Goal: Task Accomplishment & Management: Manage account settings

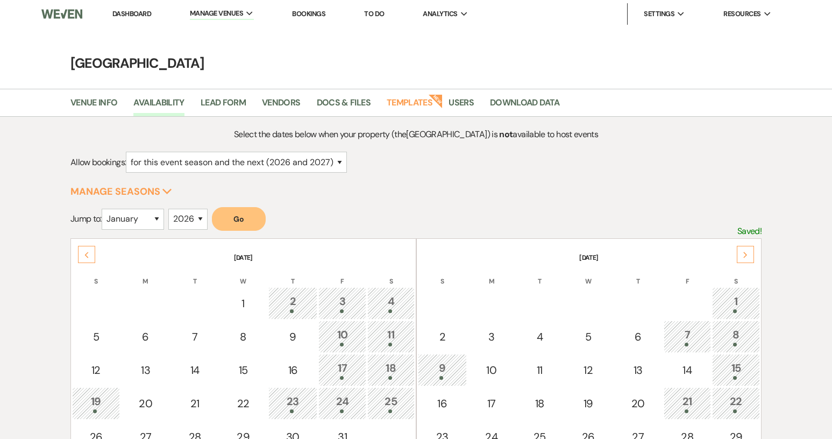
select select "2"
select select "2026"
click at [129, 16] on link "Dashboard" at bounding box center [131, 13] width 39 height 9
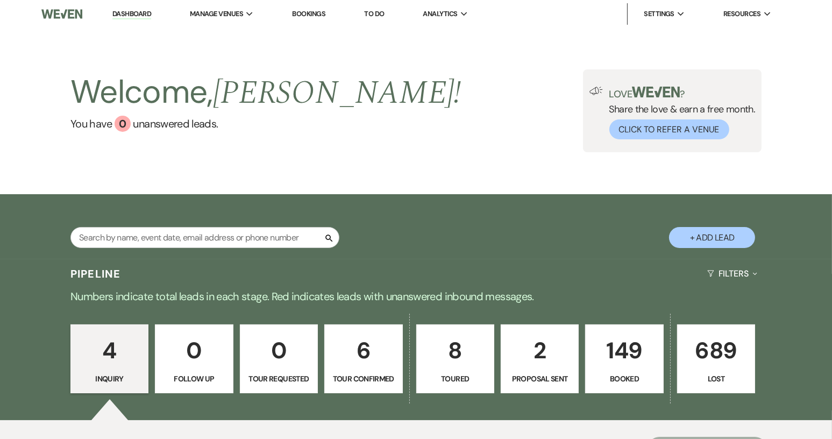
click at [463, 372] on link "8 Toured" at bounding box center [455, 358] width 78 height 69
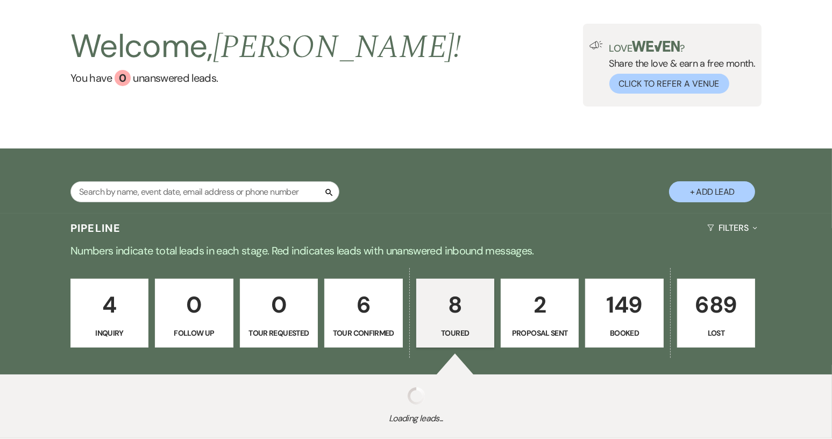
scroll to position [113, 0]
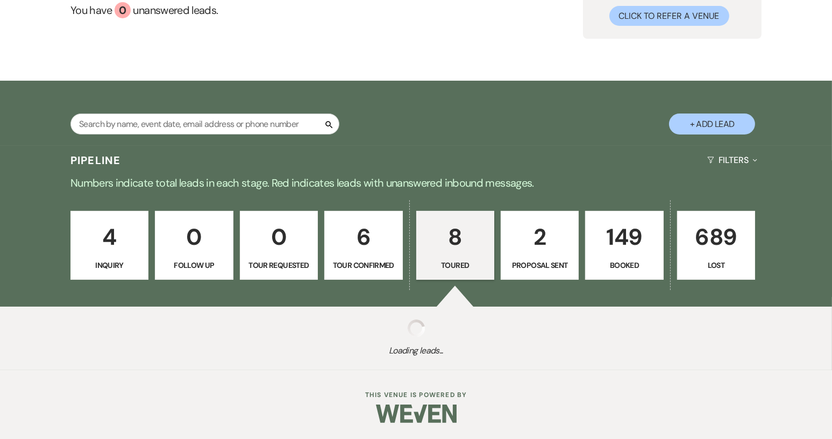
select select "5"
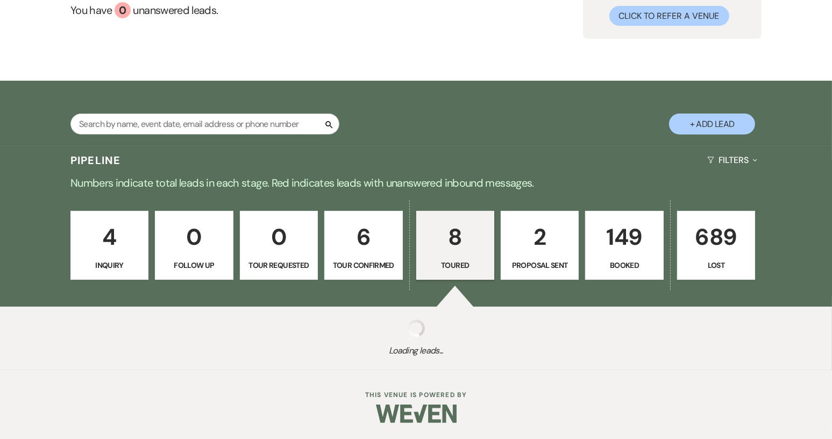
select select "5"
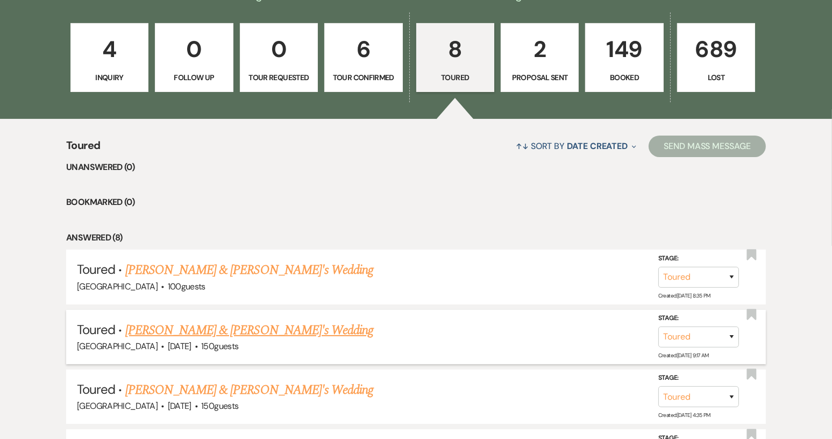
scroll to position [329, 0]
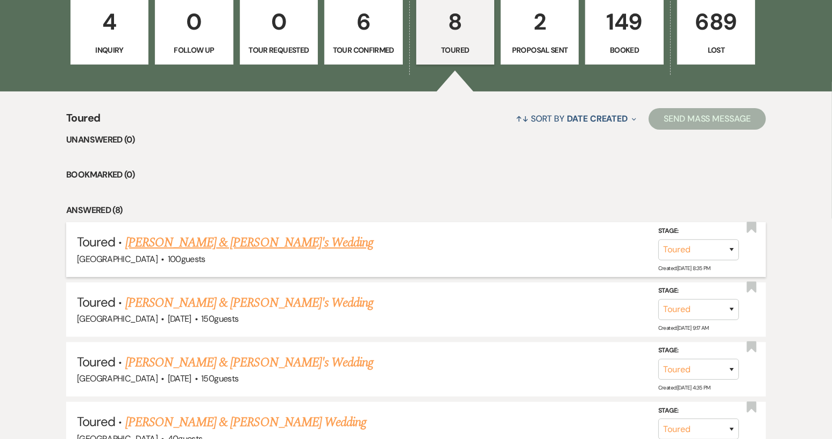
click at [250, 243] on link "[PERSON_NAME] & [PERSON_NAME]'s Wedding" at bounding box center [249, 242] width 248 height 19
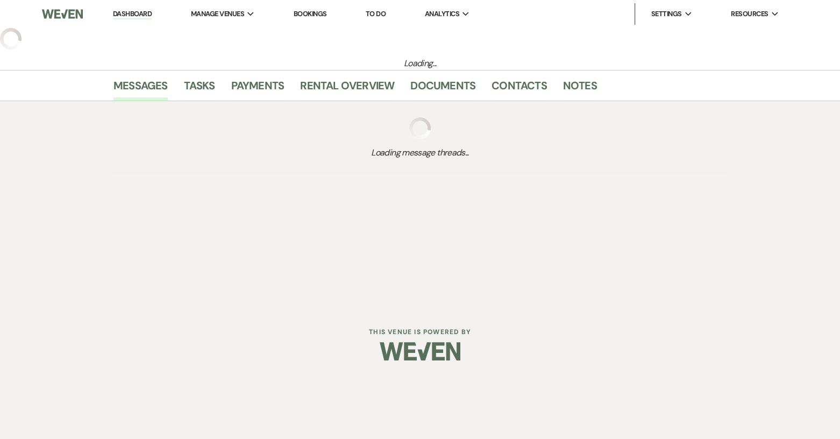
select select "5"
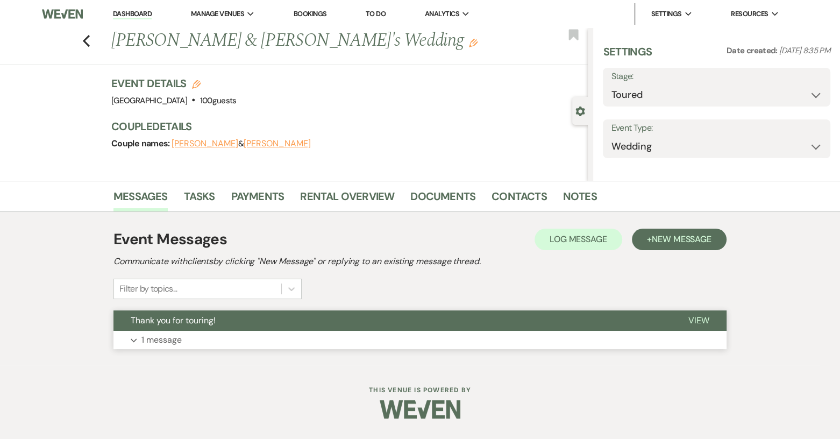
click at [695, 316] on span "View" at bounding box center [698, 320] width 21 height 11
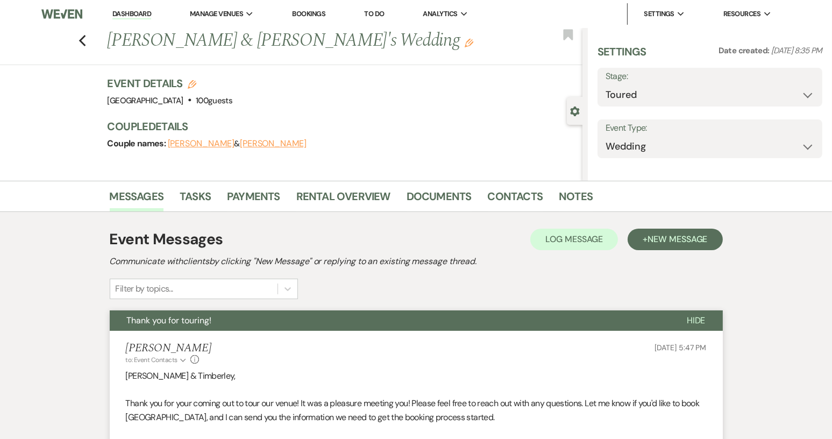
select select "6"
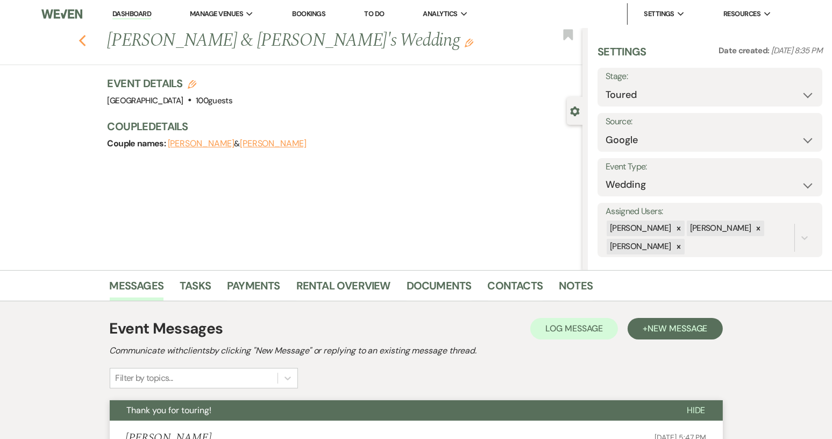
click at [87, 46] on icon "Previous" at bounding box center [83, 40] width 8 height 13
select select "5"
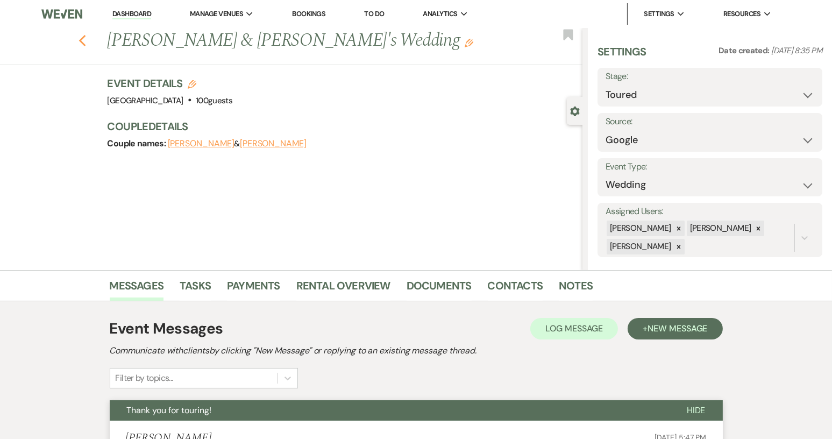
select select "5"
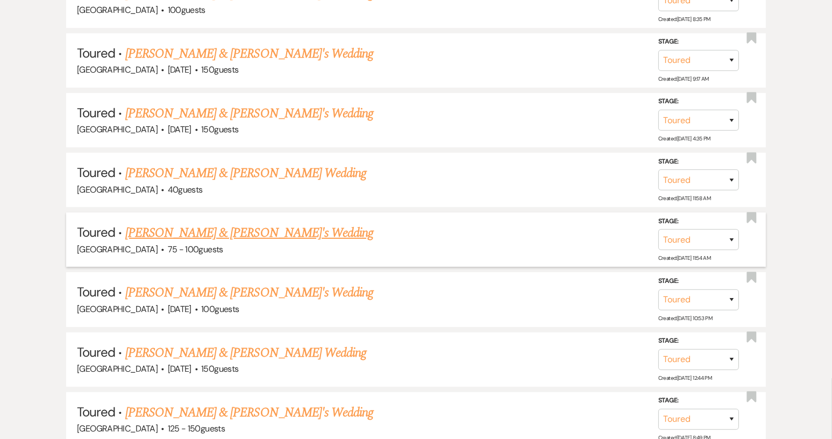
scroll to position [597, 0]
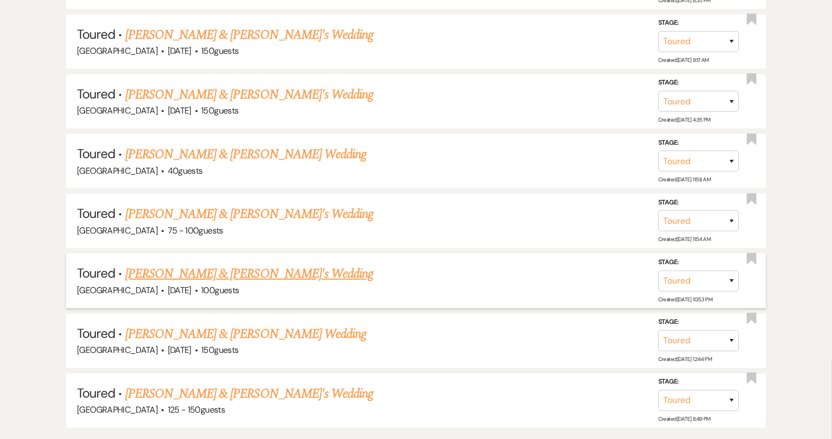
click at [253, 269] on link "[PERSON_NAME] & [PERSON_NAME]'s Wedding" at bounding box center [249, 273] width 248 height 19
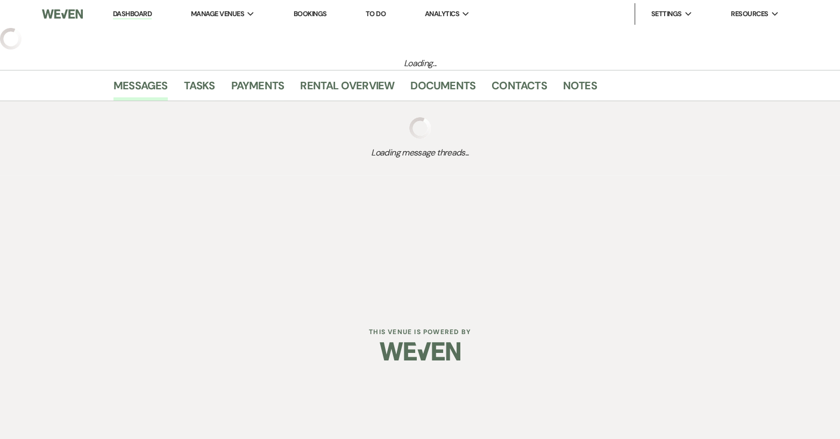
select select "5"
select select "2"
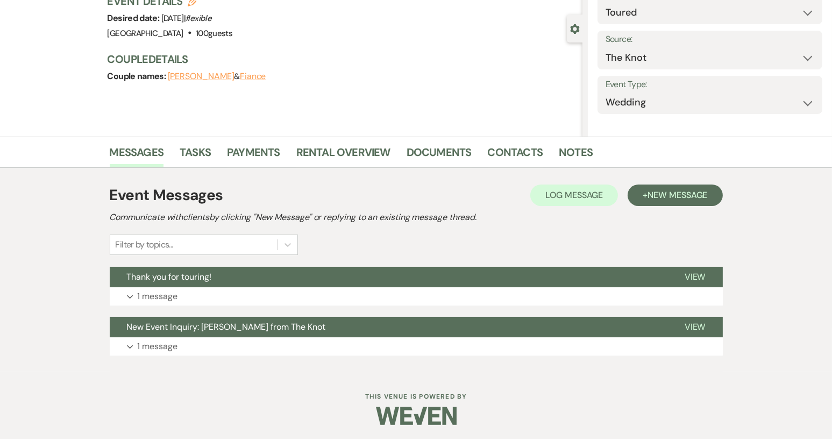
scroll to position [83, 0]
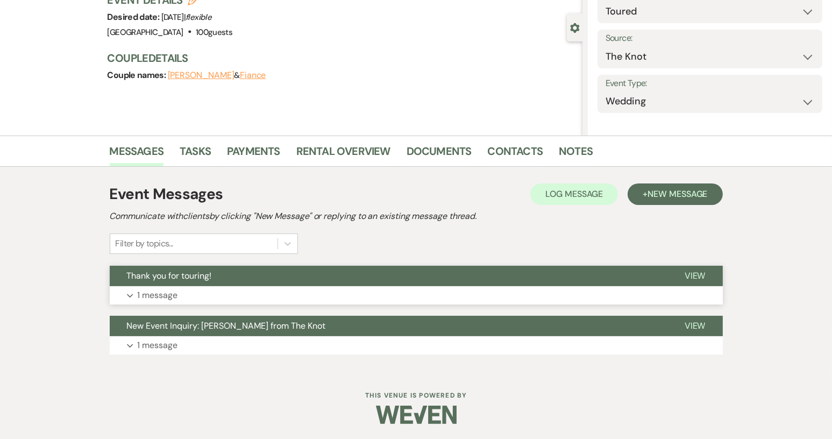
click at [209, 275] on span "Thank you for touring!" at bounding box center [169, 275] width 85 height 11
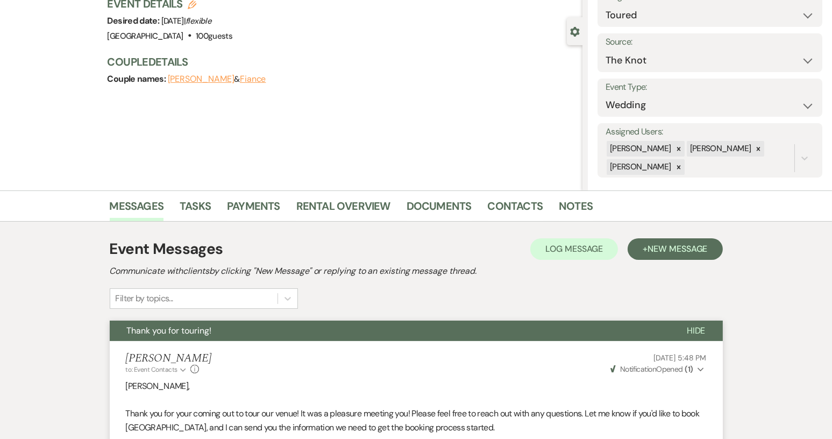
scroll to position [0, 0]
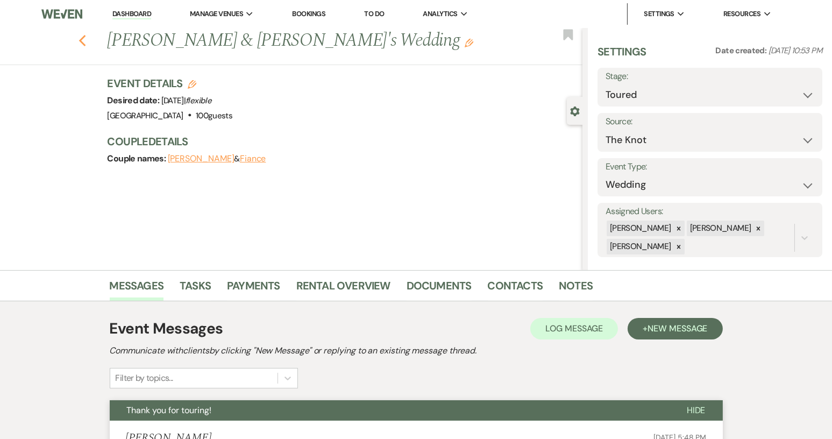
click at [87, 41] on icon "Previous" at bounding box center [83, 40] width 8 height 13
select select "5"
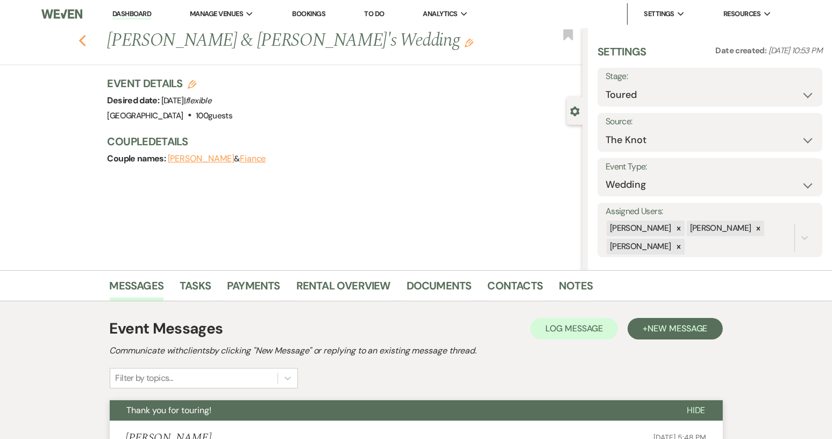
select select "5"
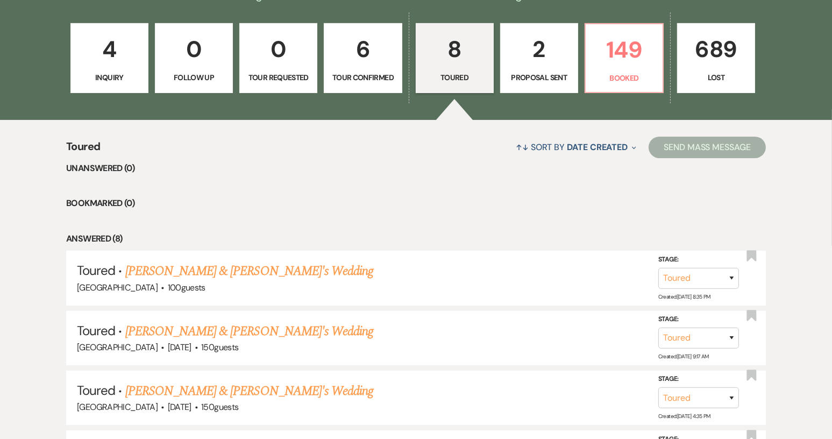
scroll to position [167, 0]
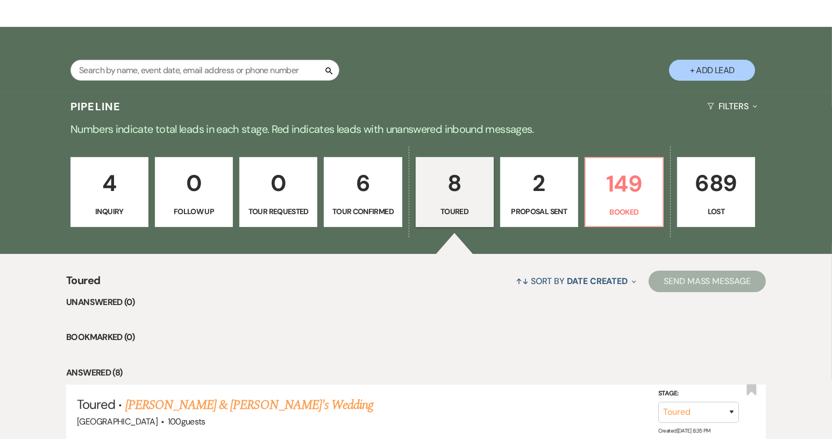
click at [104, 195] on p "4" at bounding box center [109, 183] width 64 height 36
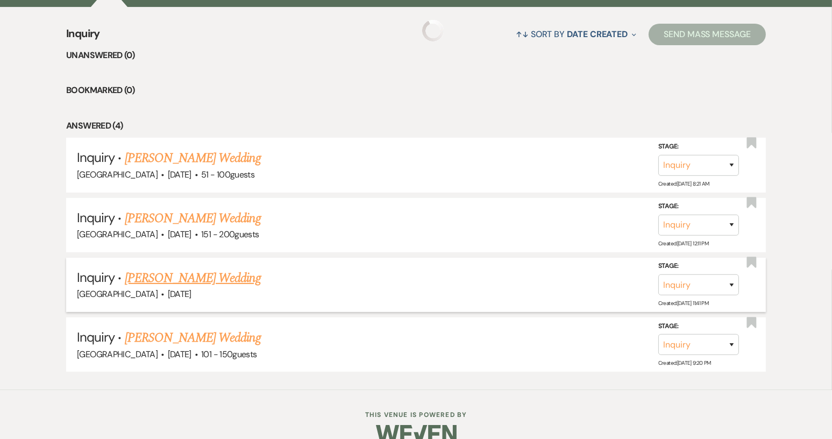
scroll to position [431, 0]
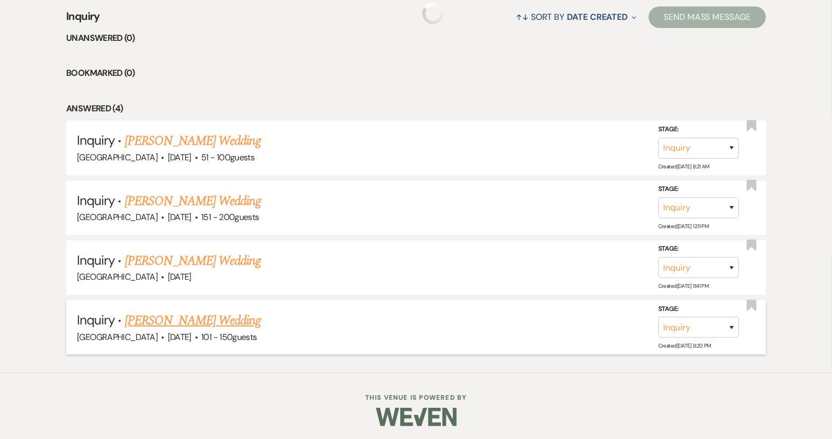
click at [178, 316] on link "[PERSON_NAME] Wedding" at bounding box center [193, 320] width 136 height 19
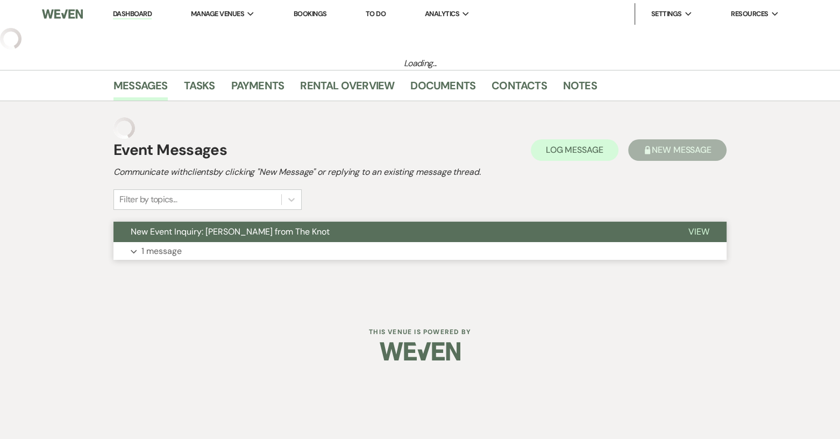
click at [269, 226] on span "New Event Inquiry: [PERSON_NAME] from The Knot" at bounding box center [230, 231] width 199 height 11
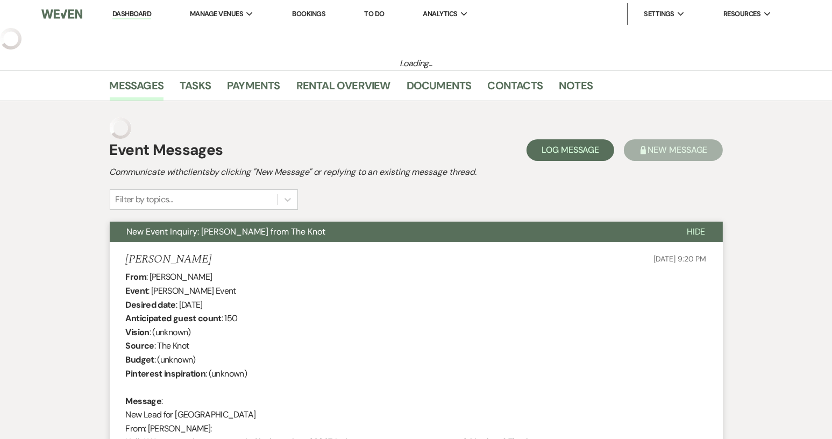
select select "2"
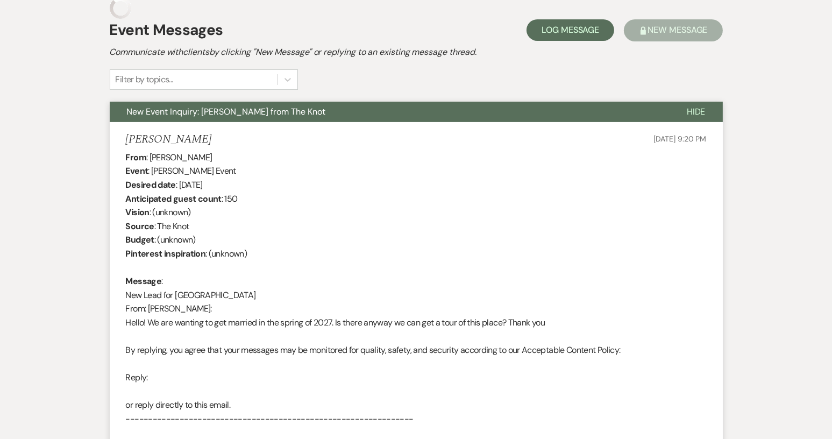
scroll to position [319, 0]
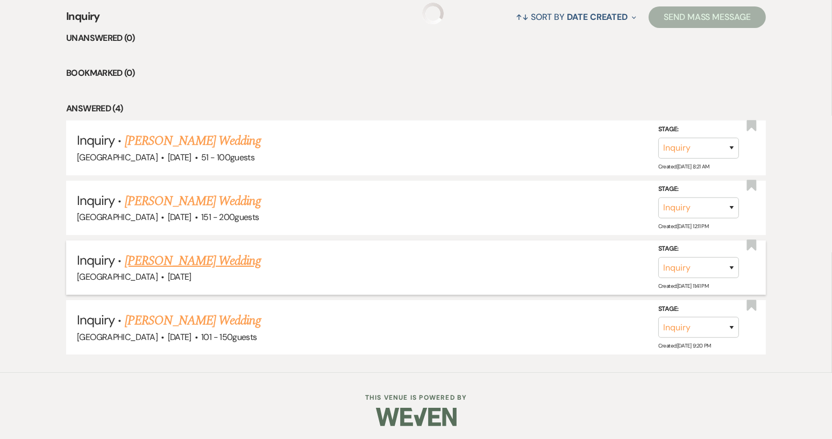
click at [160, 262] on link "[PERSON_NAME] Wedding" at bounding box center [193, 260] width 136 height 19
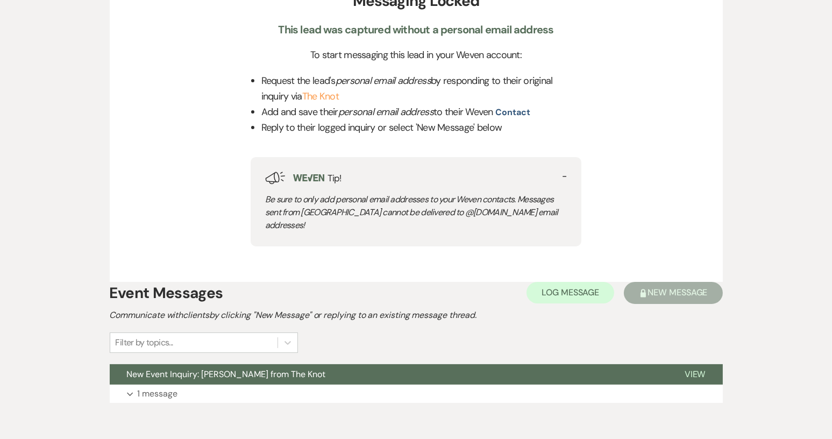
scroll to position [251, 0]
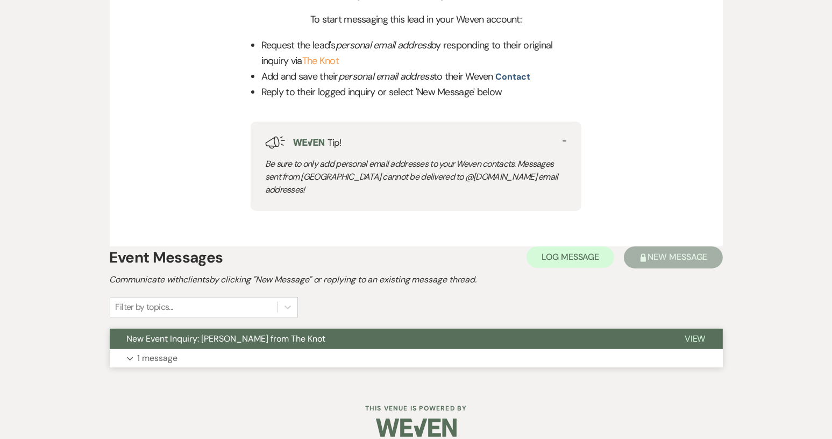
click at [282, 333] on span "New Event Inquiry: [PERSON_NAME] from The Knot" at bounding box center [226, 338] width 199 height 11
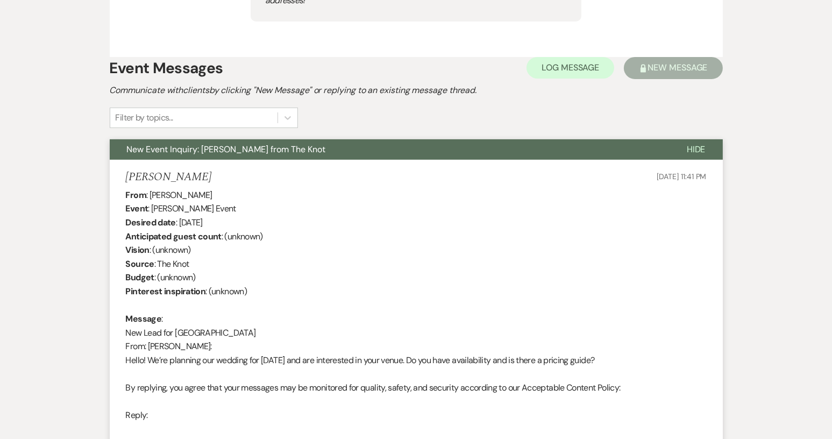
scroll to position [466, 0]
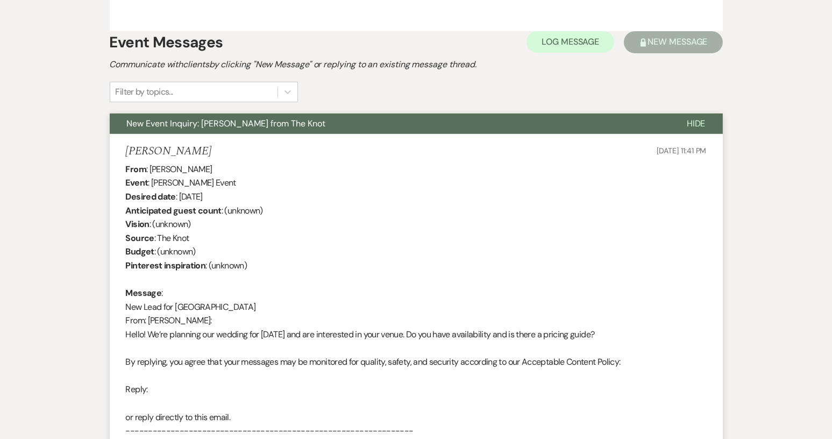
select select "2"
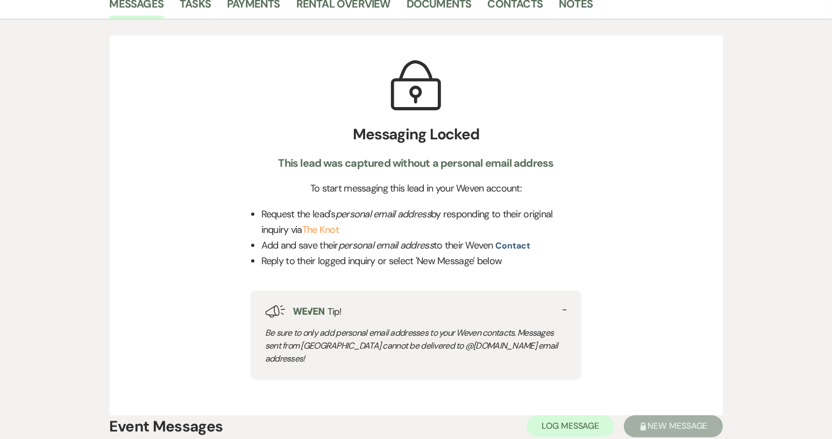
scroll to position [236, 0]
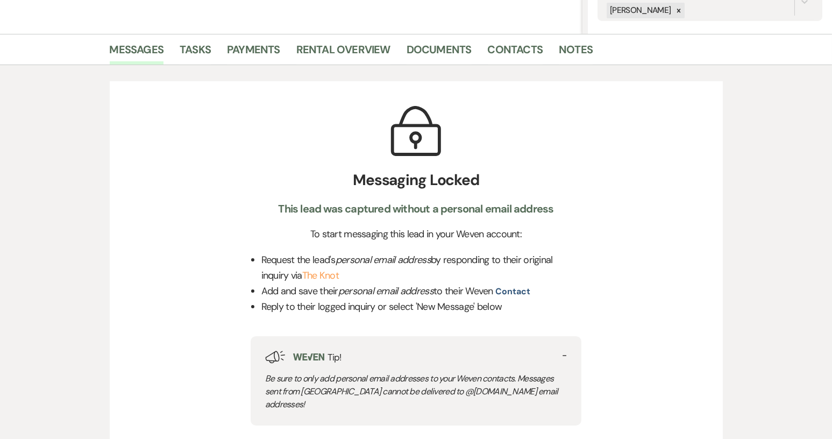
scroll to position [431, 0]
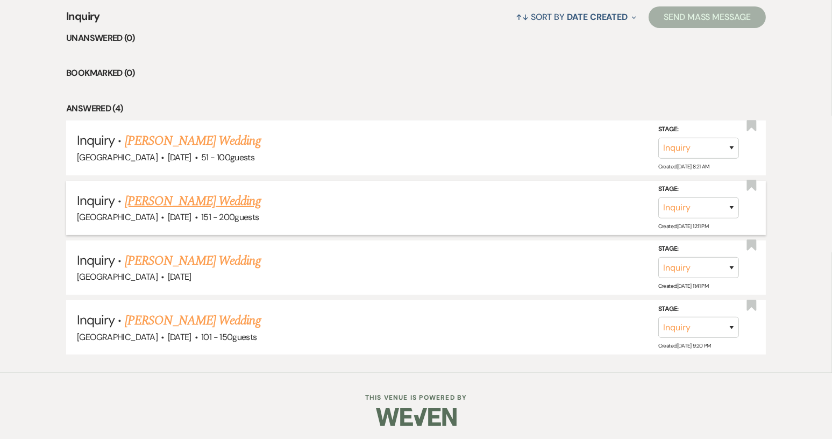
click at [177, 201] on link "[PERSON_NAME] Wedding" at bounding box center [193, 200] width 136 height 19
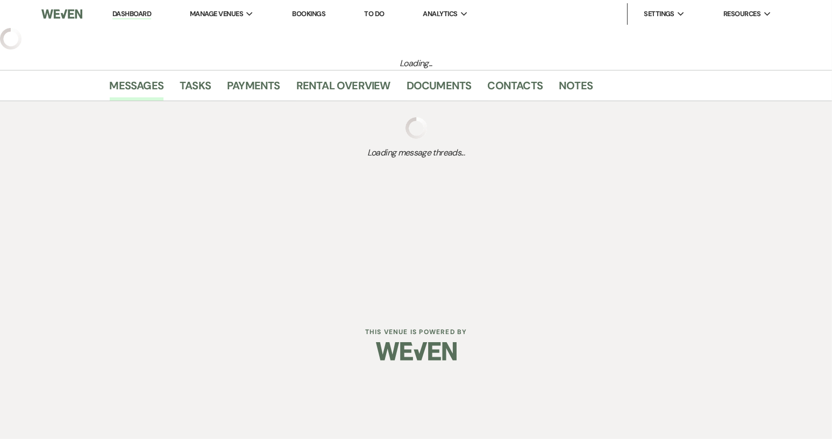
select select "2"
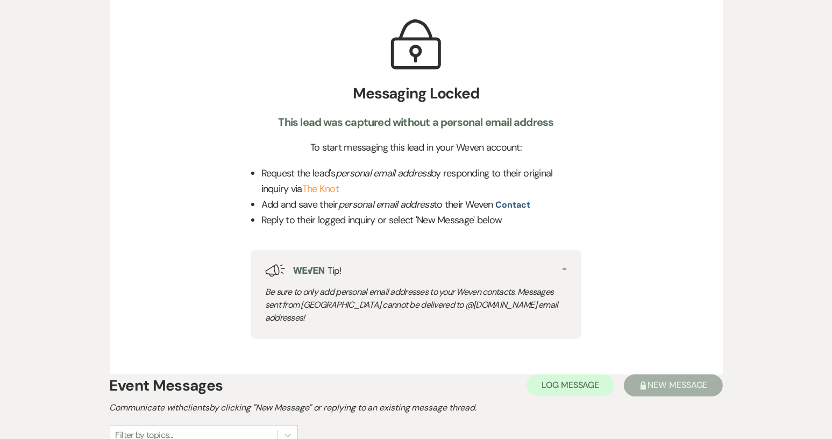
scroll to position [451, 0]
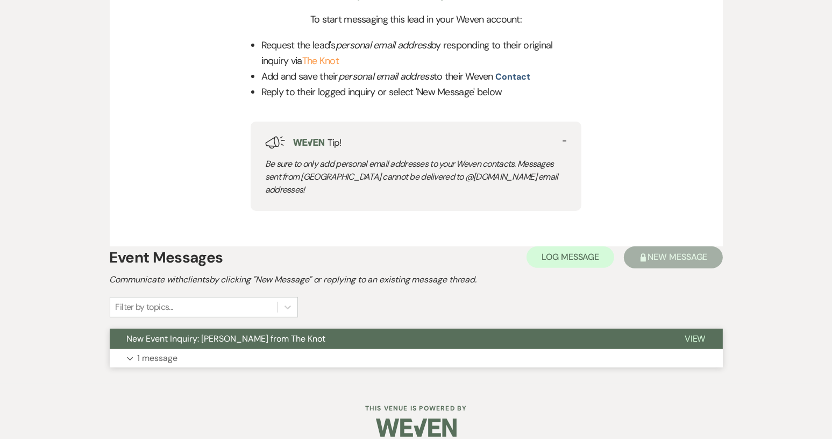
click at [295, 333] on span "New Event Inquiry: [PERSON_NAME] from The Knot" at bounding box center [226, 338] width 199 height 11
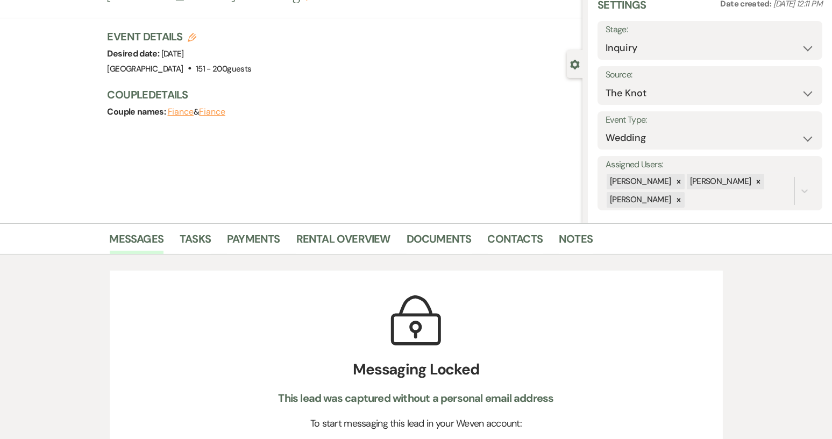
scroll to position [0, 0]
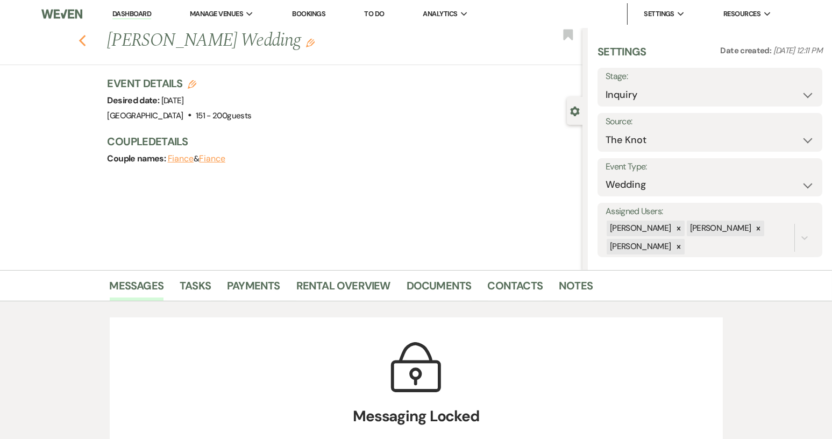
click at [86, 46] on use "button" at bounding box center [82, 41] width 7 height 12
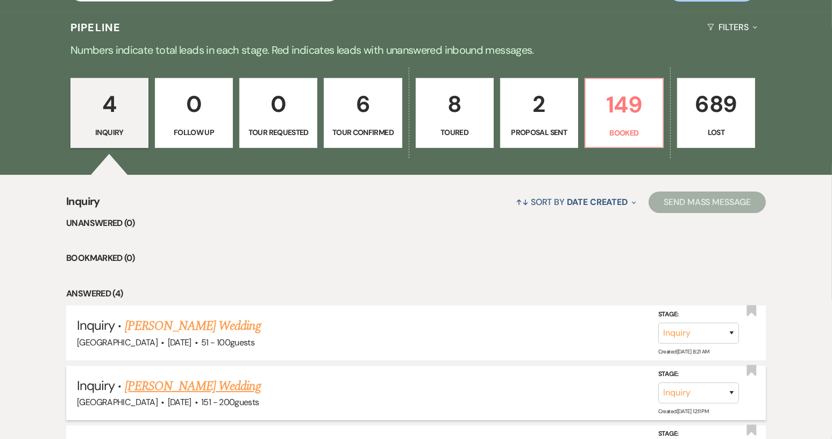
scroll to position [216, 0]
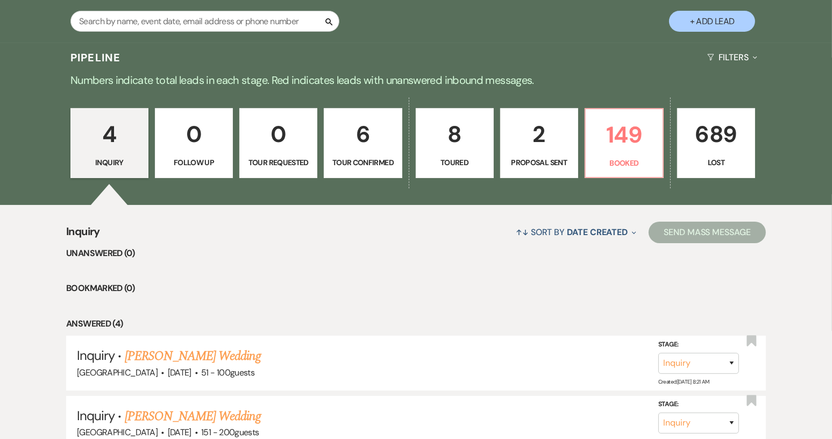
click at [354, 164] on p "Tour Confirmed" at bounding box center [363, 162] width 64 height 12
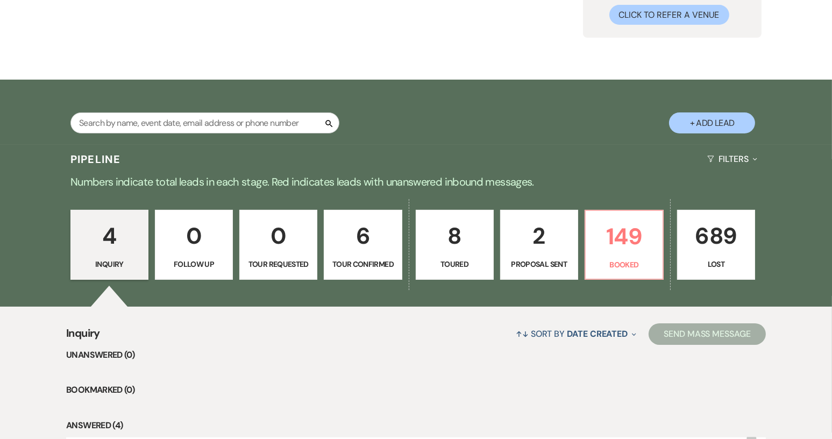
scroll to position [216, 0]
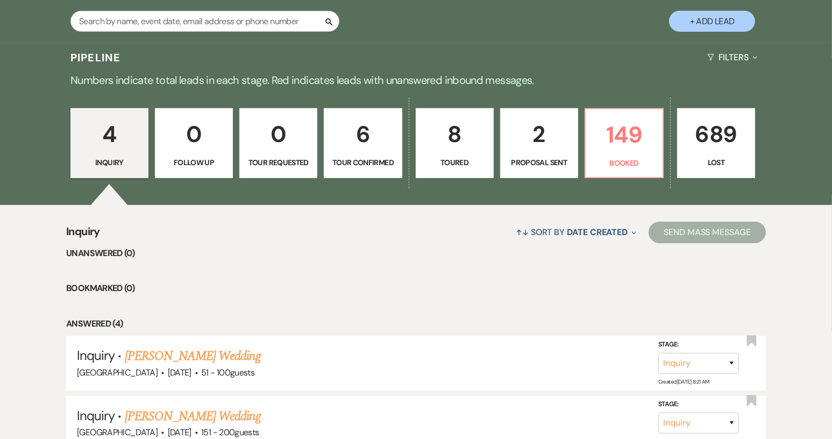
select select "4"
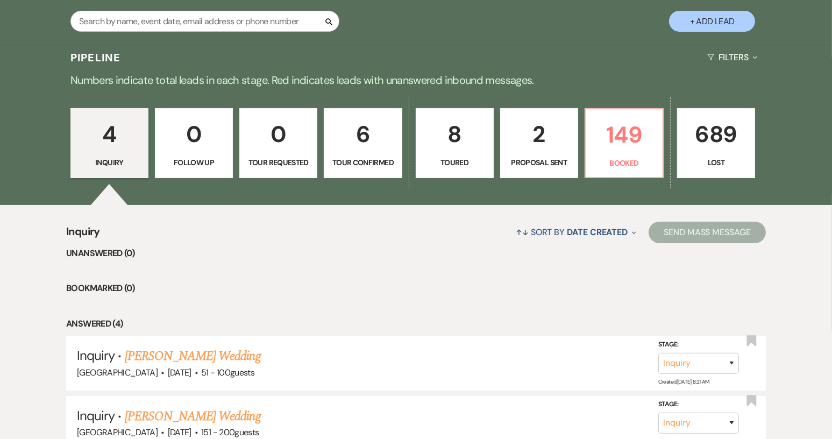
select select "4"
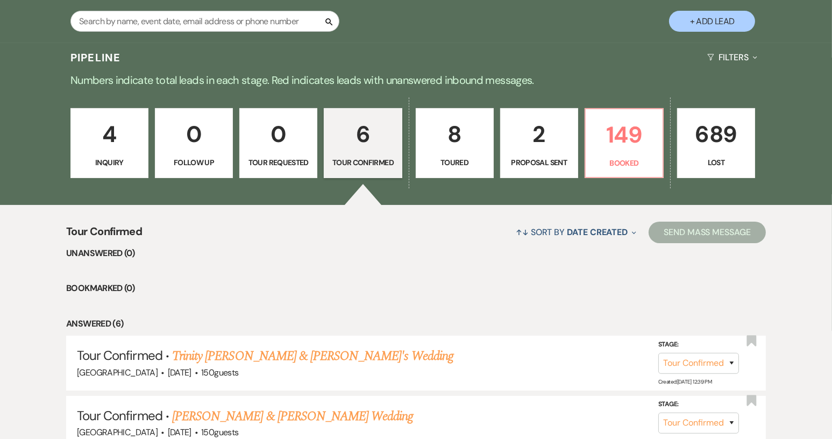
click at [444, 158] on p "Toured" at bounding box center [455, 162] width 64 height 12
select select "5"
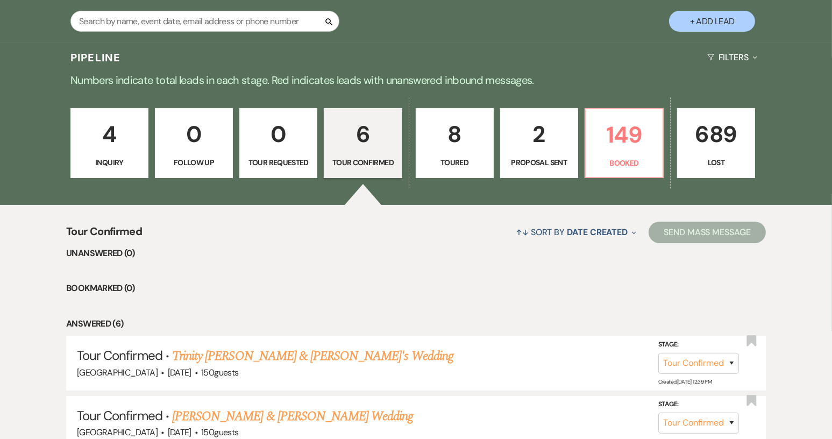
select select "5"
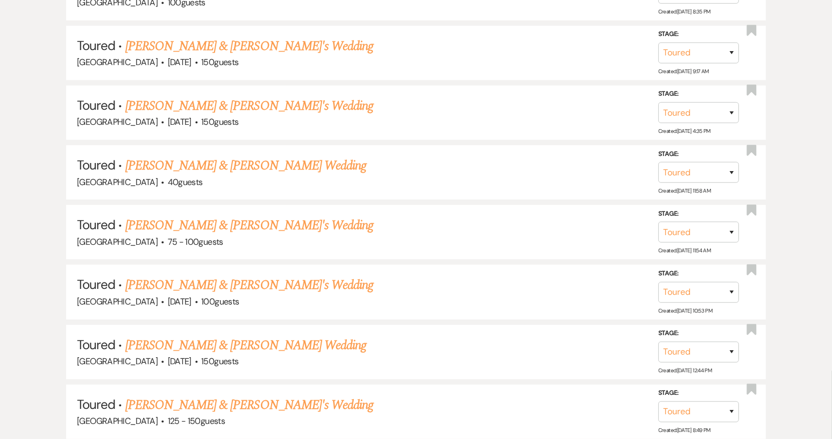
scroll to position [668, 0]
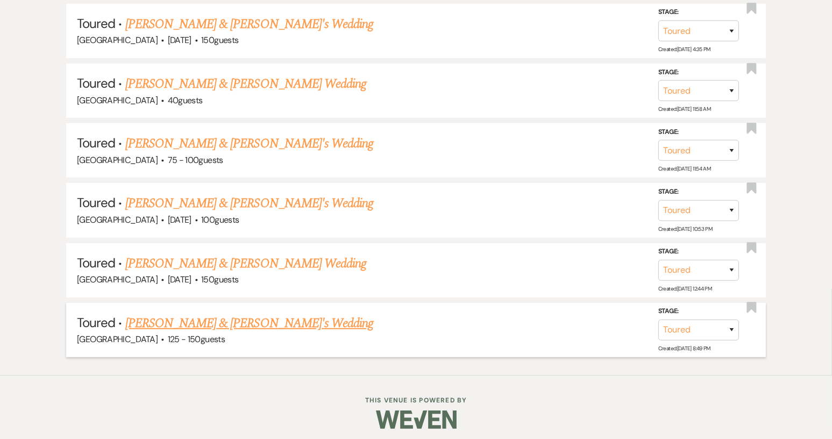
click at [209, 321] on link "[PERSON_NAME] & [PERSON_NAME]'s Wedding" at bounding box center [249, 323] width 248 height 19
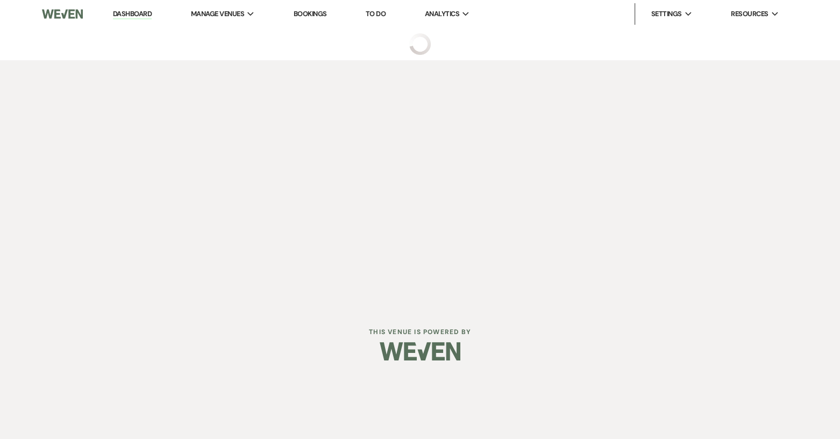
select select "5"
select select "6"
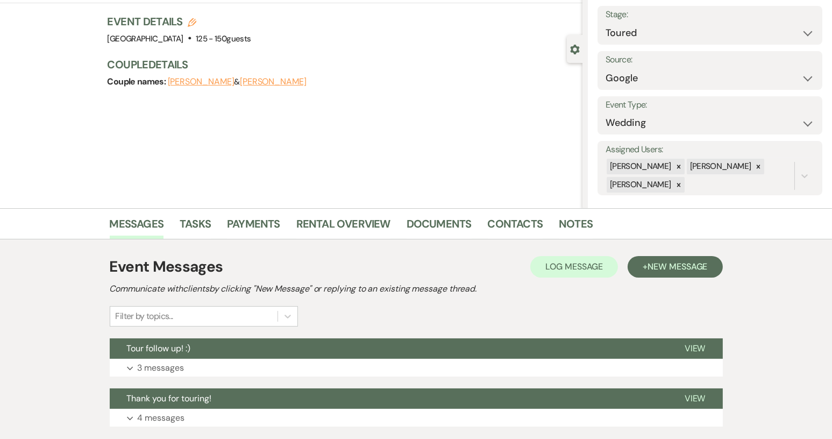
scroll to position [134, 0]
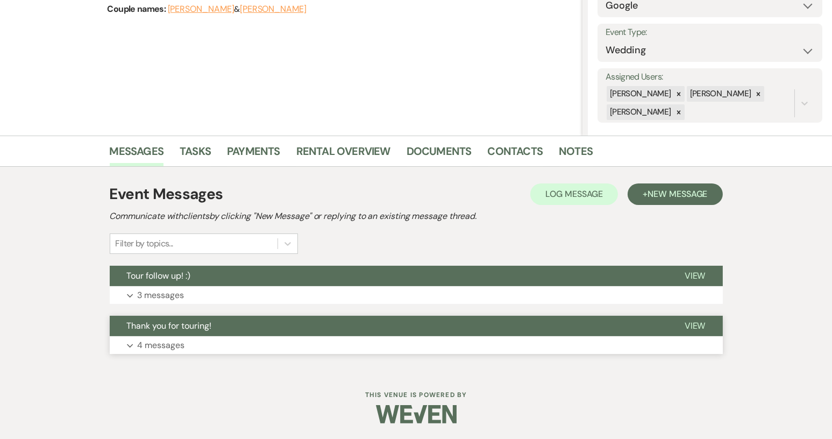
click at [208, 323] on span "Thank you for touring!" at bounding box center [169, 325] width 85 height 11
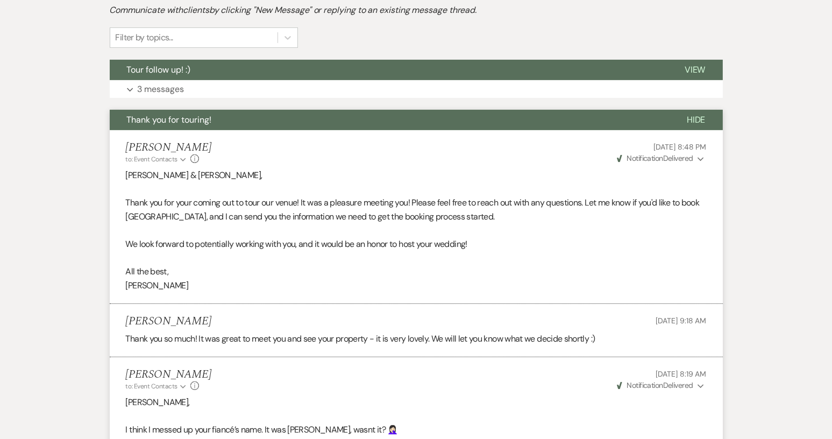
scroll to position [196, 0]
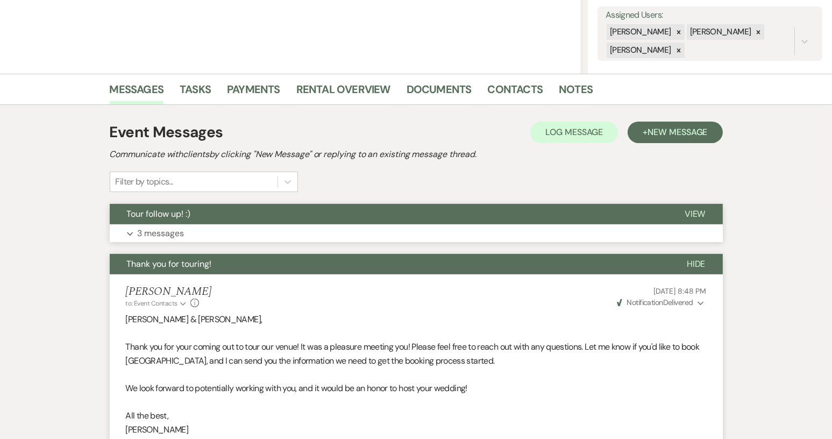
click at [694, 214] on span "View" at bounding box center [695, 213] width 21 height 11
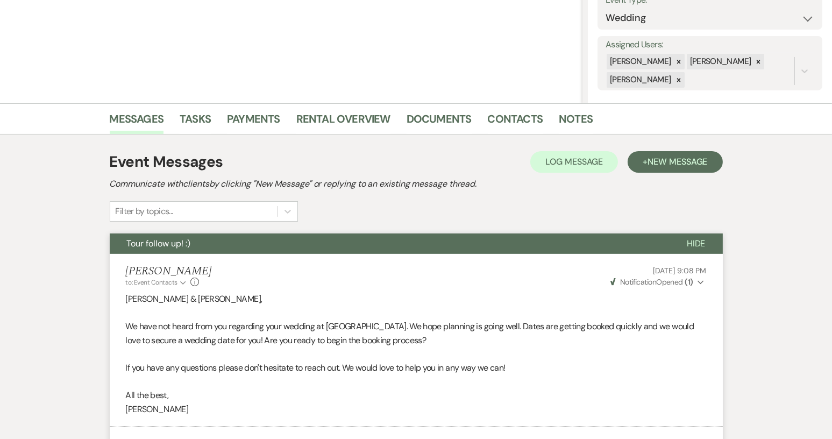
scroll to position [35, 0]
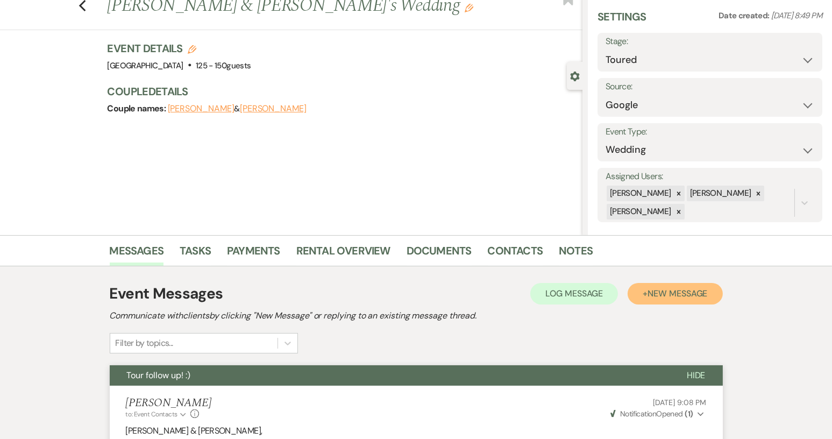
click at [663, 295] on span "New Message" at bounding box center [678, 293] width 60 height 11
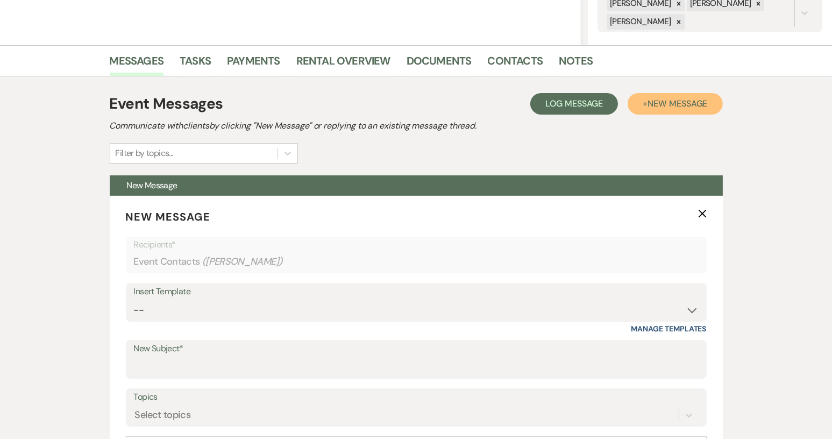
scroll to position [250, 0]
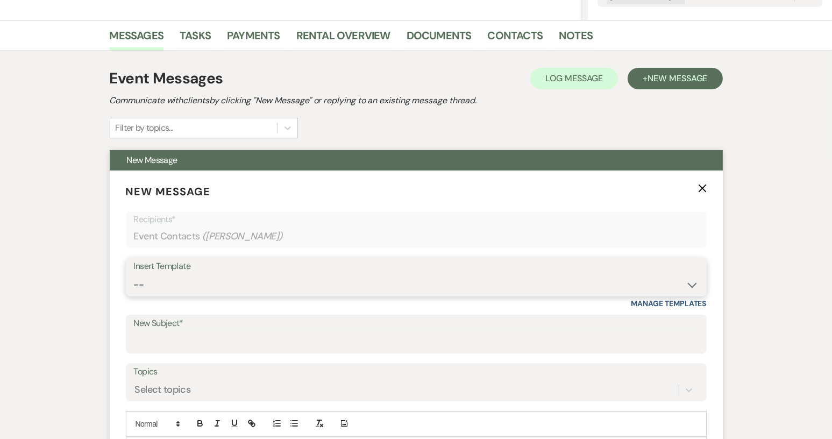
click at [693, 287] on select "-- Weven Planning Portal Introduction (Booked Events) Tour Request Response Con…" at bounding box center [416, 284] width 565 height 21
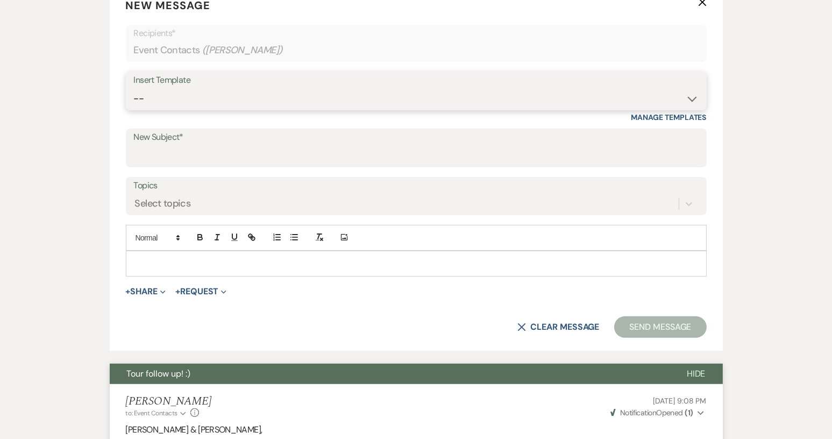
scroll to position [358, 0]
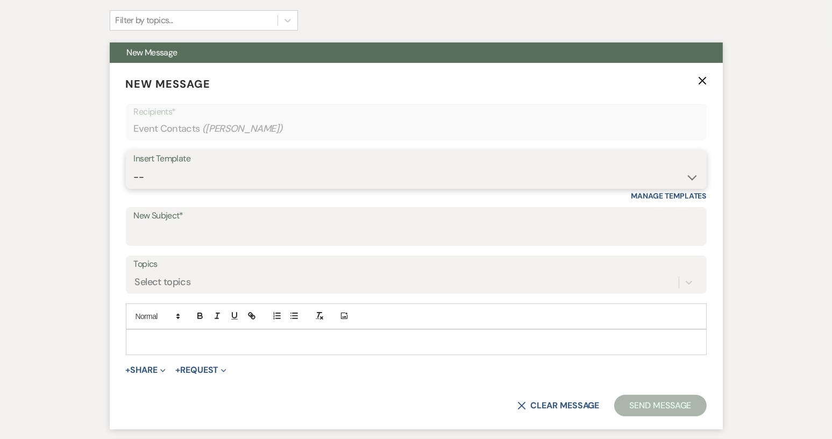
click at [689, 177] on select "-- Weven Planning Portal Introduction (Booked Events) Tour Request Response Con…" at bounding box center [416, 177] width 565 height 21
select select "1697"
click at [134, 167] on select "-- Weven Planning Portal Introduction (Booked Events) Tour Request Response Con…" at bounding box center [416, 177] width 565 height 21
type input "Checking in!"
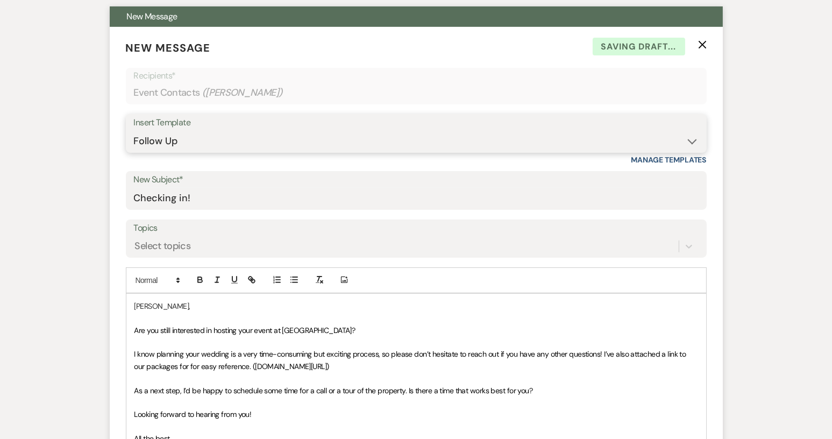
scroll to position [519, 0]
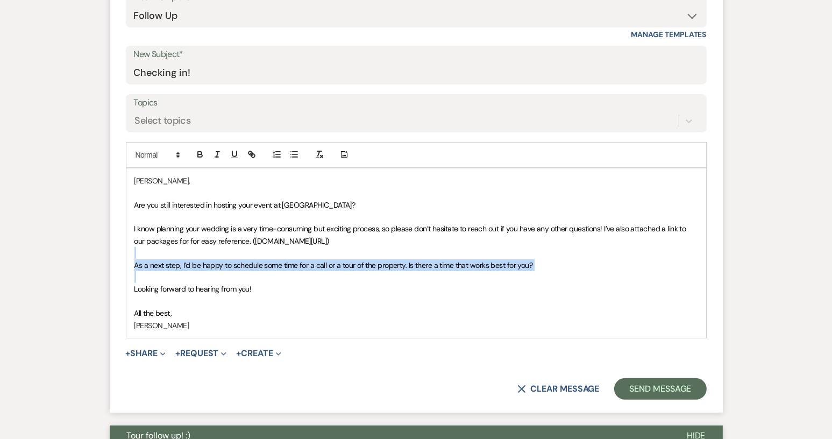
drag, startPoint x: 132, startPoint y: 250, endPoint x: 133, endPoint y: 282, distance: 32.3
click at [133, 282] on div "[PERSON_NAME], Are you still interested in hosting your event at [GEOGRAPHIC_DA…" at bounding box center [416, 252] width 580 height 169
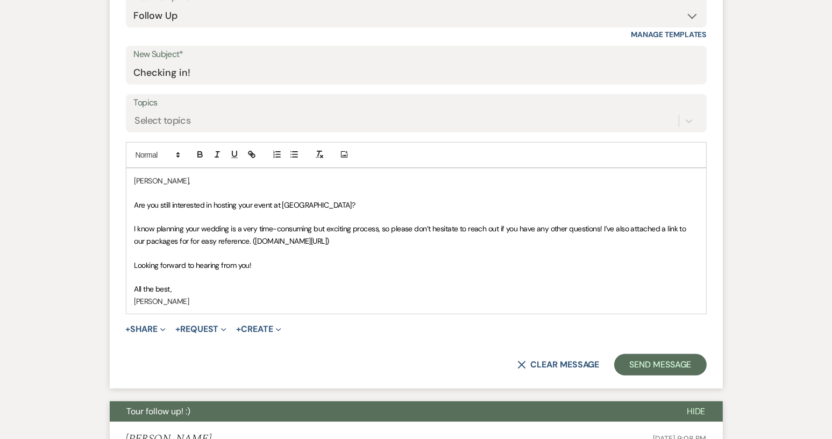
scroll to position [573, 0]
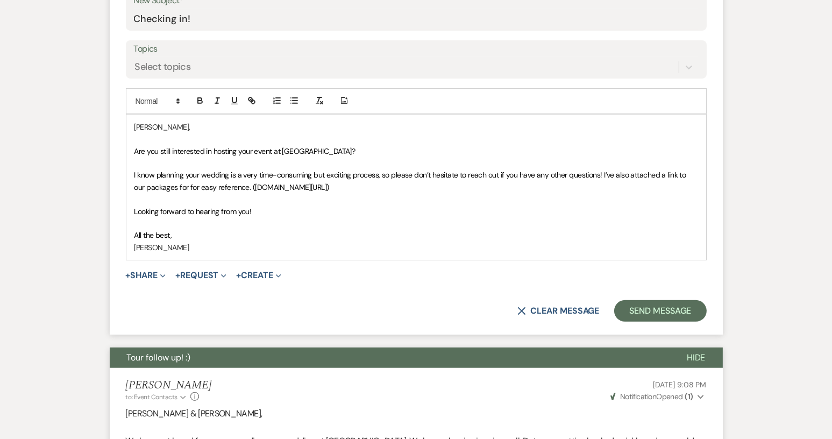
drag, startPoint x: 152, startPoint y: 127, endPoint x: 157, endPoint y: 127, distance: 5.4
click at [152, 127] on p "[PERSON_NAME]," at bounding box center [416, 127] width 564 height 12
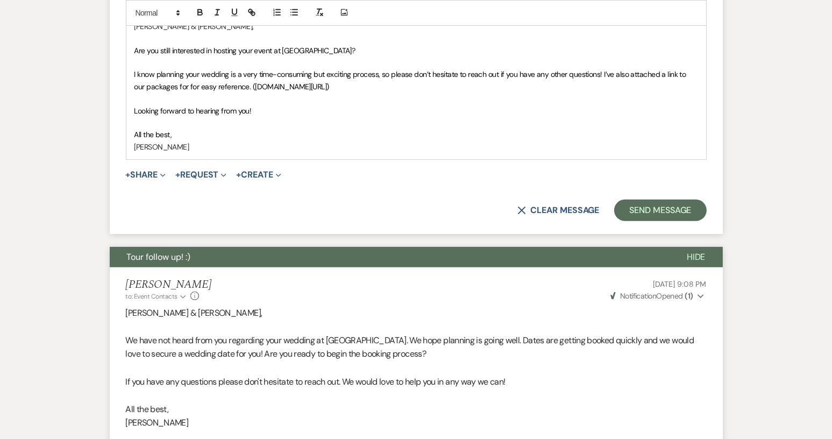
scroll to position [680, 0]
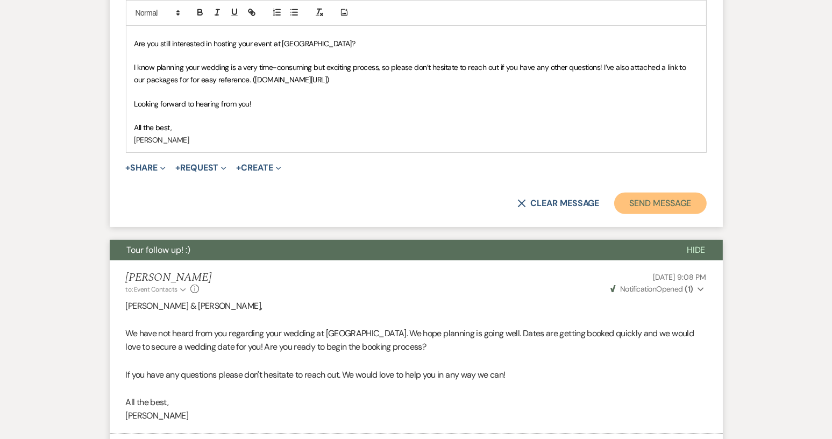
click at [647, 212] on button "Send Message" at bounding box center [660, 204] width 92 height 22
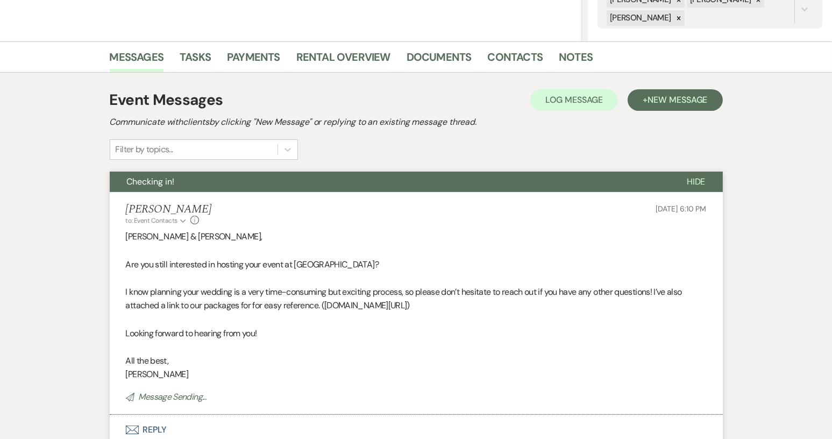
scroll to position [0, 0]
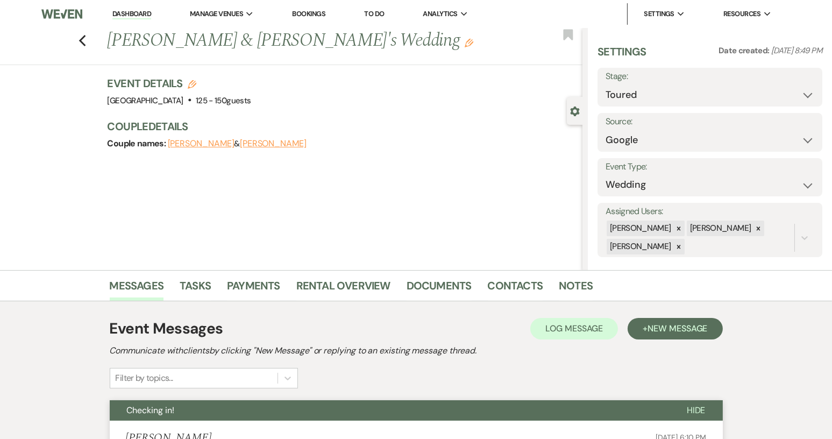
click at [91, 40] on div "Previous [PERSON_NAME] & [PERSON_NAME]'s Wedding Edit Bookmark" at bounding box center [289, 46] width 588 height 37
click at [86, 40] on icon "Previous" at bounding box center [83, 40] width 8 height 13
select select "5"
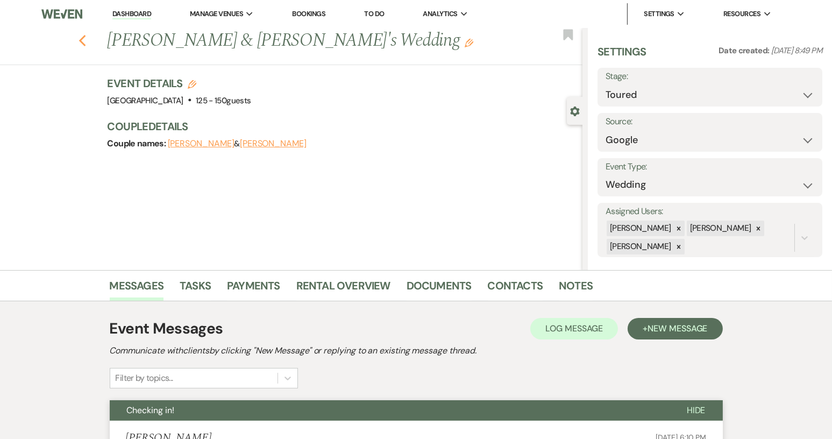
select select "5"
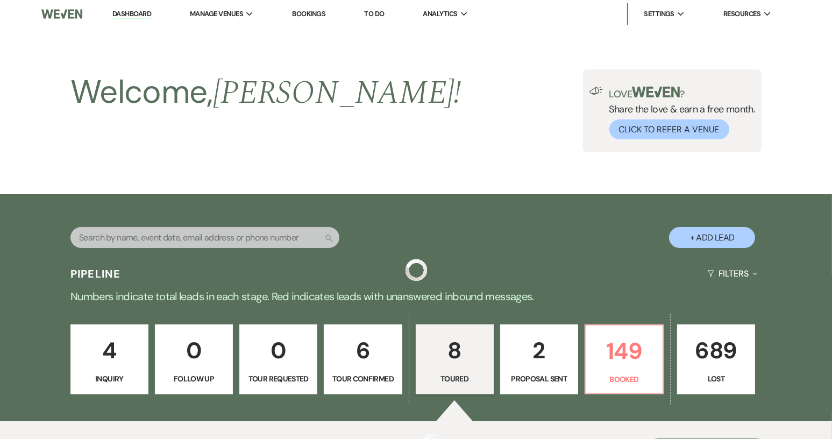
scroll to position [668, 0]
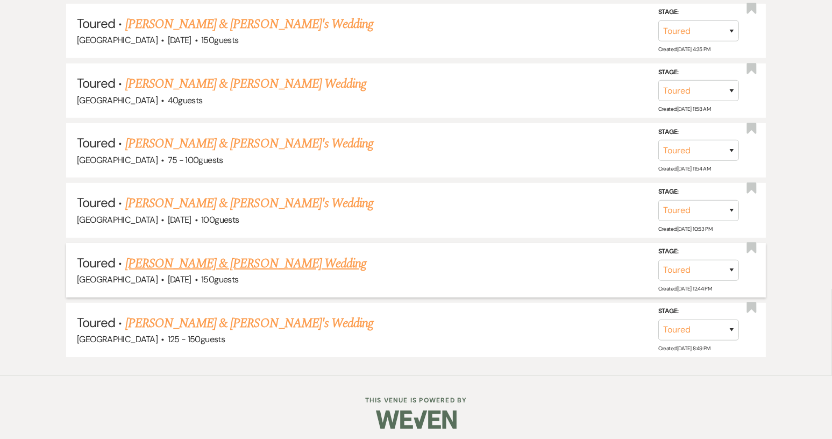
click at [204, 255] on link "[PERSON_NAME] & [PERSON_NAME] Wedding" at bounding box center [245, 263] width 241 height 19
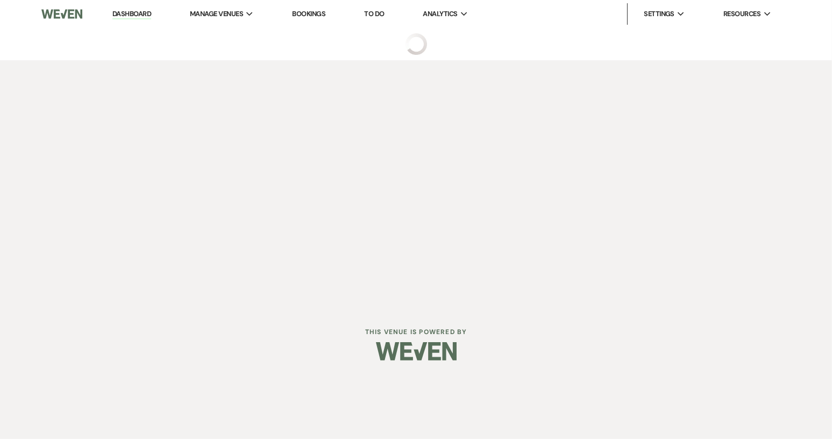
select select "5"
select select "12"
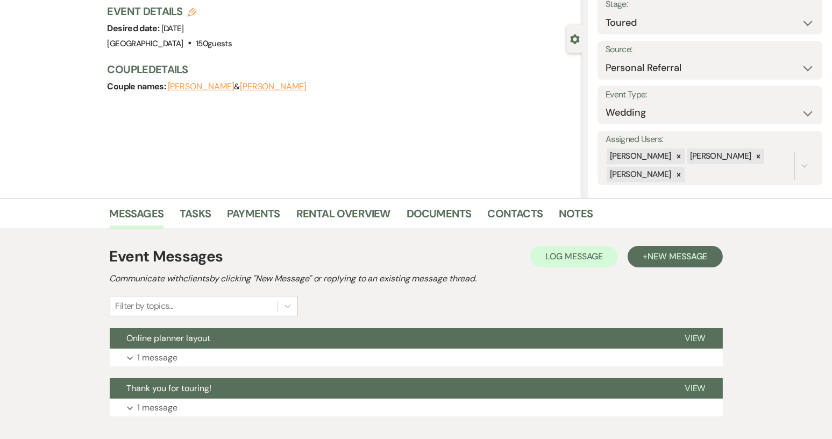
scroll to position [108, 0]
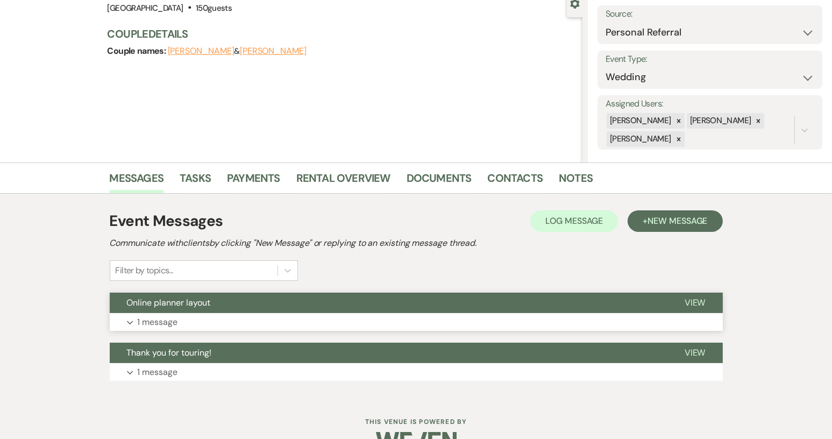
click at [698, 297] on span "View" at bounding box center [695, 302] width 21 height 11
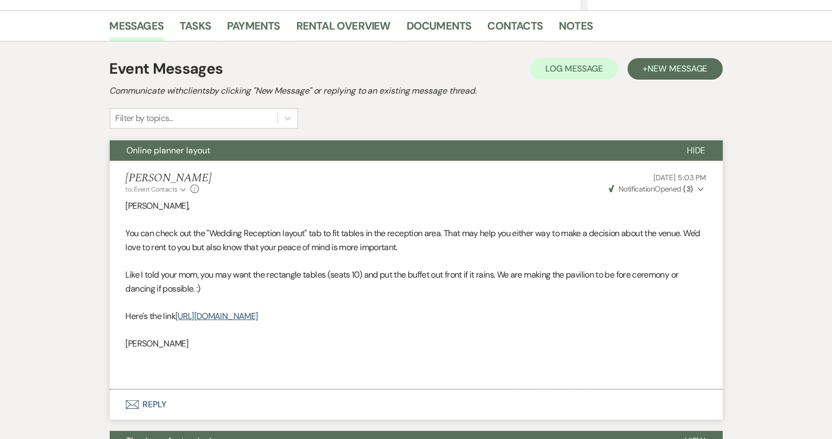
scroll to position [375, 0]
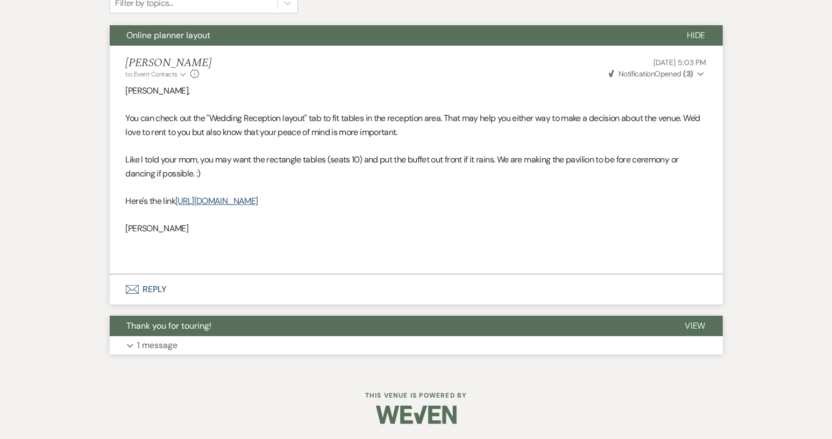
click at [685, 325] on span "View" at bounding box center [695, 325] width 21 height 11
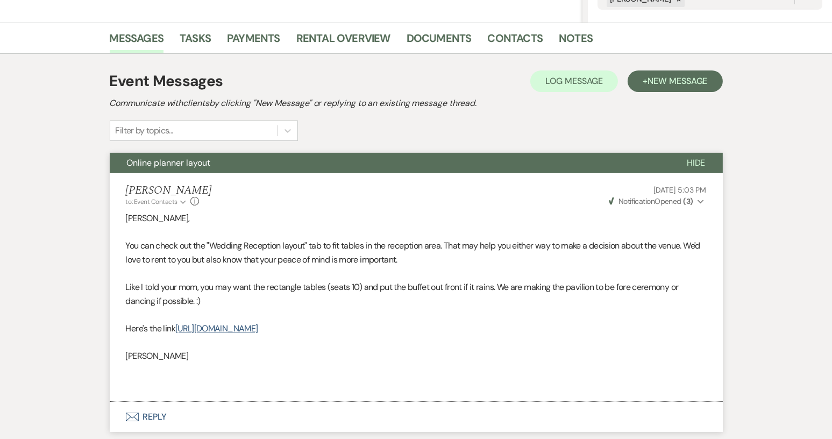
scroll to position [214, 0]
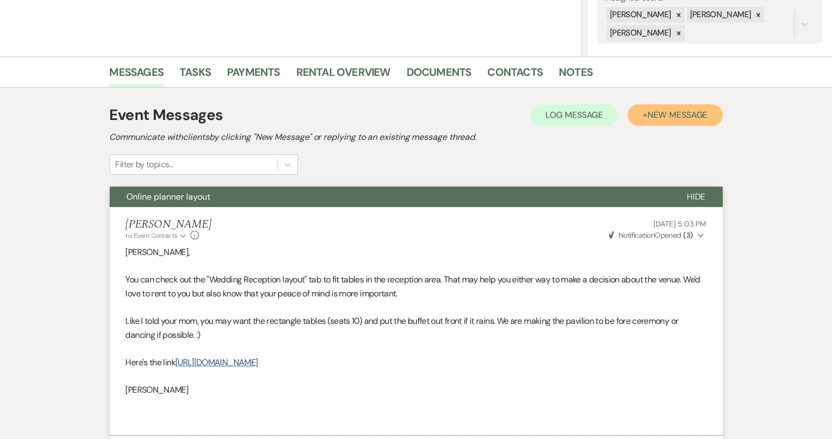
click at [664, 111] on span "New Message" at bounding box center [678, 114] width 60 height 11
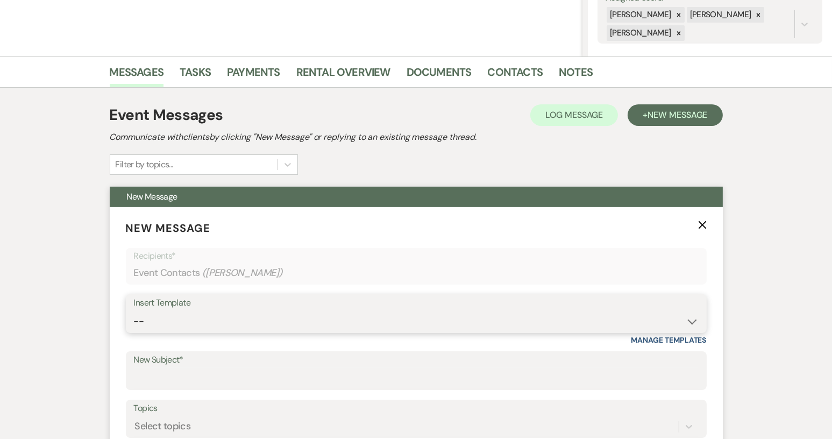
click at [692, 318] on select "-- Weven Planning Portal Introduction (Booked Events) Tour Request Response Con…" at bounding box center [416, 321] width 565 height 21
select select "2131"
click at [134, 311] on select "-- Weven Planning Portal Introduction (Booked Events) Tour Request Response Con…" at bounding box center [416, 321] width 565 height 21
type input "Tour follow up! :)"
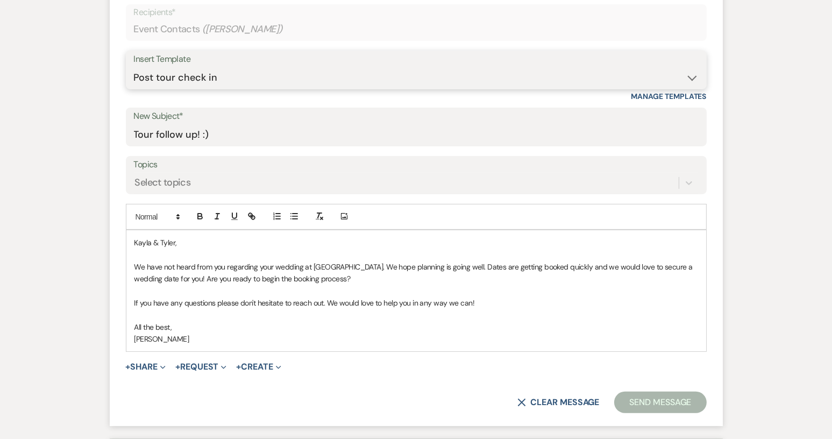
scroll to position [482, 0]
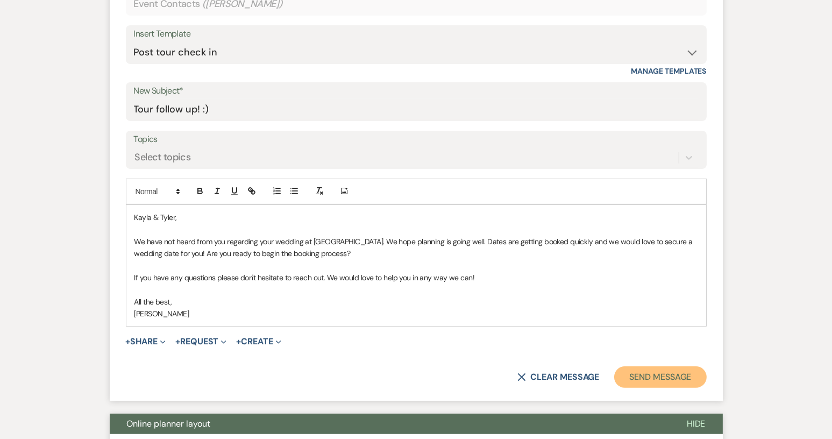
click at [660, 372] on button "Send Message" at bounding box center [660, 377] width 92 height 22
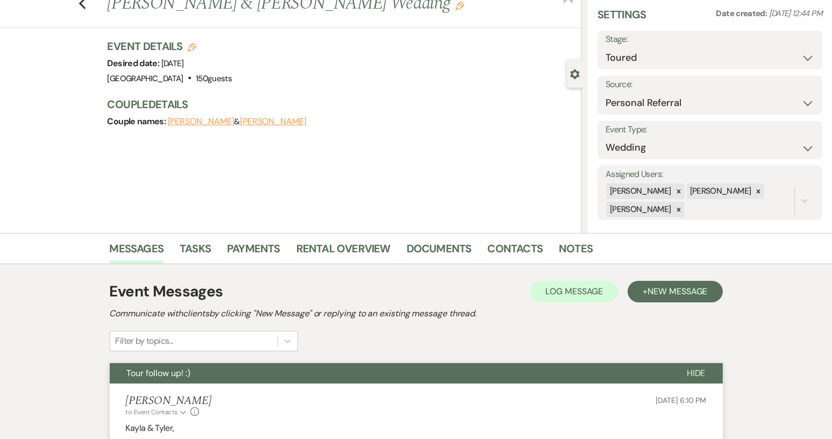
scroll to position [0, 0]
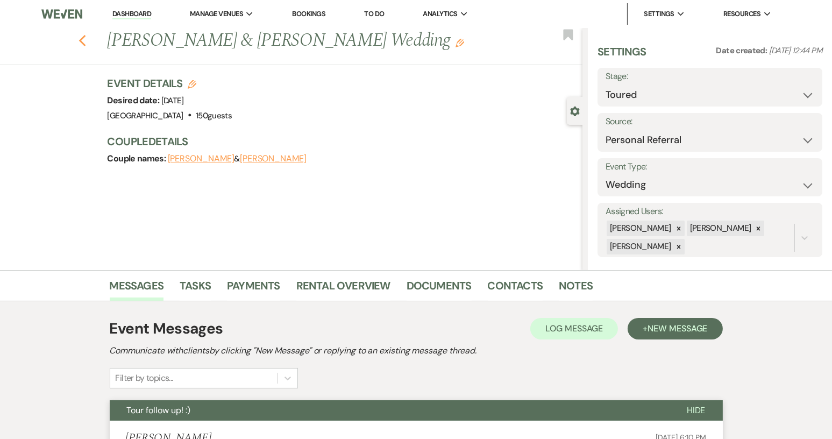
click at [87, 38] on icon "Previous" at bounding box center [83, 40] width 8 height 13
select select "5"
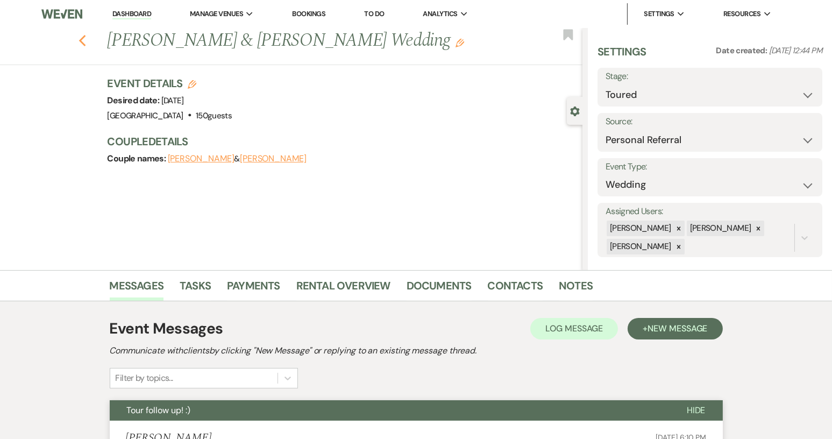
select select "5"
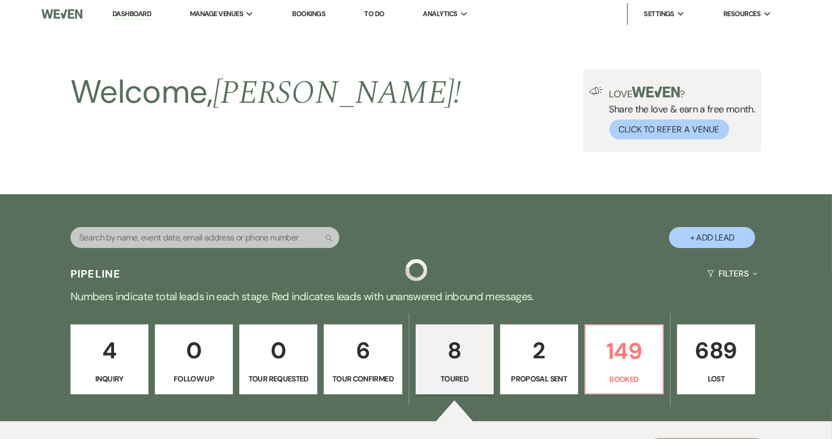
scroll to position [668, 0]
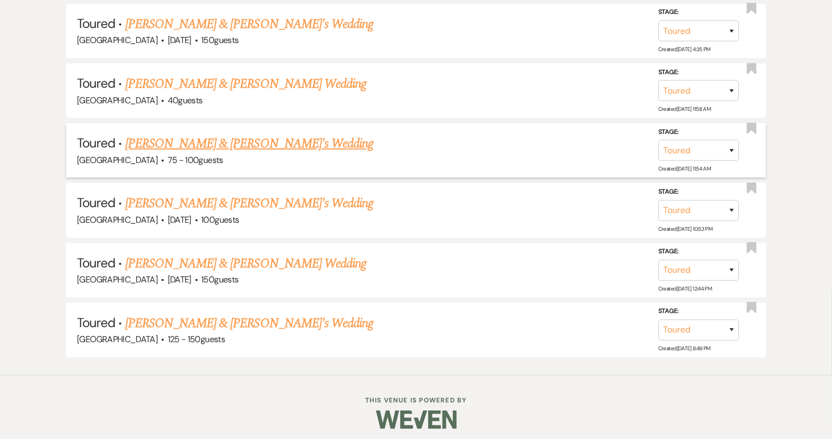
click at [239, 135] on link "[PERSON_NAME] & [PERSON_NAME]'s Wedding" at bounding box center [249, 143] width 248 height 19
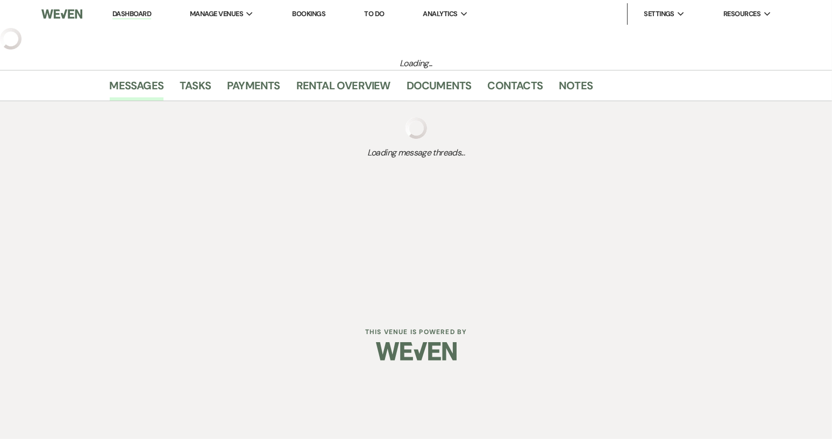
select select "5"
select select "6"
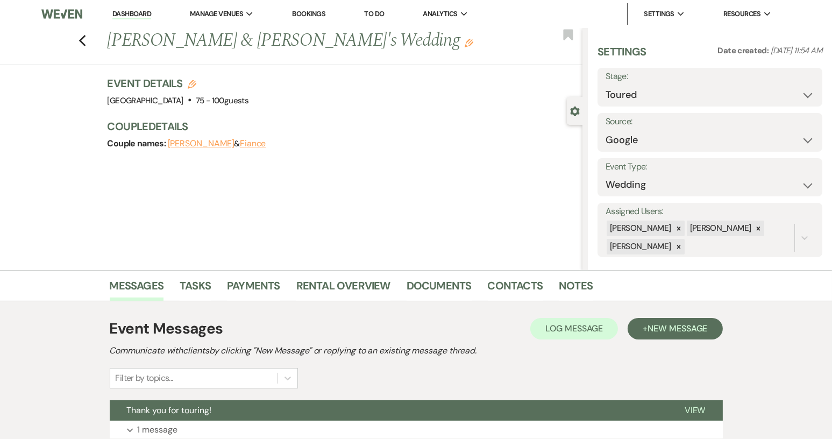
scroll to position [134, 0]
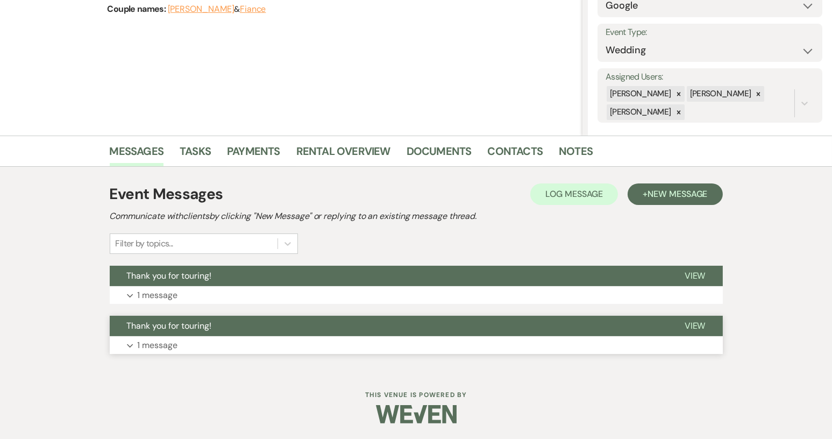
click at [190, 322] on span "Thank you for touring!" at bounding box center [169, 325] width 85 height 11
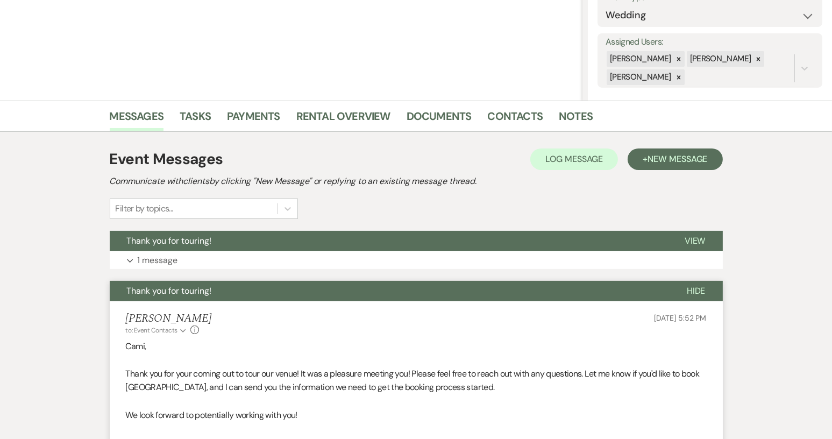
scroll to position [188, 0]
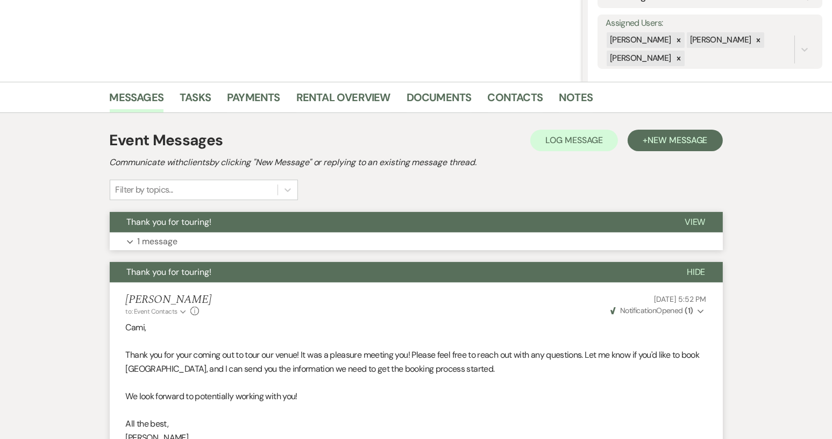
click at [593, 218] on button "Thank you for touring!" at bounding box center [389, 222] width 558 height 20
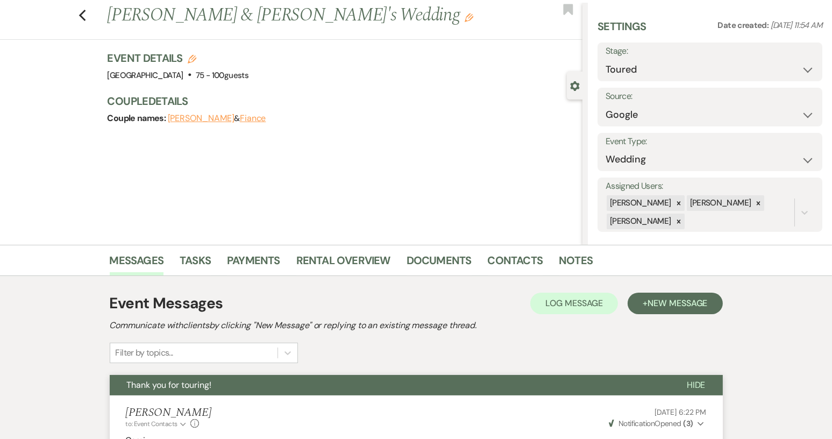
scroll to position [0, 0]
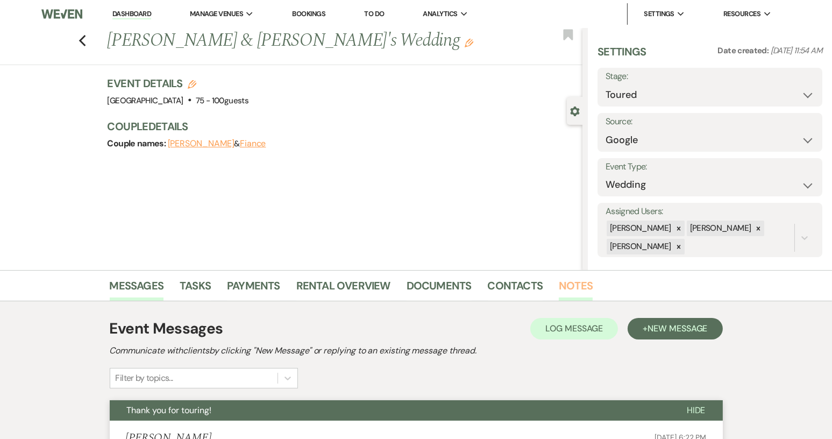
click at [573, 282] on link "Notes" at bounding box center [576, 289] width 34 height 24
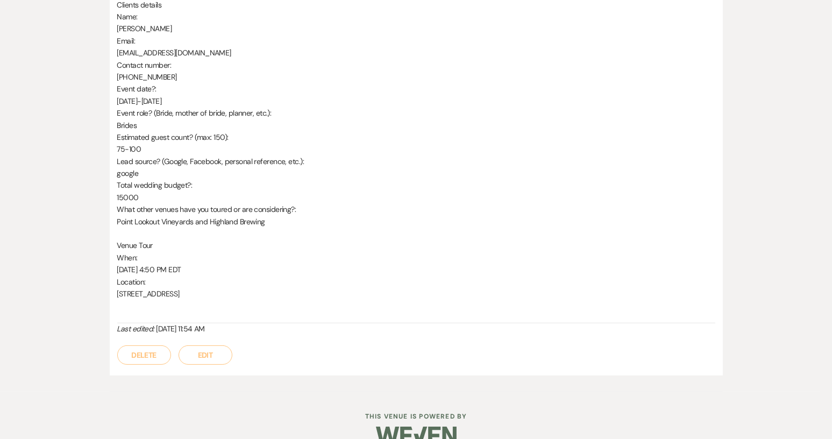
scroll to position [108, 0]
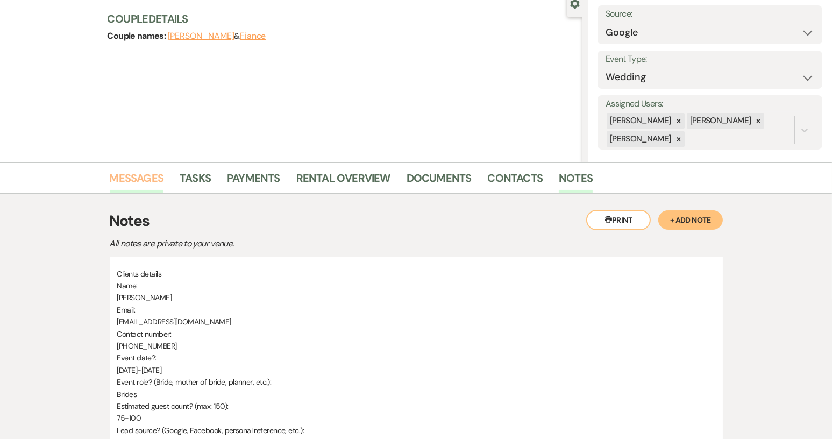
click at [152, 184] on link "Messages" at bounding box center [137, 181] width 54 height 24
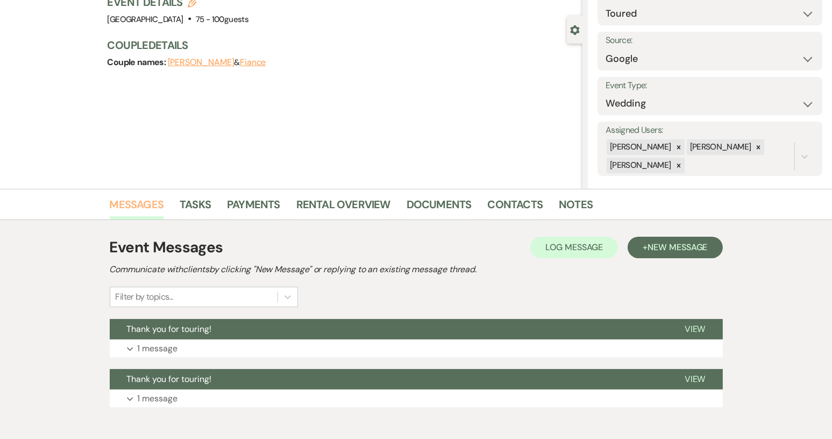
scroll to position [81, 0]
click at [613, 323] on button "Thank you for touring!" at bounding box center [389, 329] width 558 height 20
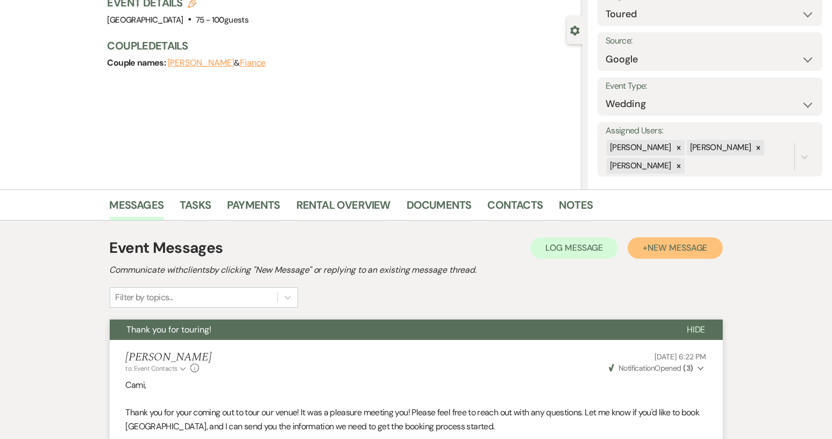
click at [658, 244] on span "New Message" at bounding box center [678, 247] width 60 height 11
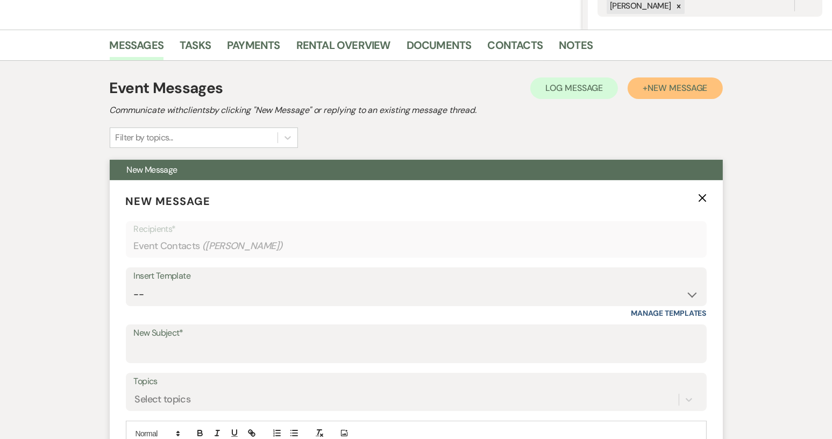
scroll to position [242, 0]
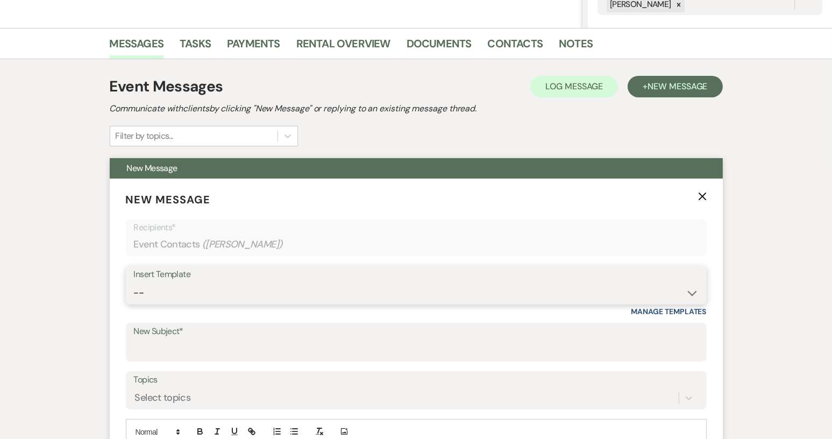
click at [691, 293] on select "-- Weven Planning Portal Introduction (Booked Events) Tour Request Response Con…" at bounding box center [416, 292] width 565 height 21
select select "2131"
click at [134, 282] on select "-- Weven Planning Portal Introduction (Booked Events) Tour Request Response Con…" at bounding box center [416, 292] width 565 height 21
type input "Tour follow up! :)"
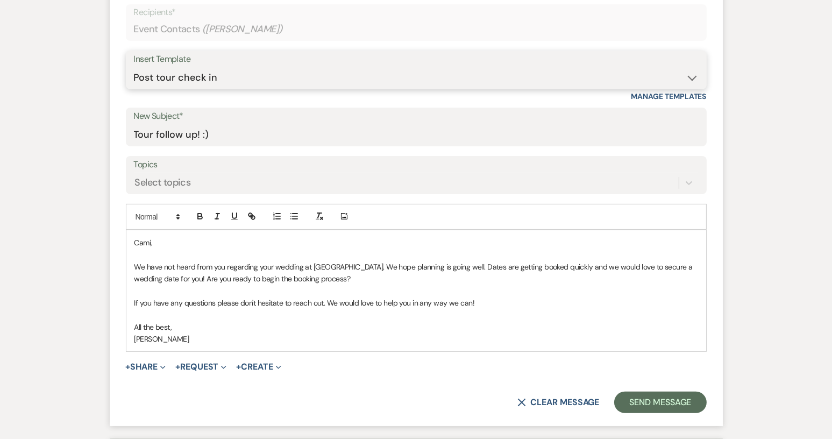
scroll to position [511, 0]
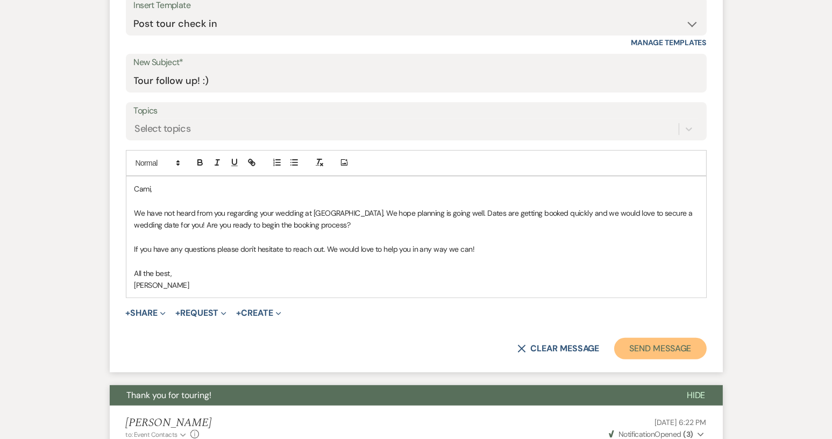
click at [678, 348] on button "Send Message" at bounding box center [660, 349] width 92 height 22
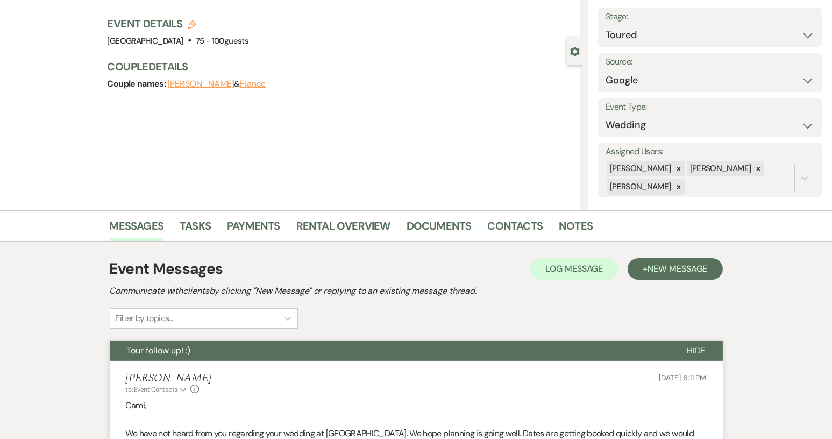
scroll to position [0, 0]
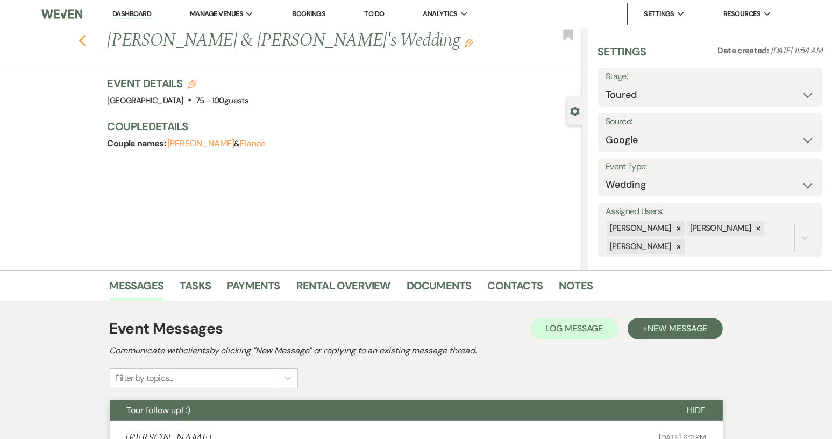
click at [83, 42] on icon "Previous" at bounding box center [83, 40] width 8 height 13
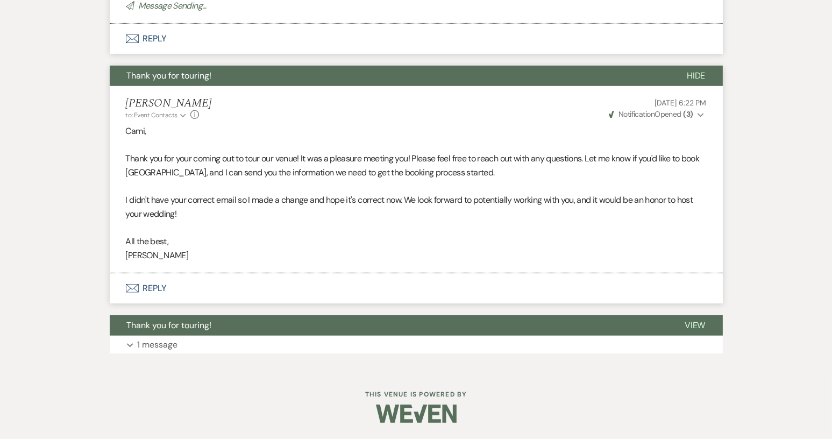
select select "5"
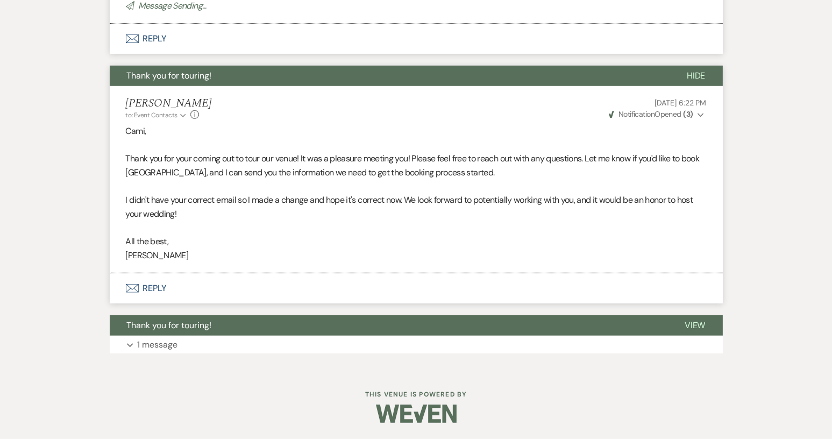
select select "5"
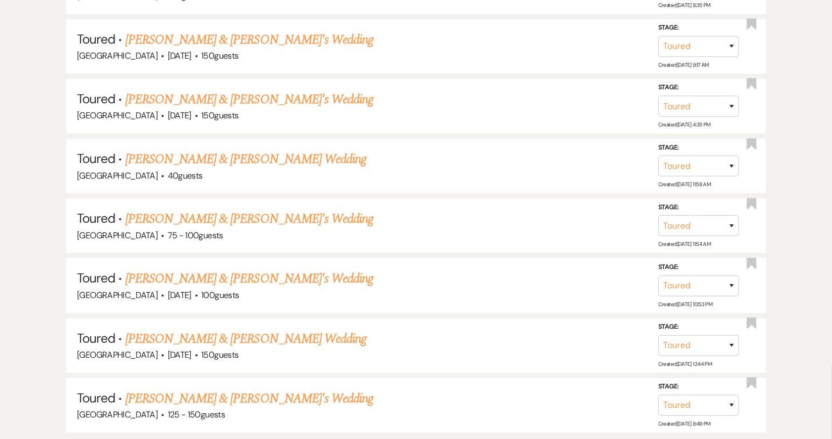
scroll to position [560, 0]
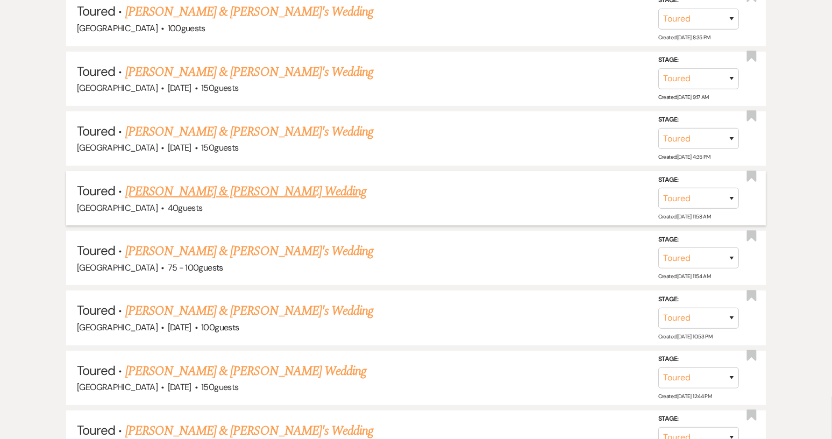
click at [188, 193] on link "[PERSON_NAME] & [PERSON_NAME] Wedding" at bounding box center [245, 191] width 241 height 19
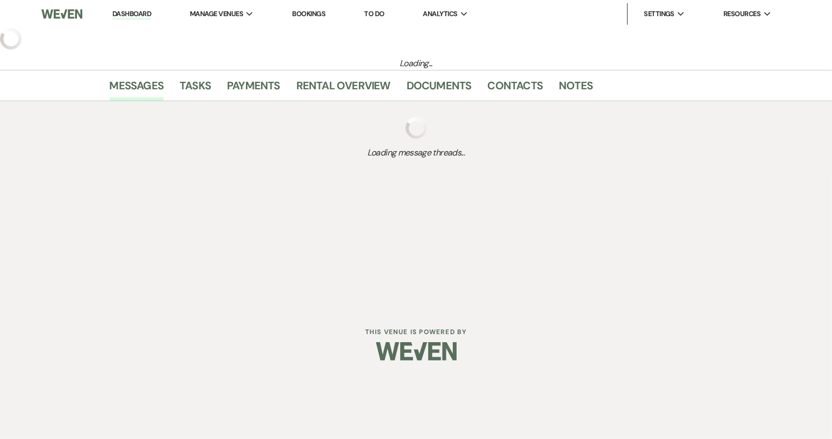
select select "5"
select select "8"
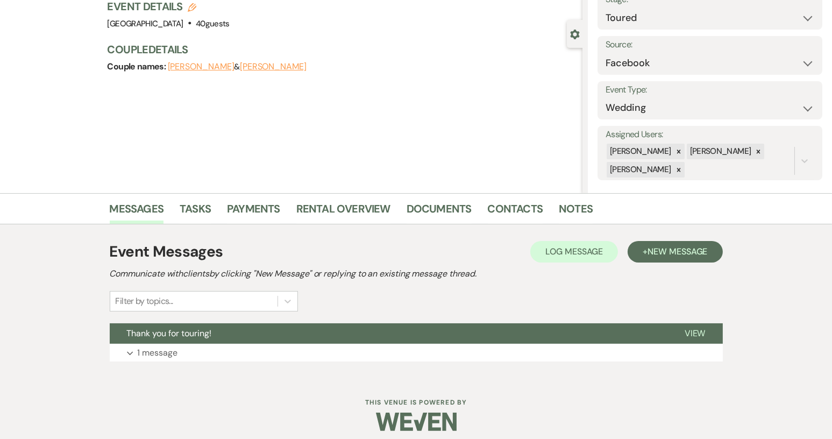
scroll to position [84, 0]
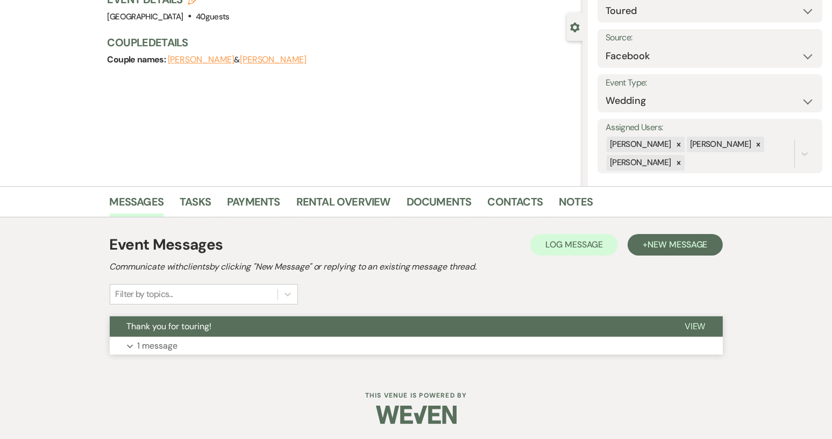
click at [701, 325] on span "View" at bounding box center [695, 326] width 21 height 11
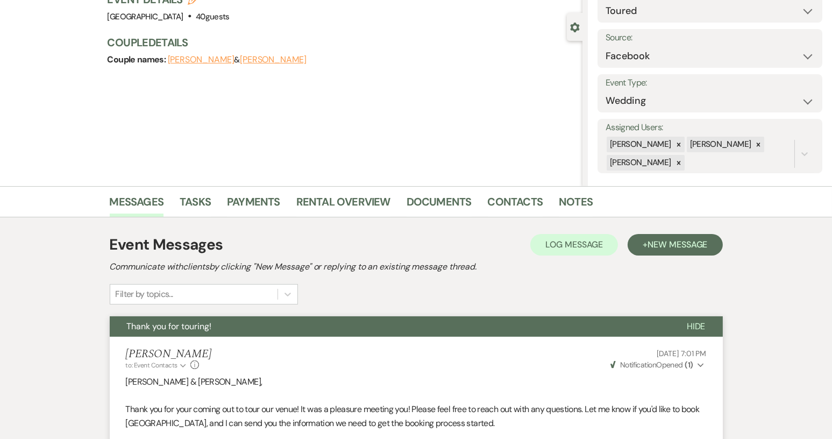
click at [701, 325] on span "Hide" at bounding box center [696, 326] width 19 height 11
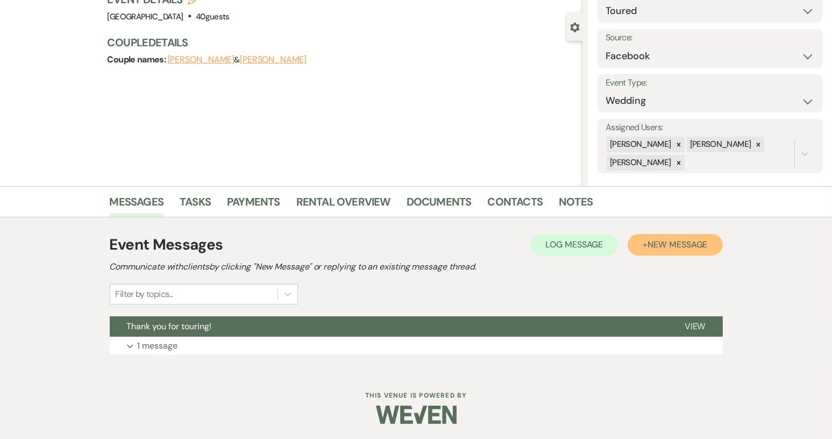
click at [673, 244] on span "New Message" at bounding box center [678, 244] width 60 height 11
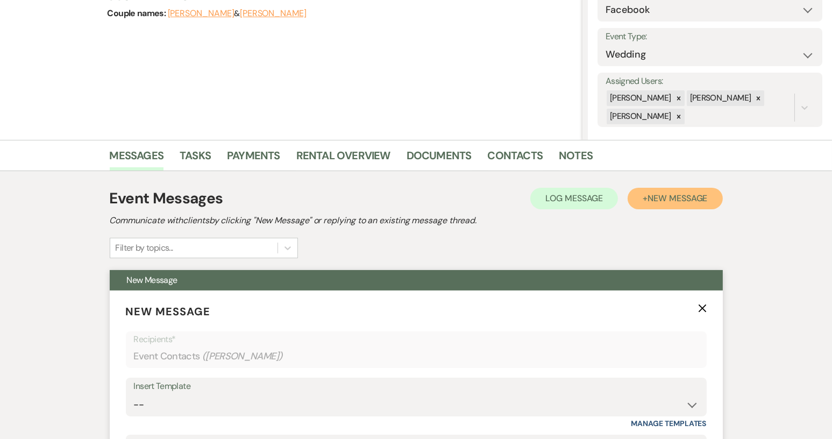
scroll to position [299, 0]
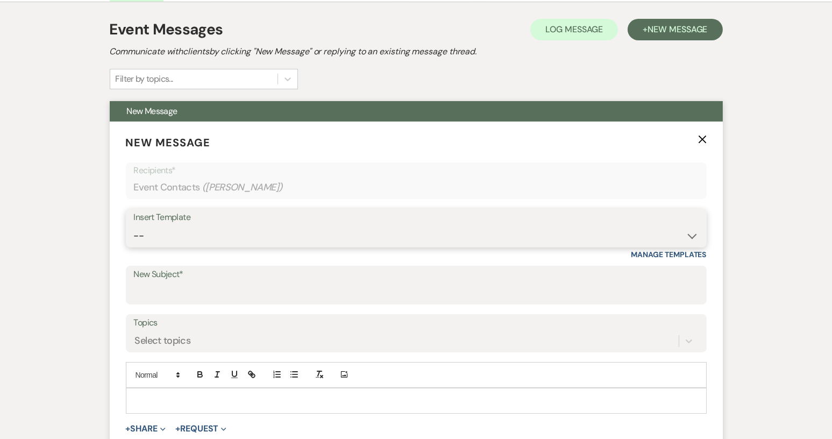
click at [687, 235] on select "-- Weven Planning Portal Introduction (Booked Events) Tour Request Response Con…" at bounding box center [416, 235] width 565 height 21
select select "2131"
click at [134, 225] on select "-- Weven Planning Portal Introduction (Booked Events) Tour Request Response Con…" at bounding box center [416, 235] width 565 height 21
type input "Tour follow up! :)"
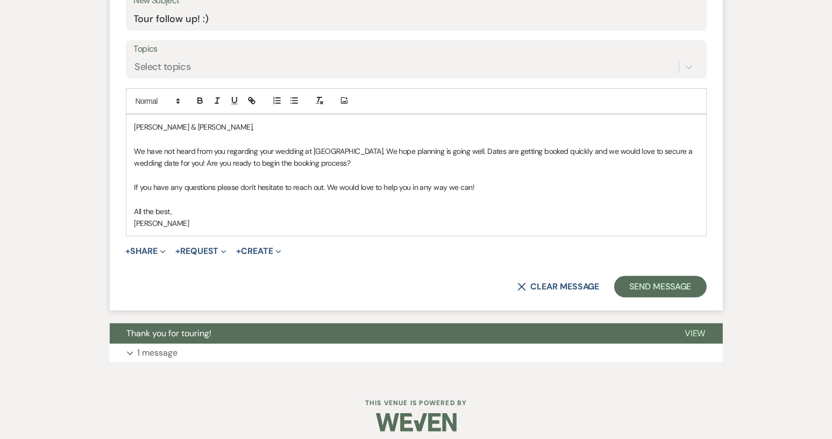
scroll to position [580, 0]
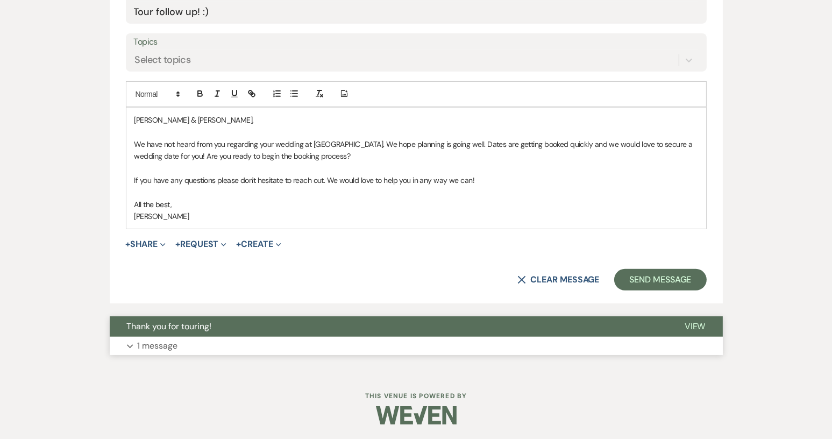
click at [583, 335] on button "Thank you for touring!" at bounding box center [389, 326] width 558 height 20
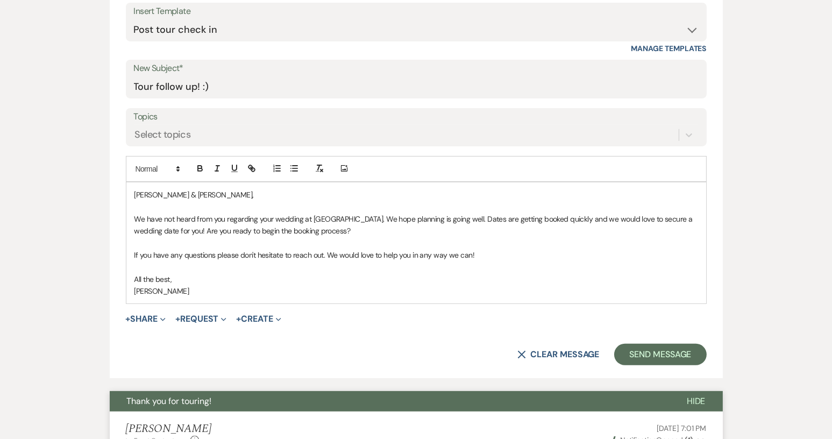
scroll to position [472, 0]
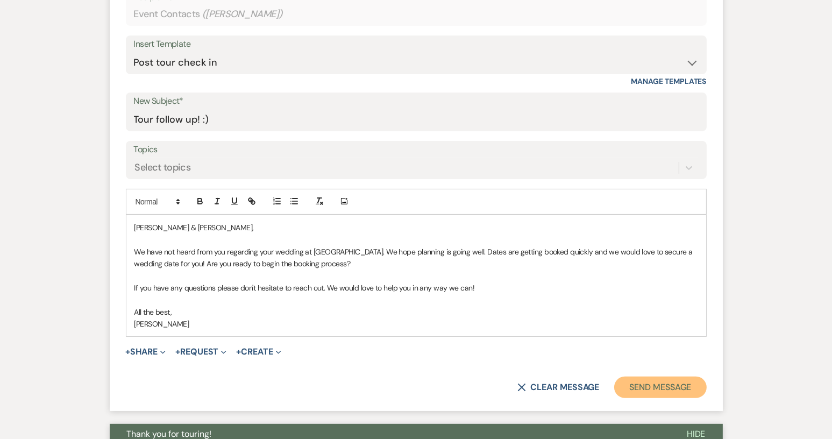
click at [648, 377] on button "Send Message" at bounding box center [660, 387] width 92 height 22
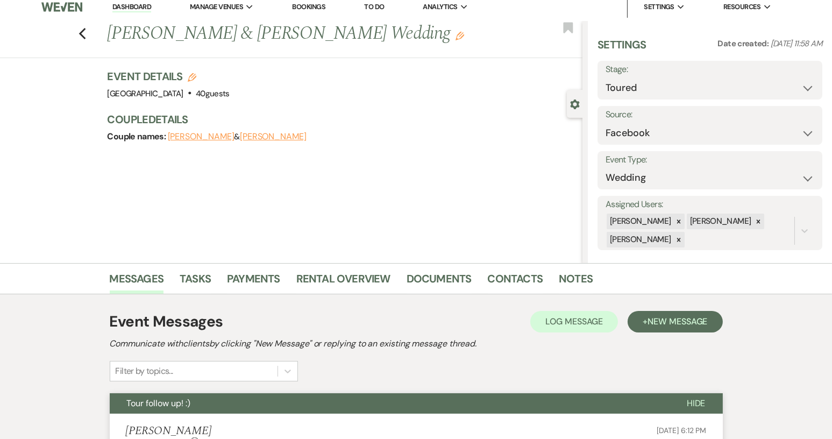
scroll to position [0, 0]
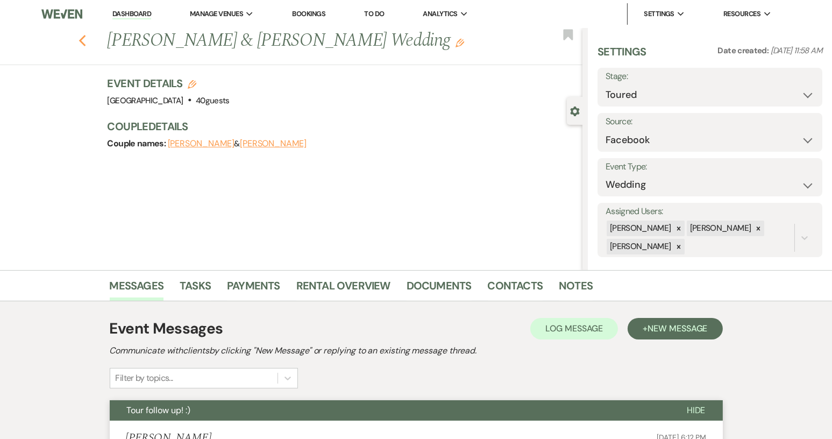
click at [85, 37] on icon "Previous" at bounding box center [83, 40] width 8 height 13
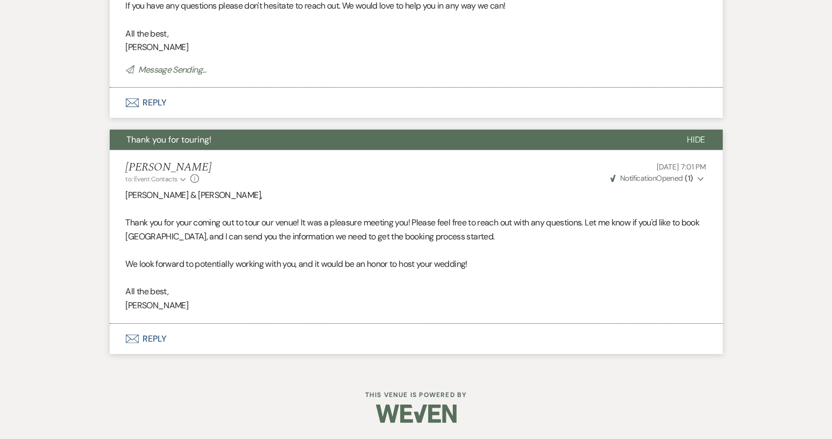
select select "5"
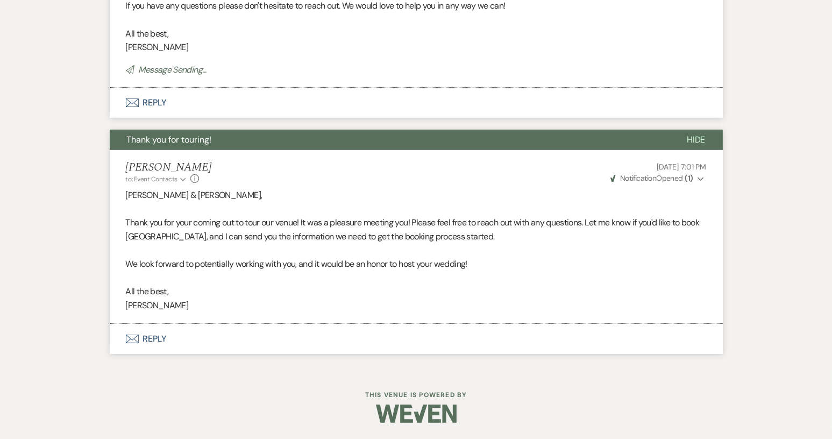
select select "5"
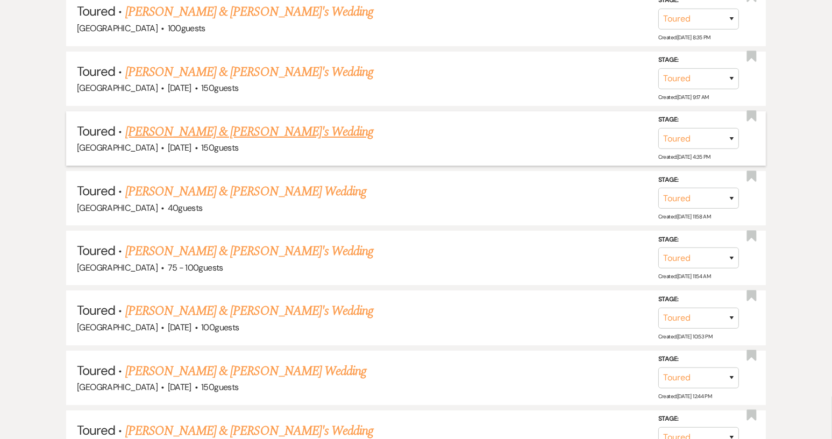
click at [209, 131] on link "[PERSON_NAME] & [PERSON_NAME]'s Wedding" at bounding box center [249, 131] width 248 height 19
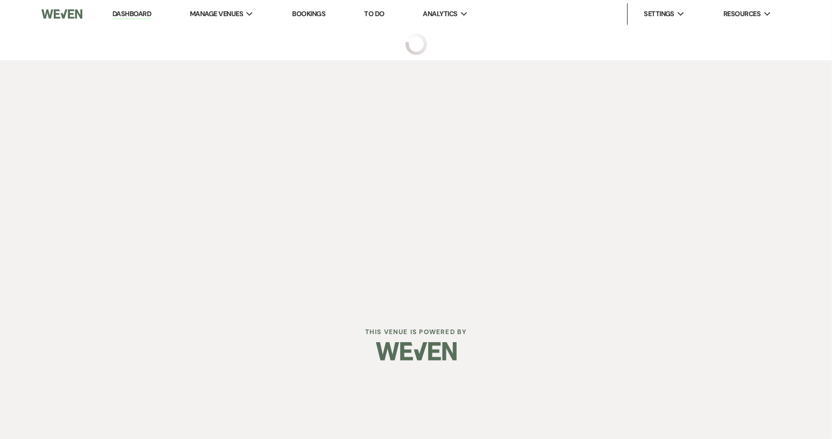
select select "5"
select select "6"
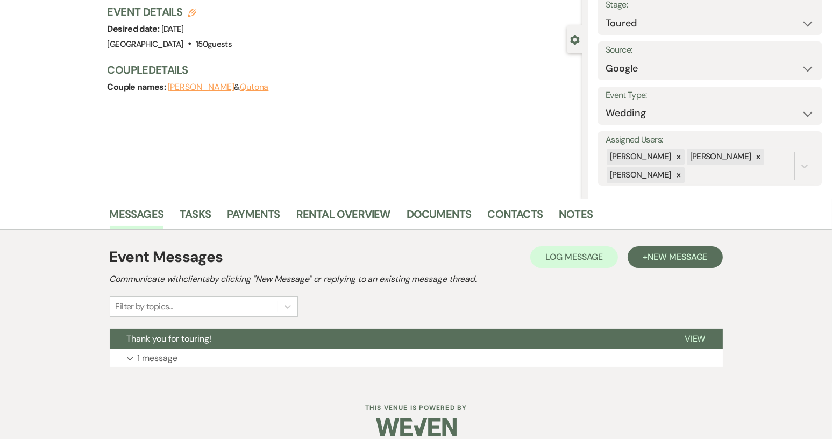
scroll to position [84, 0]
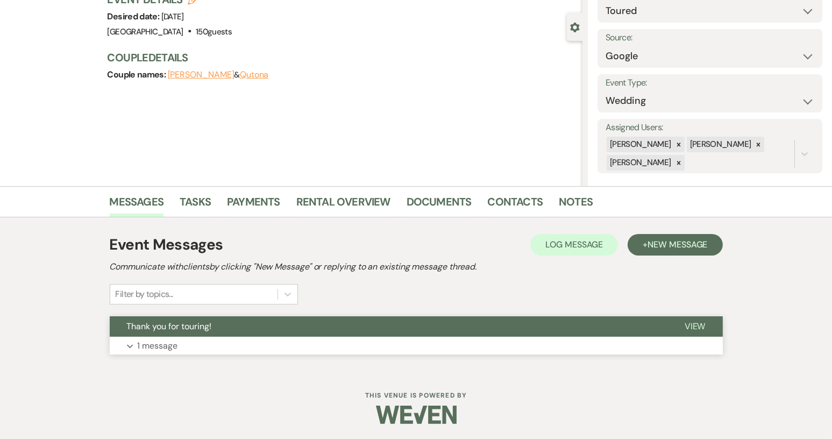
click at [198, 329] on span "Thank you for touring!" at bounding box center [169, 326] width 85 height 11
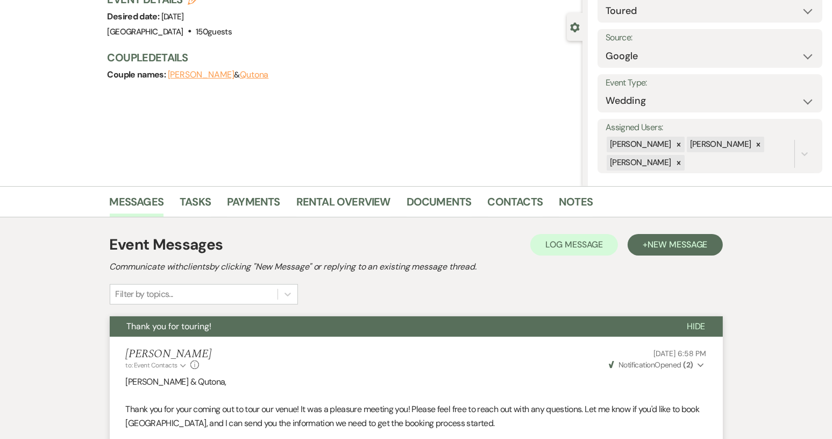
click at [694, 328] on span "Hide" at bounding box center [696, 326] width 19 height 11
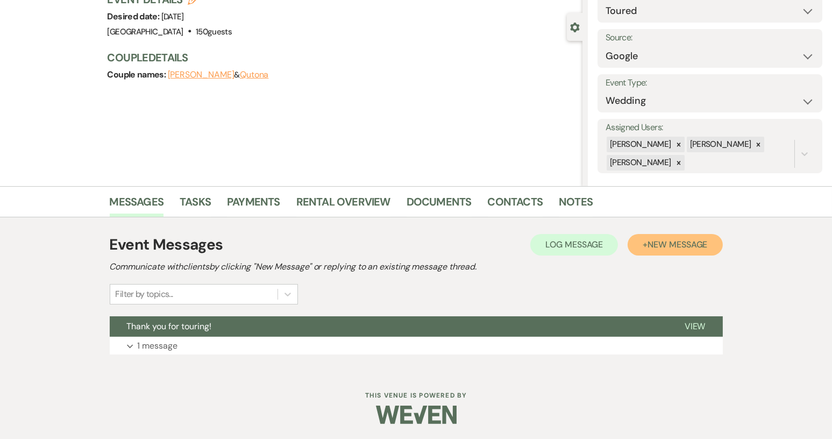
click at [659, 245] on span "New Message" at bounding box center [678, 244] width 60 height 11
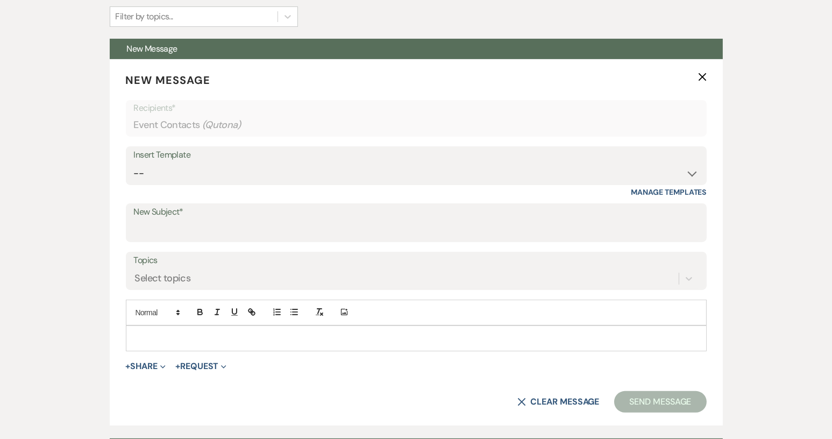
scroll to position [484, 0]
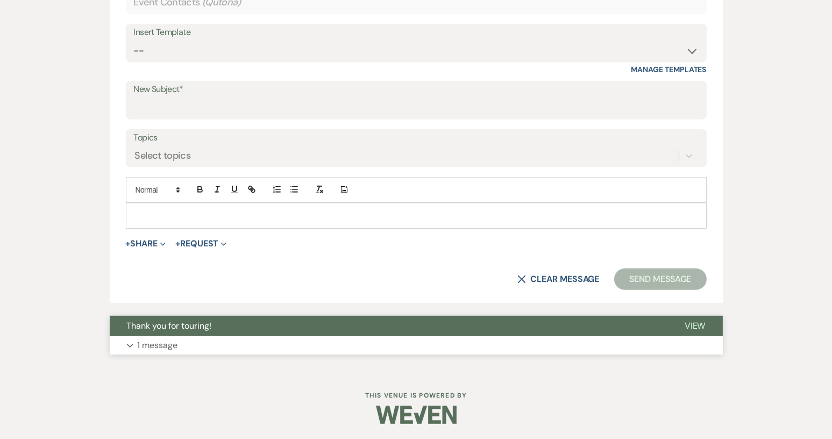
click at [648, 326] on button "Thank you for touring!" at bounding box center [389, 326] width 558 height 20
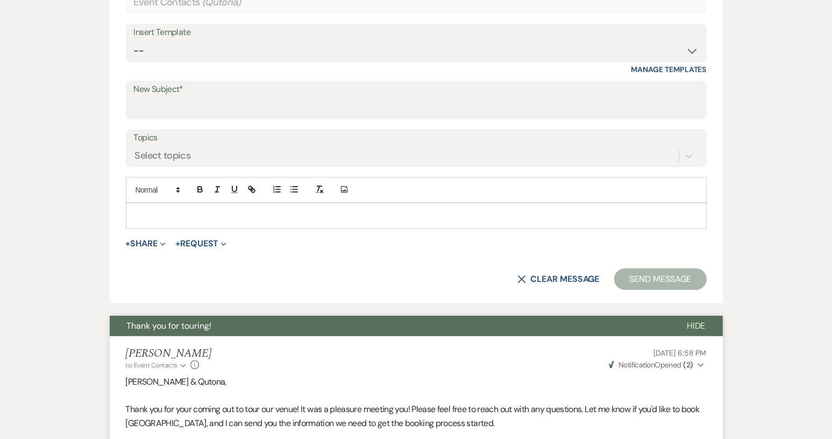
click at [648, 326] on button "Thank you for touring!" at bounding box center [390, 326] width 560 height 20
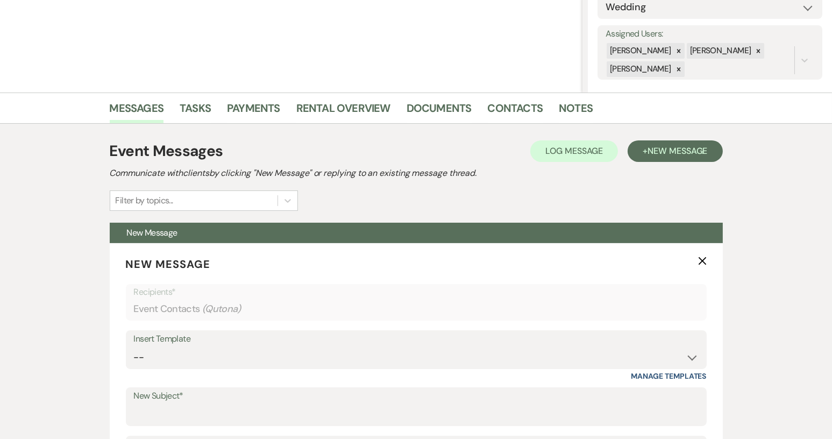
scroll to position [108, 0]
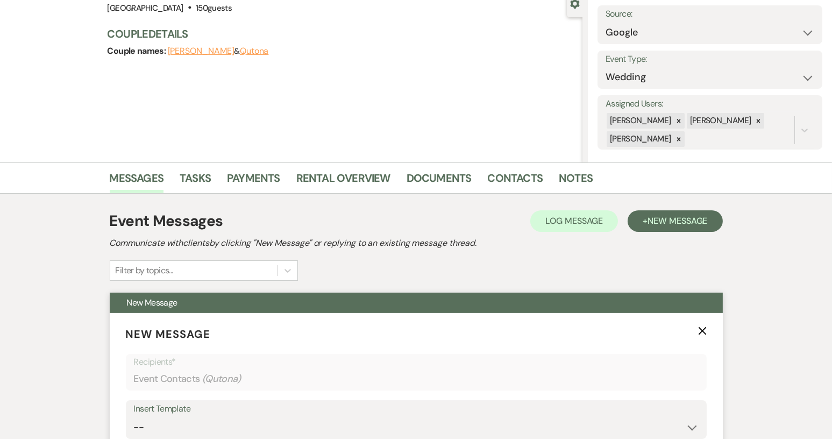
click at [700, 326] on icon "X" at bounding box center [702, 330] width 9 height 9
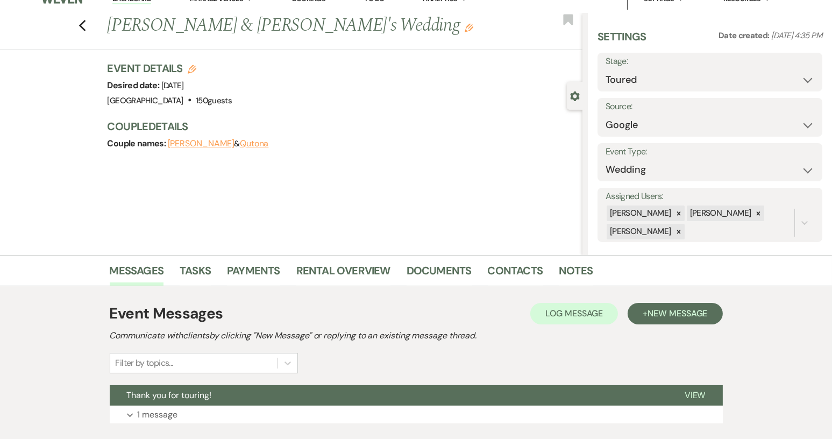
scroll to position [0, 0]
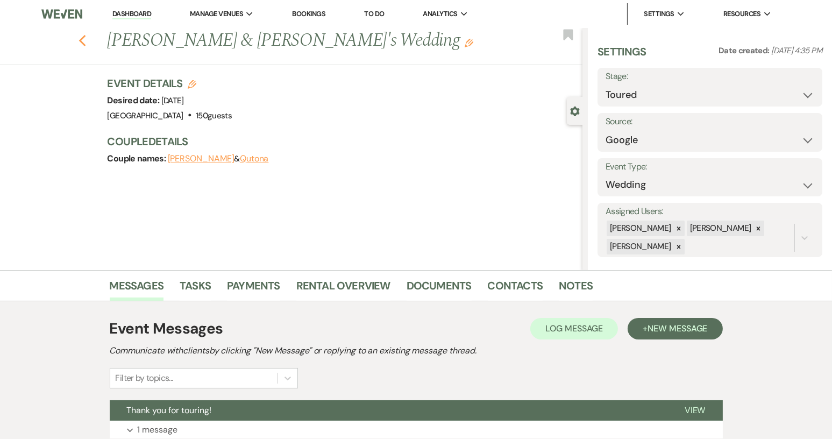
click at [87, 45] on icon "Previous" at bounding box center [83, 40] width 8 height 13
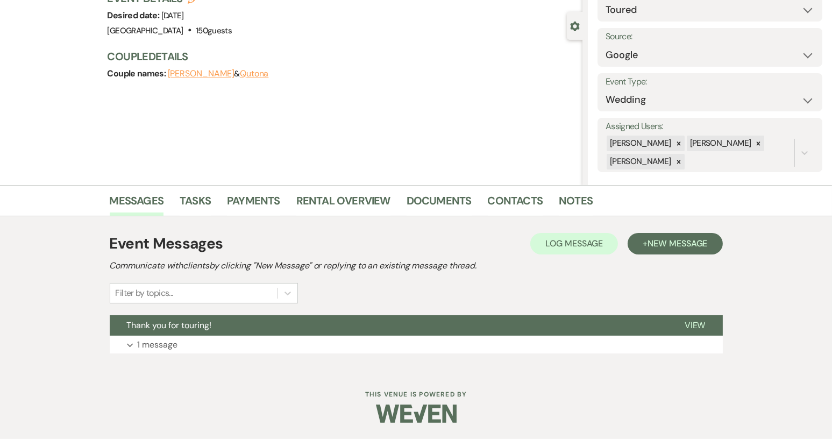
select select "5"
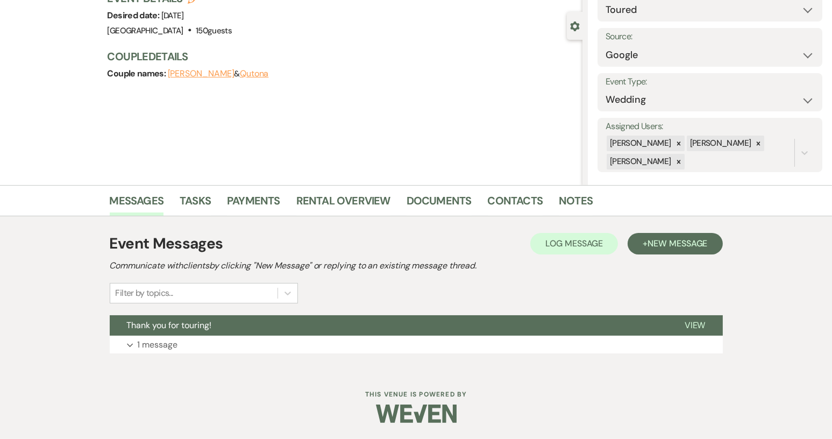
select select "5"
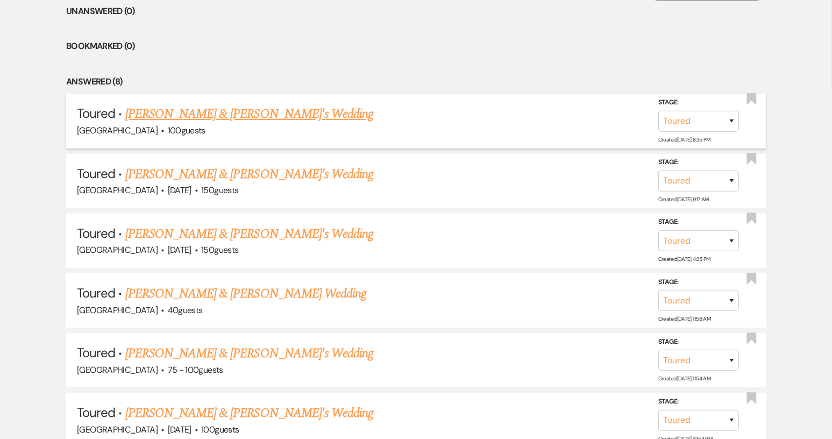
scroll to position [453, 0]
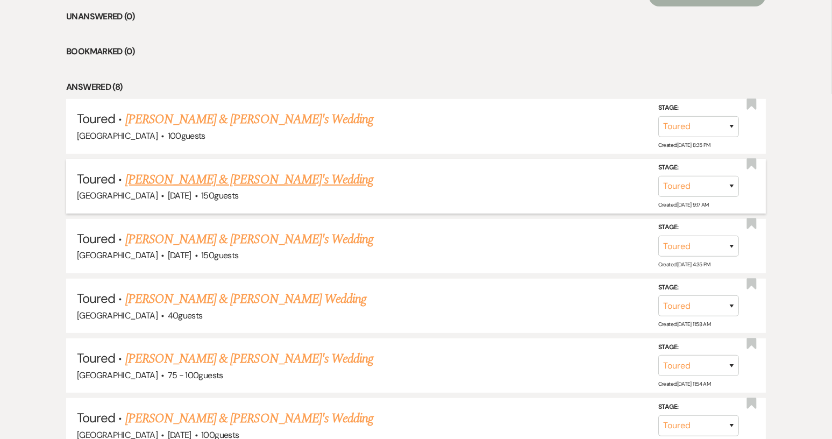
click at [188, 179] on link "[PERSON_NAME] & [PERSON_NAME]'s Wedding" at bounding box center [249, 179] width 248 height 19
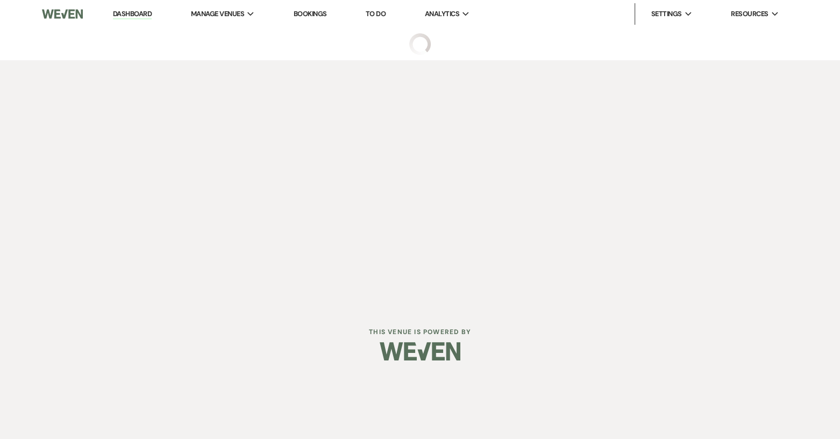
select select "5"
select select "17"
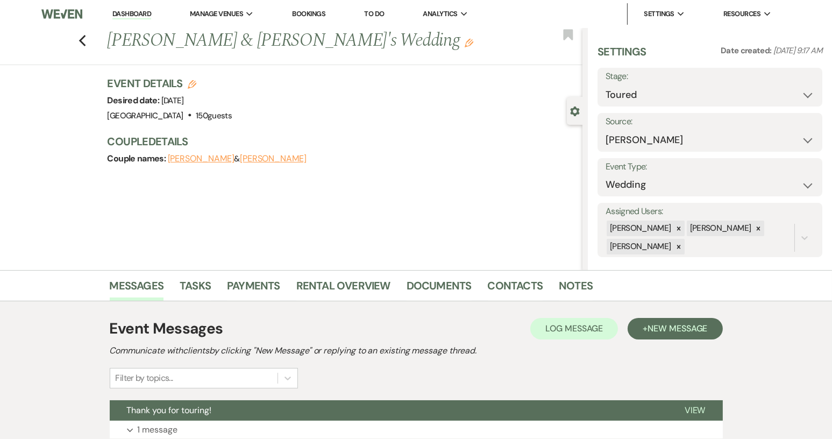
scroll to position [84, 0]
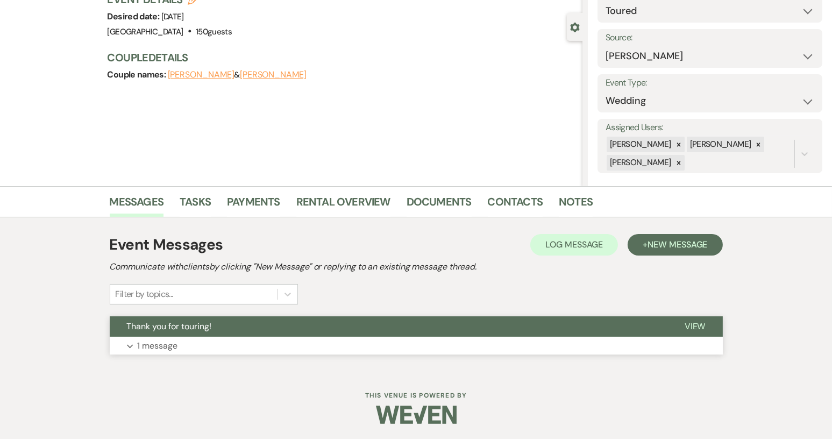
click at [427, 335] on button "Thank you for touring!" at bounding box center [389, 326] width 558 height 20
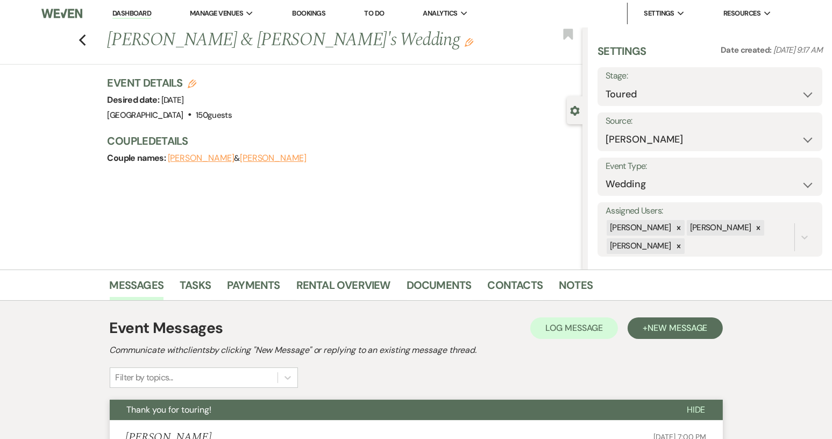
scroll to position [0, 0]
click at [87, 40] on icon "Previous" at bounding box center [83, 40] width 8 height 13
select select "5"
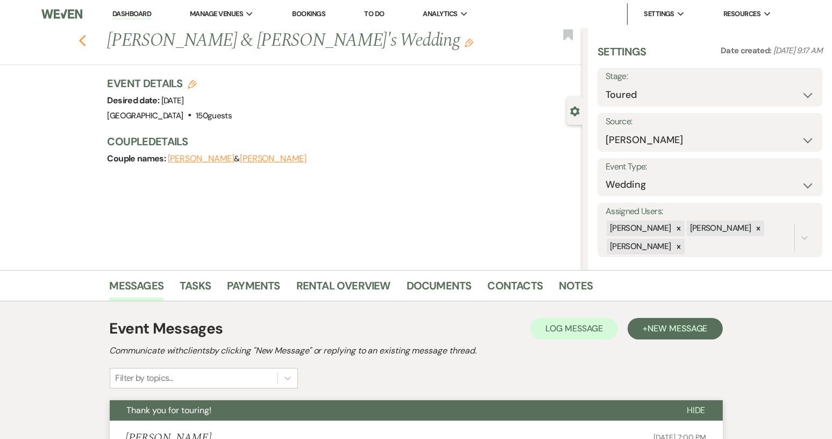
select select "5"
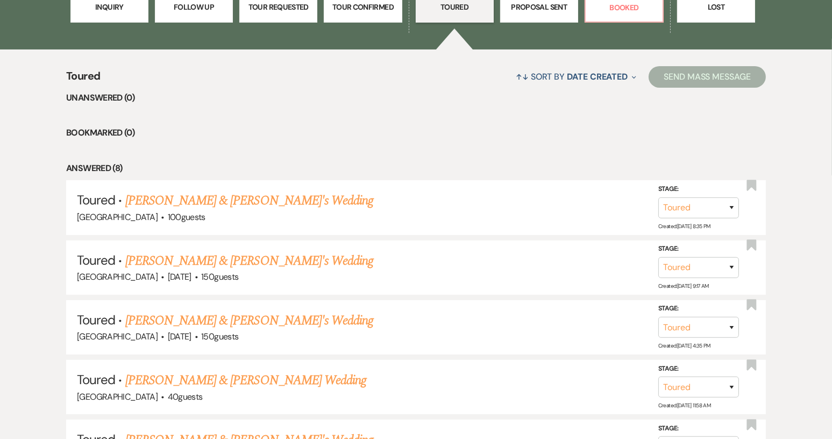
scroll to position [238, 0]
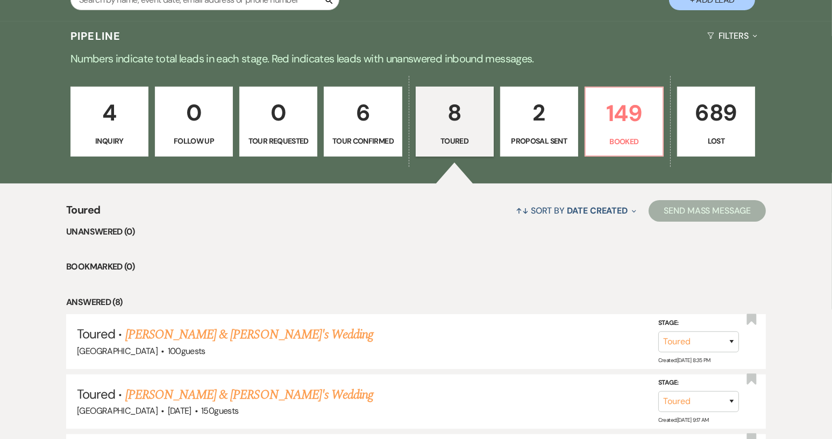
click at [530, 147] on link "2 Proposal Sent" at bounding box center [539, 122] width 78 height 70
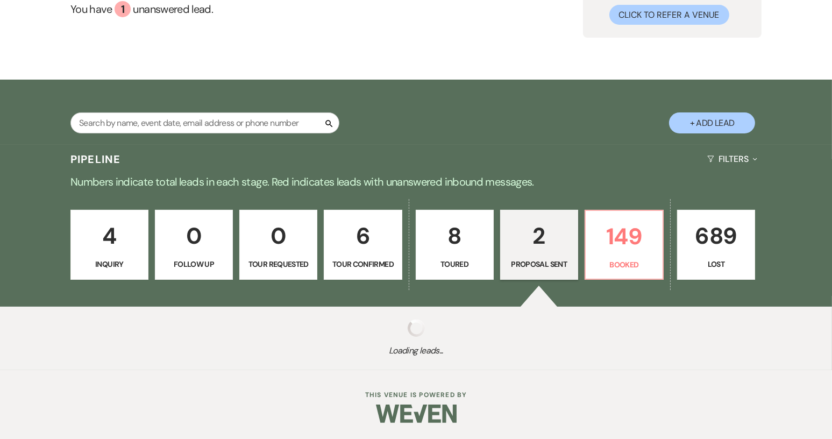
select select "6"
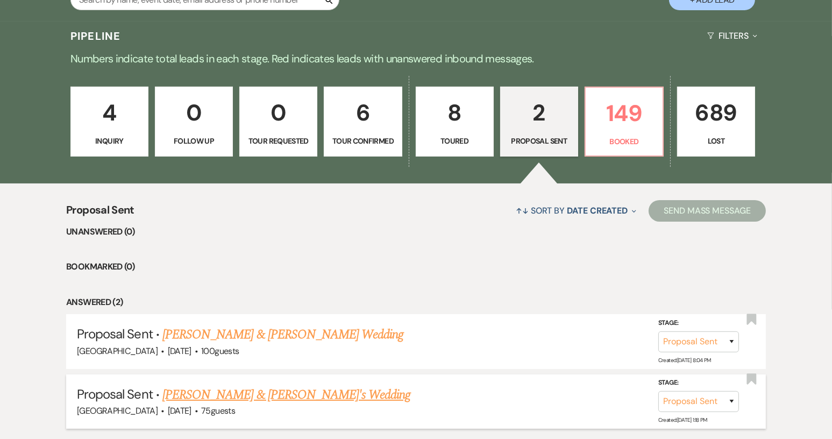
click at [261, 396] on link "[PERSON_NAME] & [PERSON_NAME]'s Wedding" at bounding box center [286, 394] width 248 height 19
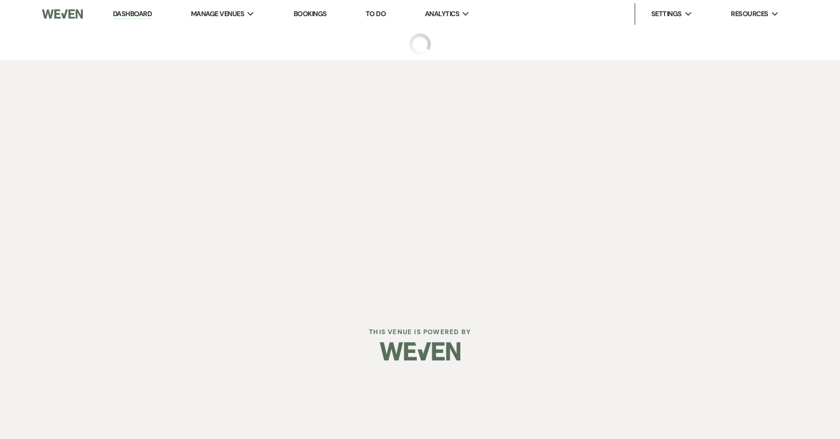
select select "6"
select select "14"
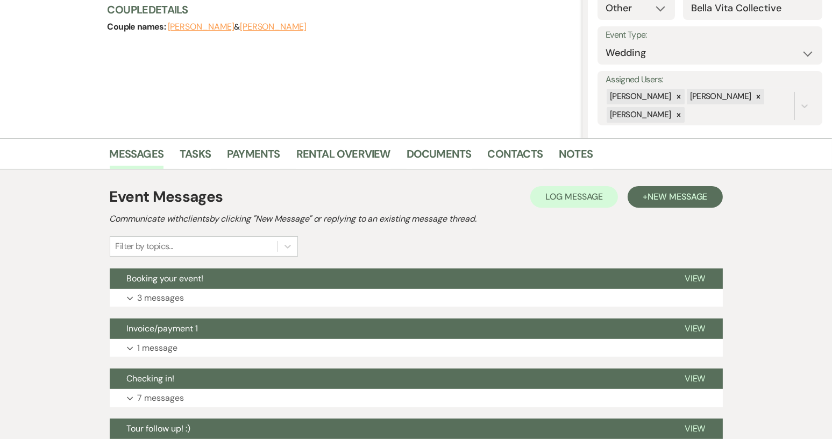
scroll to position [161, 0]
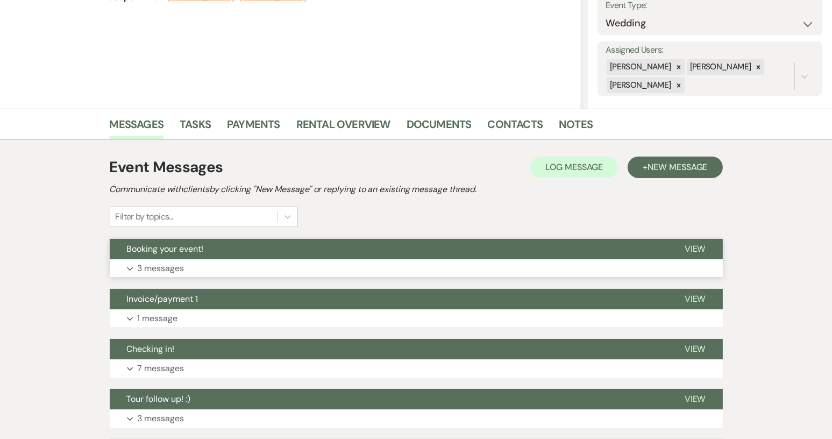
click at [166, 246] on span "Booking your event!" at bounding box center [165, 248] width 77 height 11
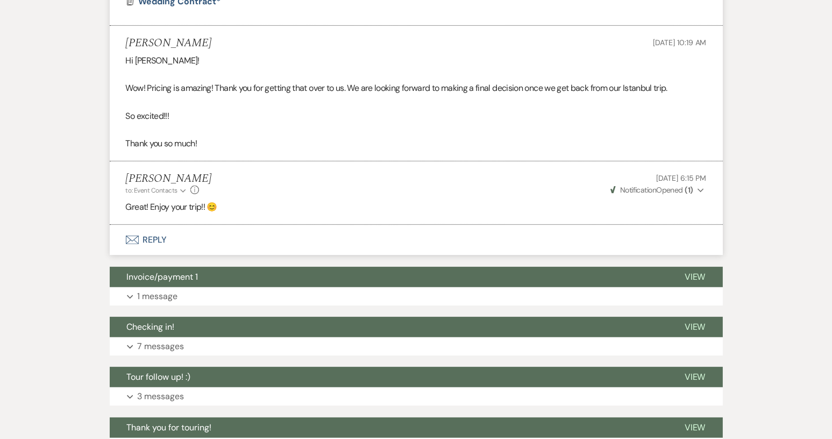
scroll to position [645, 0]
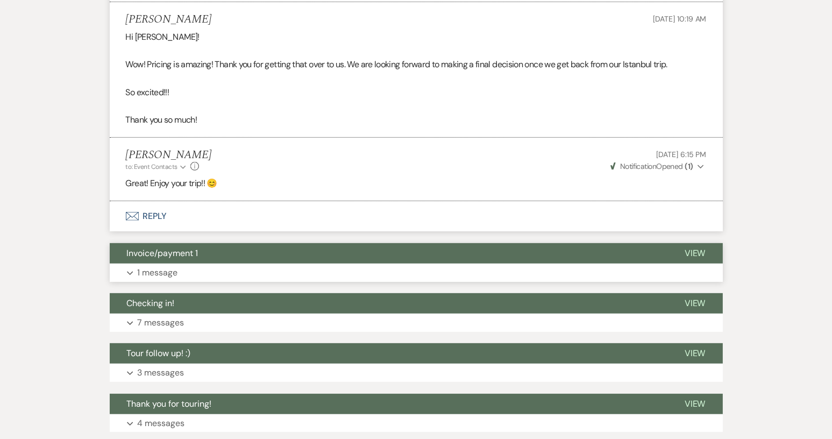
click at [205, 252] on button "Invoice/payment 1" at bounding box center [389, 253] width 558 height 20
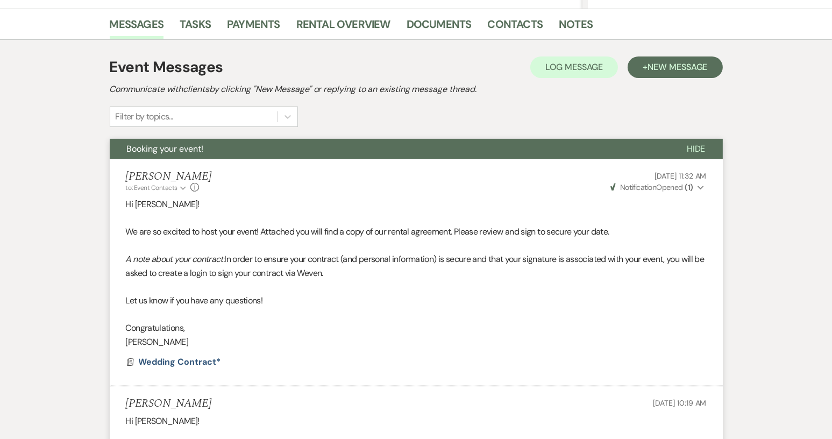
scroll to position [161, 0]
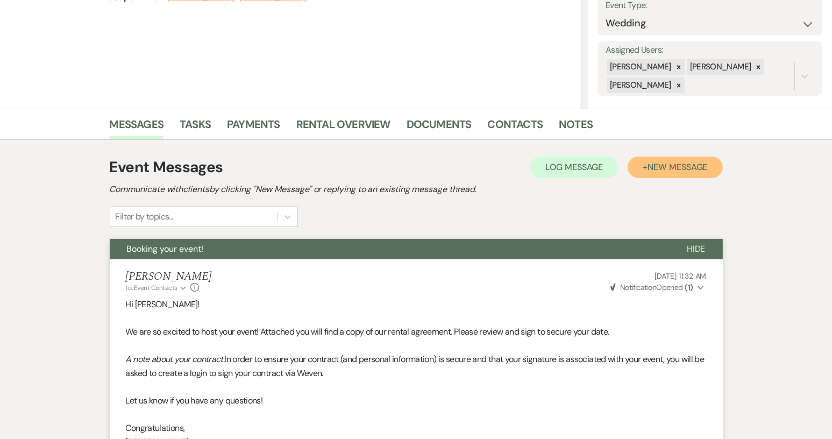
click at [674, 166] on span "New Message" at bounding box center [678, 166] width 60 height 11
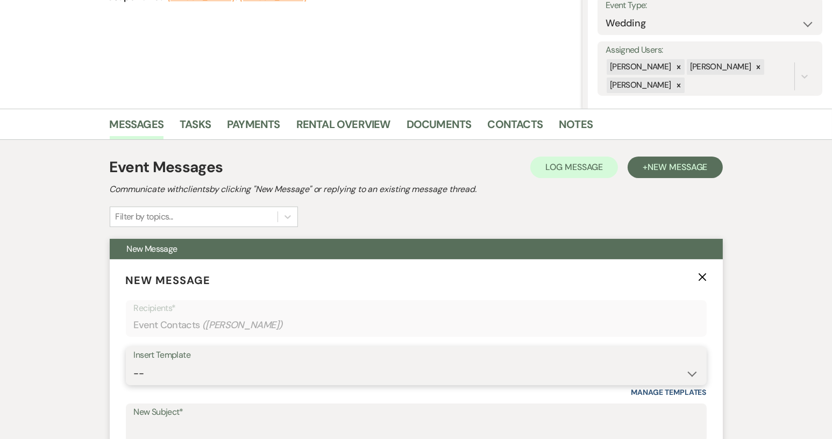
click at [691, 374] on select "-- Weven Planning Portal Introduction (Booked Events) Tour Request Response Con…" at bounding box center [416, 373] width 565 height 21
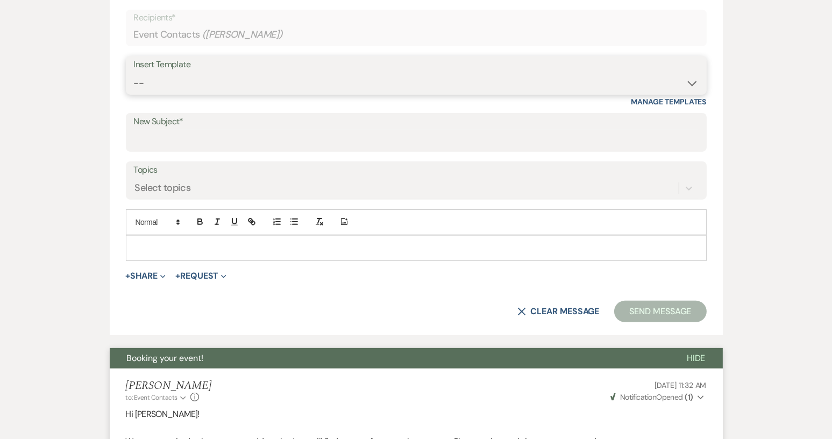
scroll to position [323, 0]
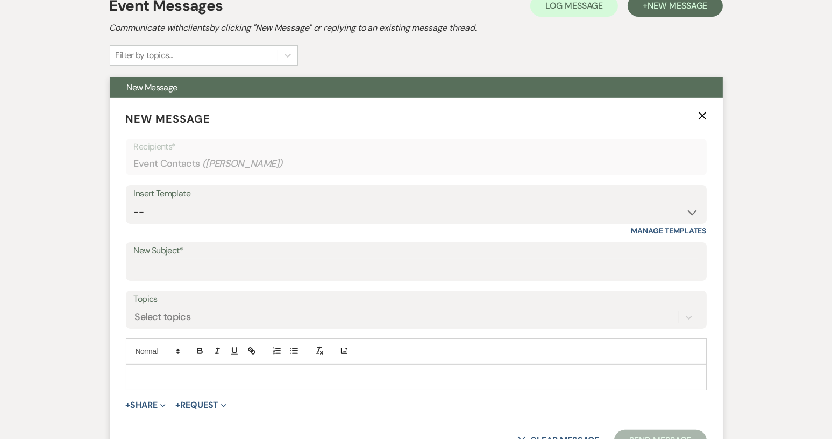
click at [160, 371] on p at bounding box center [416, 377] width 564 height 12
click at [150, 262] on input "New Subject*" at bounding box center [416, 269] width 565 height 21
type input "Checking in"
click at [154, 372] on p at bounding box center [416, 377] width 564 height 12
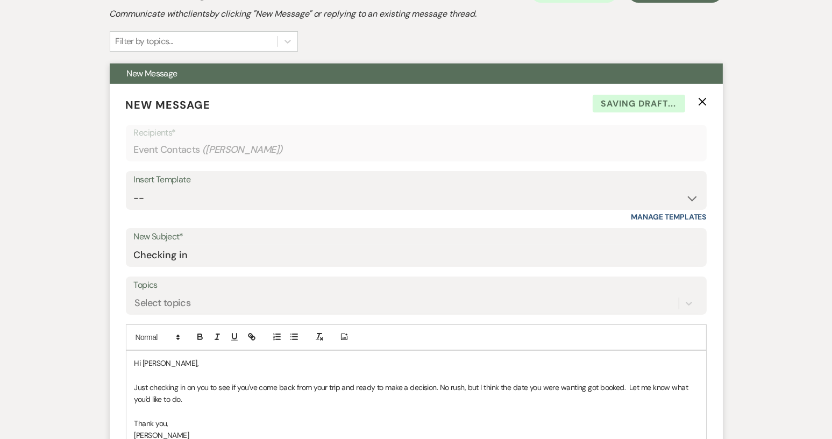
scroll to position [498, 0]
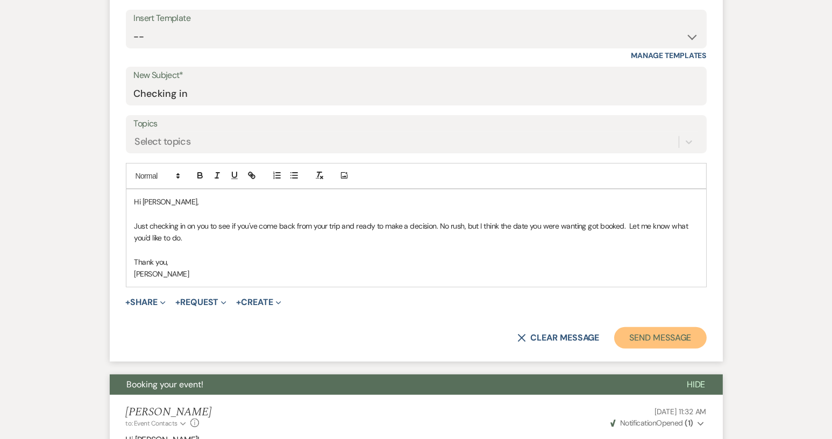
click at [658, 339] on button "Send Message" at bounding box center [660, 338] width 92 height 22
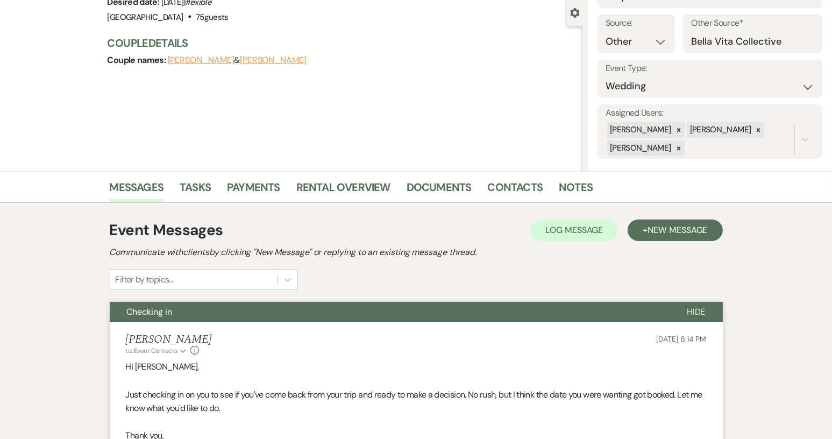
scroll to position [0, 0]
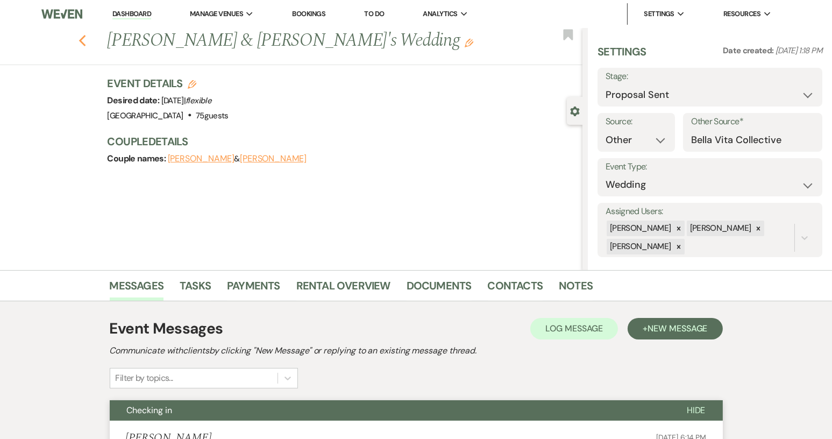
click at [87, 42] on icon "Previous" at bounding box center [83, 40] width 8 height 13
select select "6"
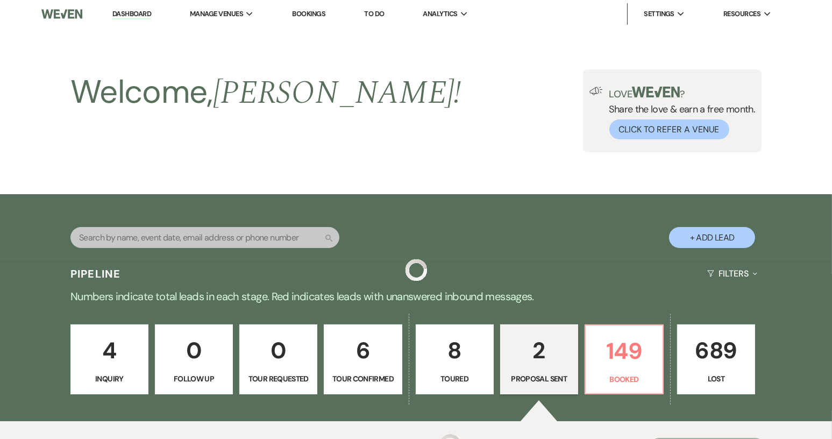
scroll to position [238, 0]
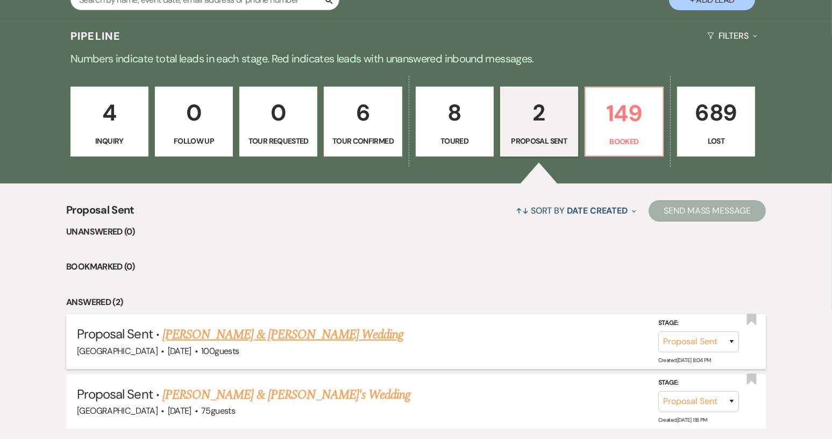
click at [264, 329] on link "[PERSON_NAME] & [PERSON_NAME] Wedding" at bounding box center [282, 334] width 241 height 19
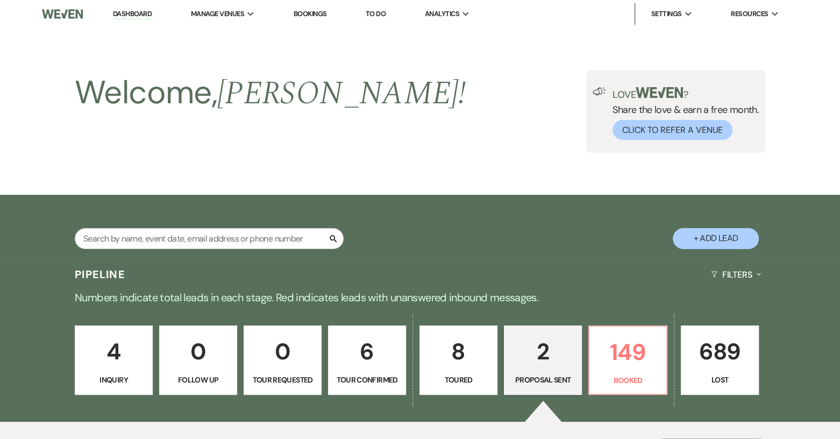
select select "6"
select select "8"
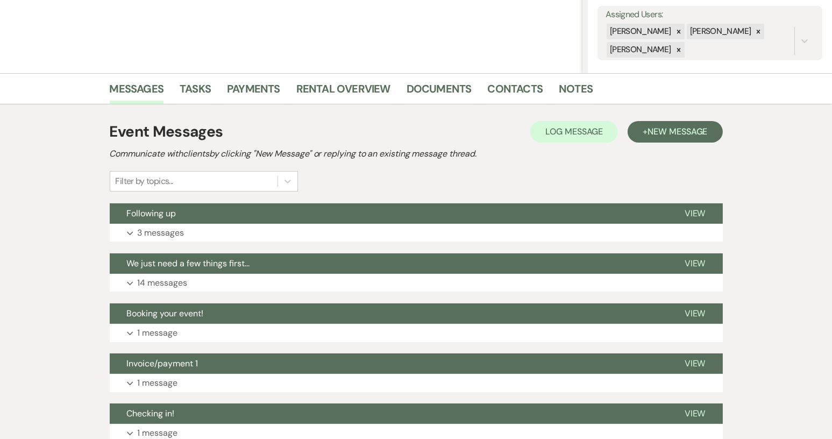
scroll to position [215, 0]
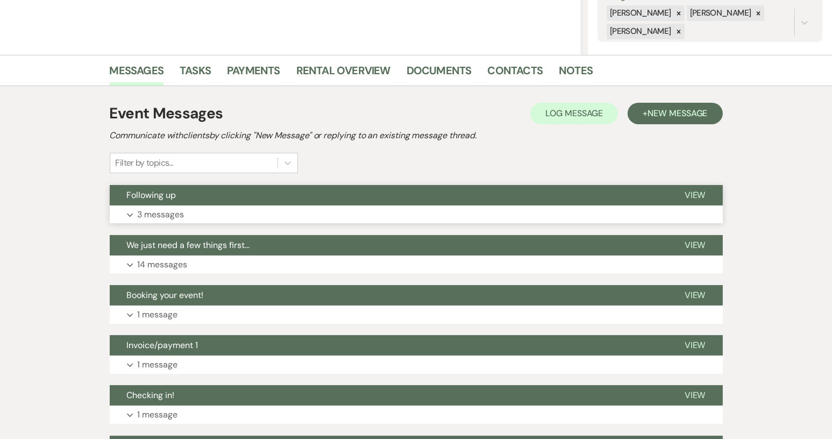
click at [168, 196] on span "Following up" at bounding box center [151, 194] width 49 height 11
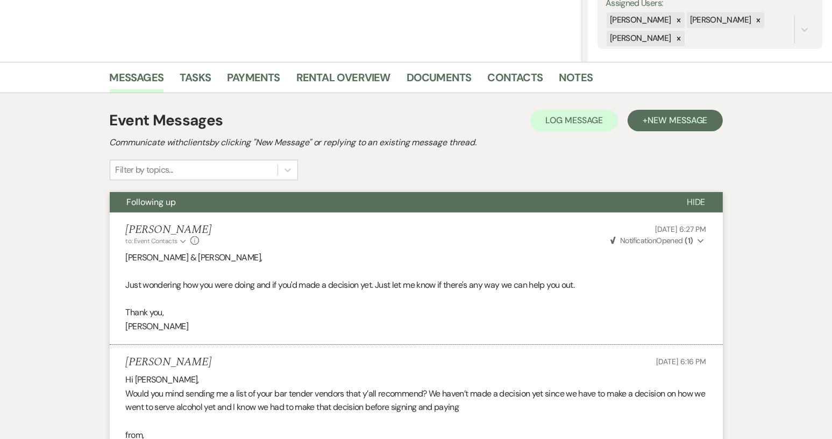
scroll to position [54, 0]
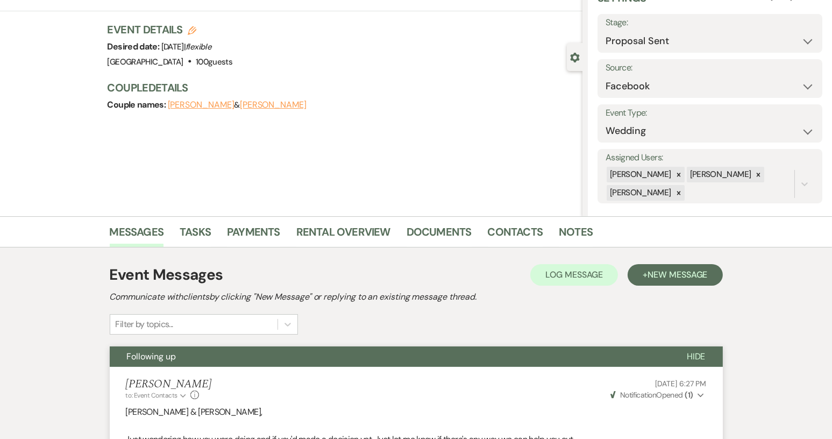
select select "6"
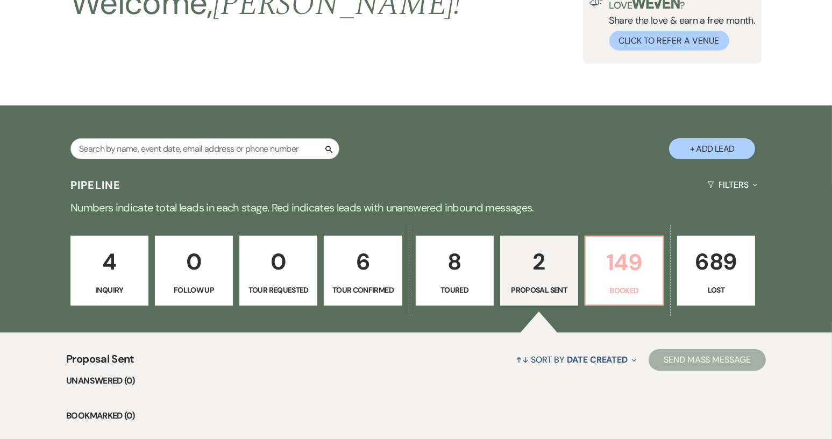
scroll to position [76, 0]
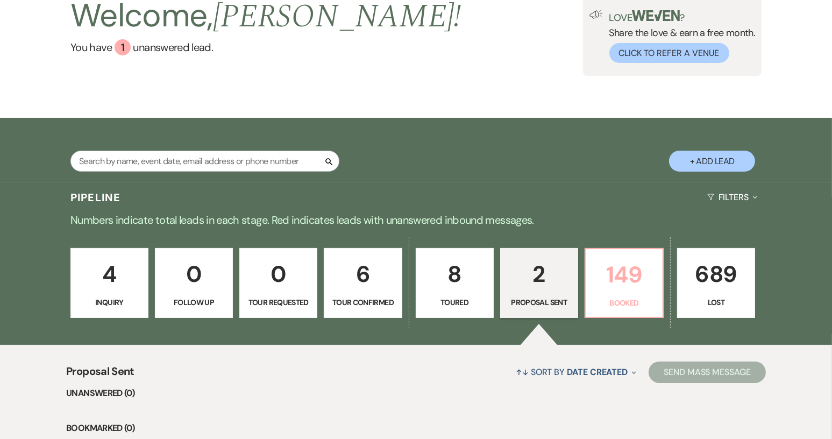
click at [651, 286] on p "149" at bounding box center [624, 275] width 64 height 36
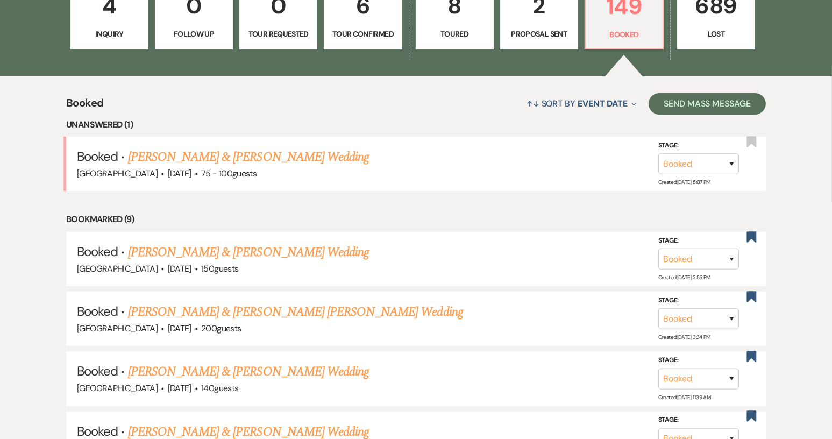
scroll to position [345, 0]
click at [215, 155] on link "[PERSON_NAME] & [PERSON_NAME] Wedding" at bounding box center [248, 156] width 241 height 19
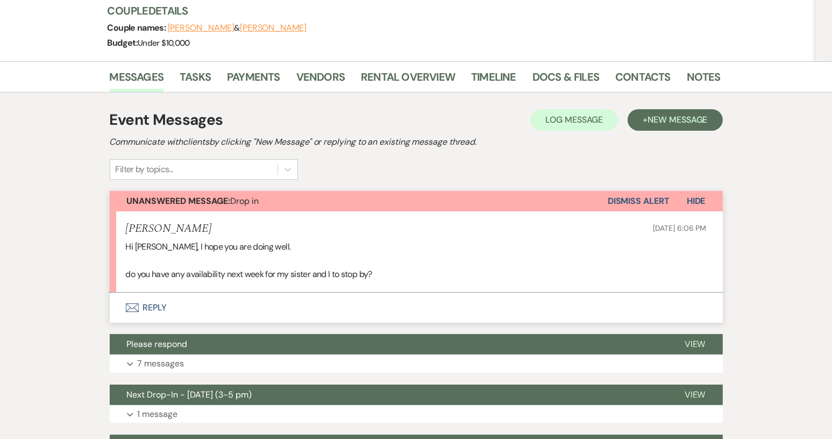
scroll to position [161, 0]
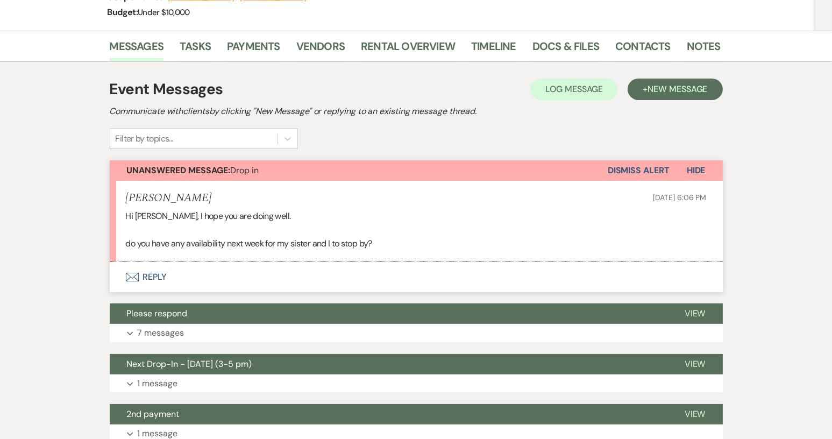
click at [154, 276] on button "Envelope Reply" at bounding box center [416, 277] width 613 height 30
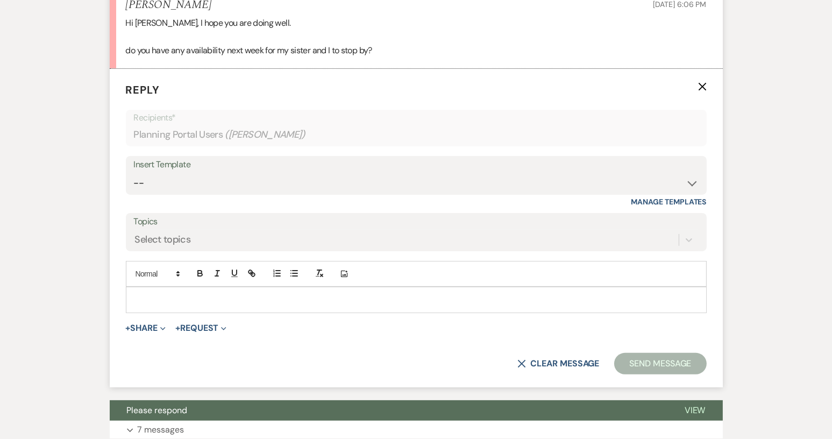
scroll to position [362, 0]
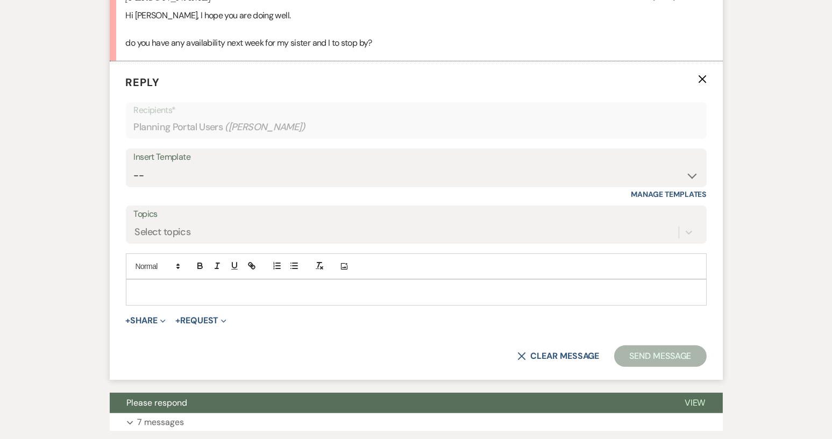
click at [146, 288] on p at bounding box center [416, 292] width 564 height 12
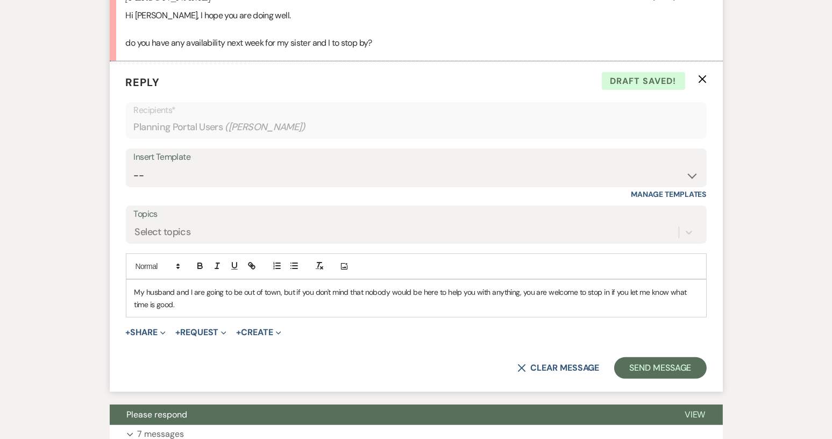
click at [278, 293] on p "My husband and I are going to be out of town, but if you don't mind that nobody…" at bounding box center [416, 298] width 564 height 24
drag, startPoint x: 419, startPoint y: 291, endPoint x: 431, endPoint y: 291, distance: 11.8
click at [431, 291] on p "My husband and I are going to be out of town for a couple of weeks, but if you …" at bounding box center [416, 298] width 564 height 24
drag, startPoint x: 446, startPoint y: 292, endPoint x: 465, endPoint y: 293, distance: 19.4
click at [465, 293] on p "My husband and I are going to be out of town for a couple of weeks, but if you …" at bounding box center [416, 298] width 564 height 24
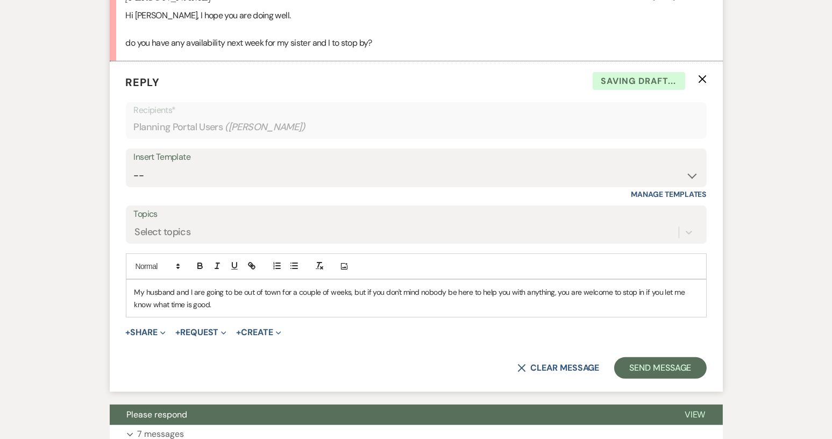
click at [453, 291] on p "My husband and I are going to be out of town for a couple of weeks, but if you …" at bounding box center [416, 298] width 564 height 24
drag, startPoint x: 419, startPoint y: 291, endPoint x: 478, endPoint y: 292, distance: 58.6
click at [478, 292] on p "My husband and I are going to be out of town for a couple of weeks, but if you …" at bounding box center [416, 298] width 564 height 24
click at [650, 290] on p "My husband and I are going to be out of town for a couple of weeks, but if you …" at bounding box center [416, 298] width 564 height 24
click at [171, 304] on p "My husband and I are going to be out of town for a couple of weeks, but if you …" at bounding box center [416, 298] width 564 height 24
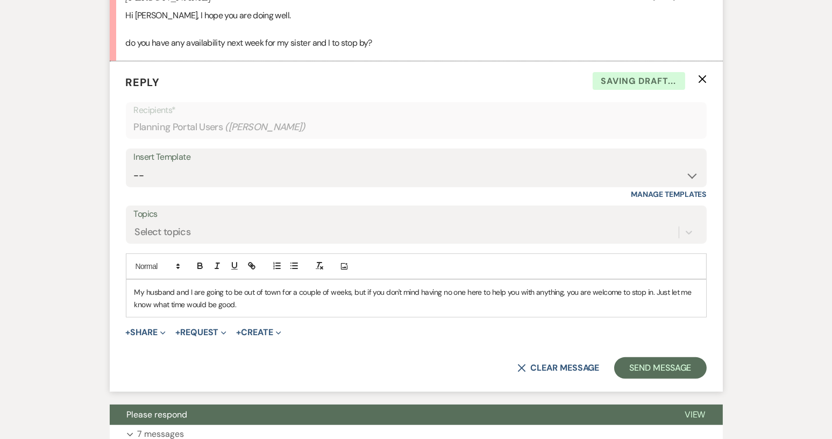
click at [331, 307] on p "My husband and I are going to be out of town for a couple of weeks, but if you …" at bounding box center [416, 298] width 564 height 24
click at [653, 368] on button "Send Message" at bounding box center [660, 368] width 92 height 22
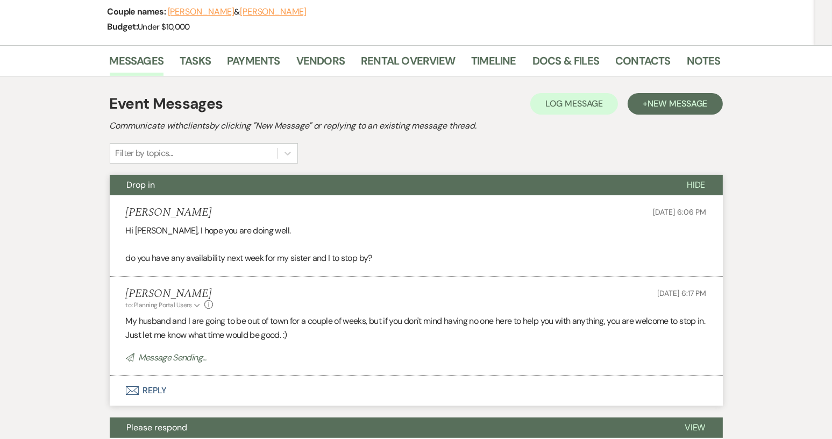
scroll to position [0, 0]
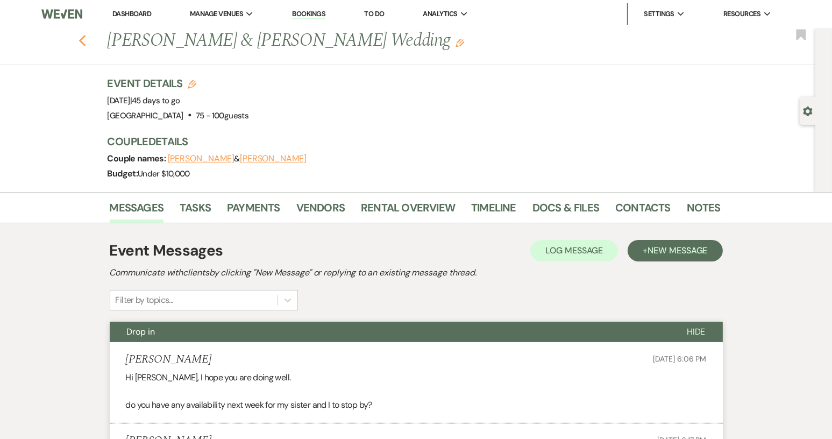
click at [86, 39] on use "button" at bounding box center [82, 41] width 7 height 12
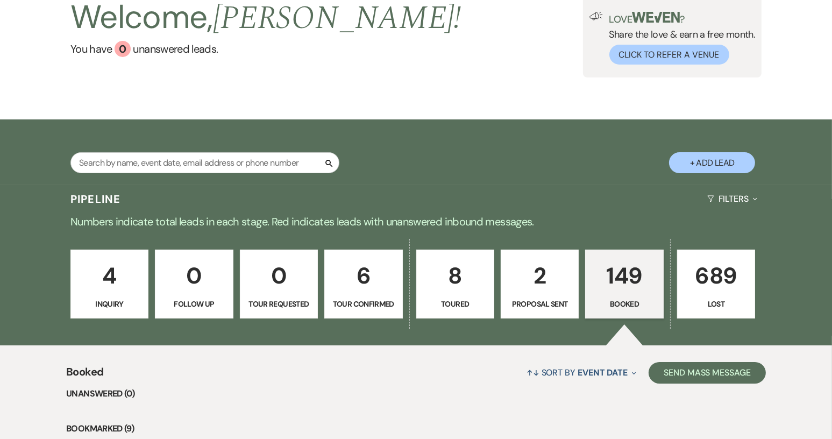
scroll to position [215, 0]
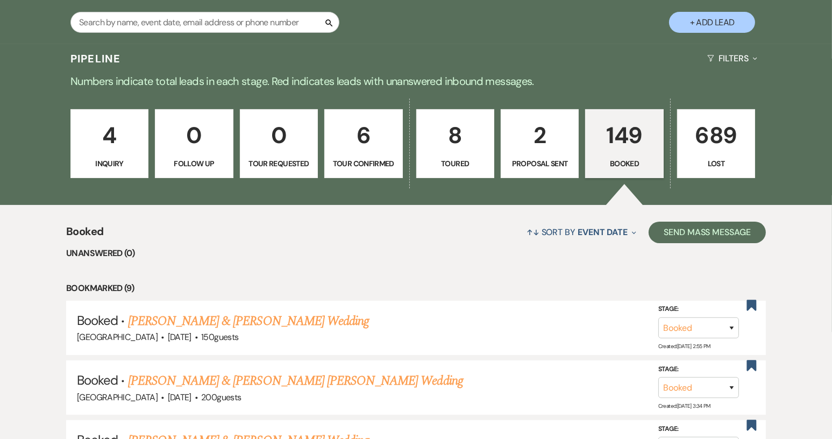
click at [266, 323] on link "[PERSON_NAME] & [PERSON_NAME] Wedding" at bounding box center [248, 320] width 241 height 19
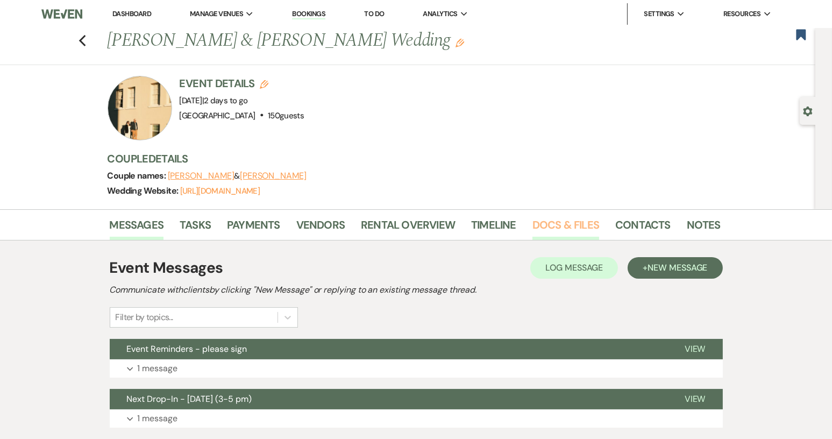
click at [547, 222] on link "Docs & Files" at bounding box center [565, 228] width 67 height 24
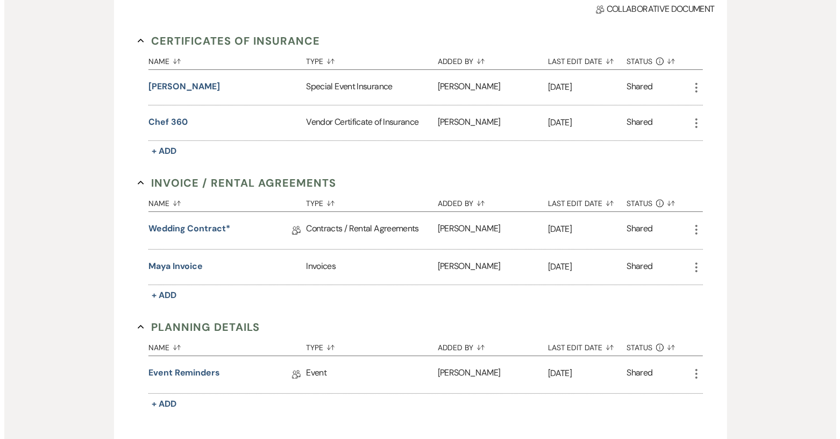
scroll to position [323, 0]
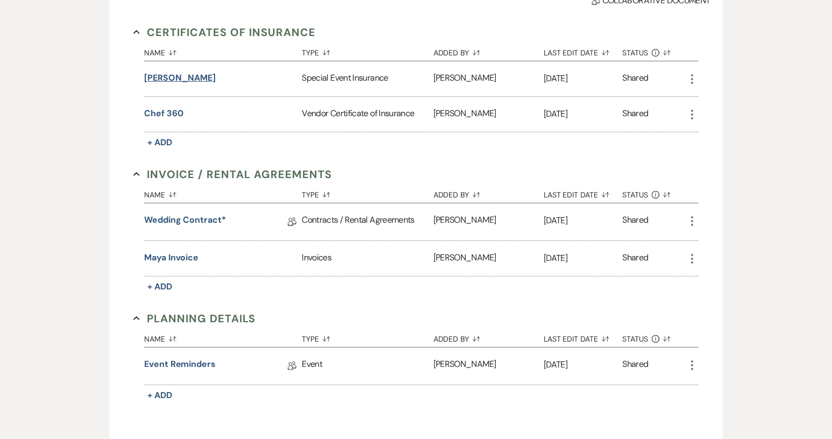
click at [174, 75] on button "[PERSON_NAME]" at bounding box center [180, 78] width 72 height 13
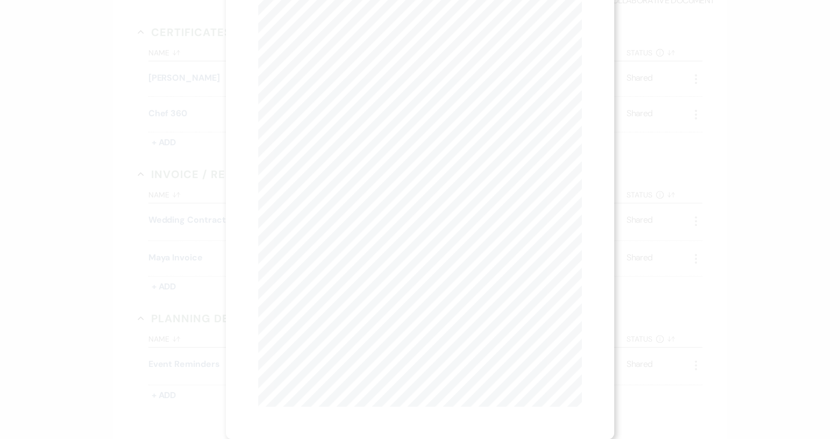
scroll to position [0, 0]
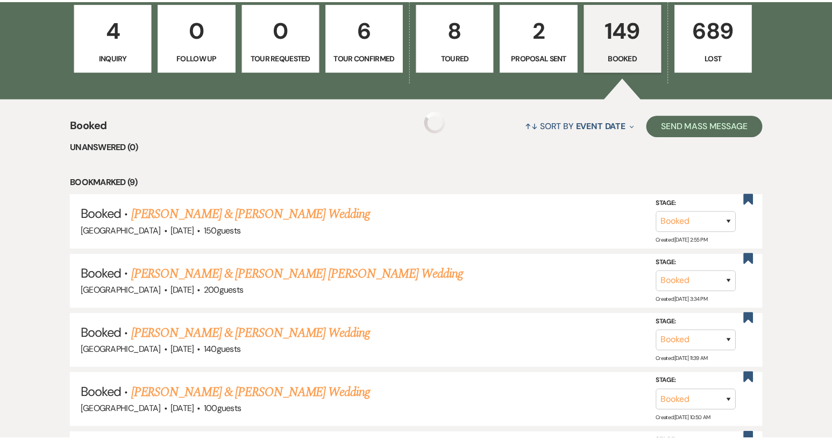
scroll to position [215, 0]
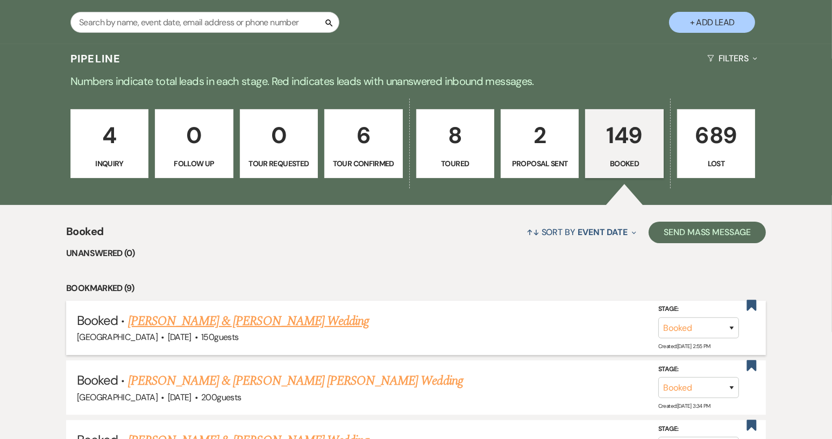
click at [271, 321] on link "[PERSON_NAME] & [PERSON_NAME] Wedding" at bounding box center [248, 320] width 241 height 19
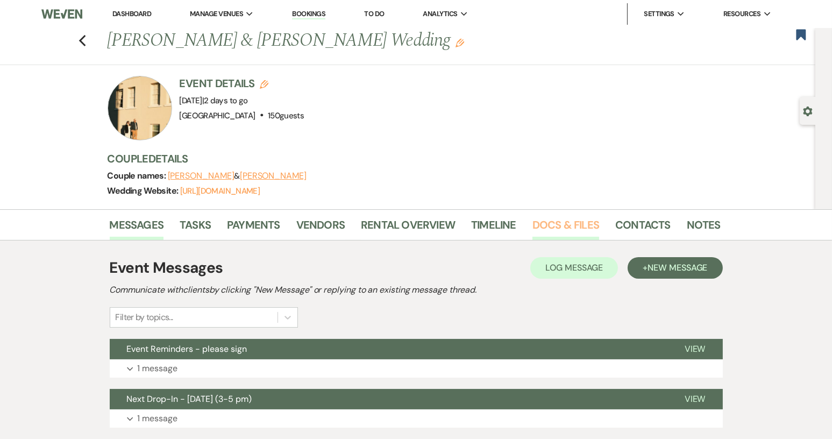
click at [561, 225] on link "Docs & Files" at bounding box center [565, 228] width 67 height 24
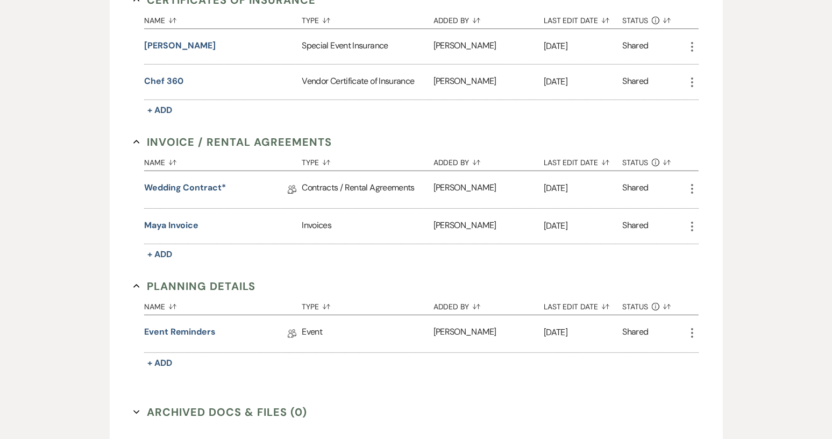
scroll to position [376, 0]
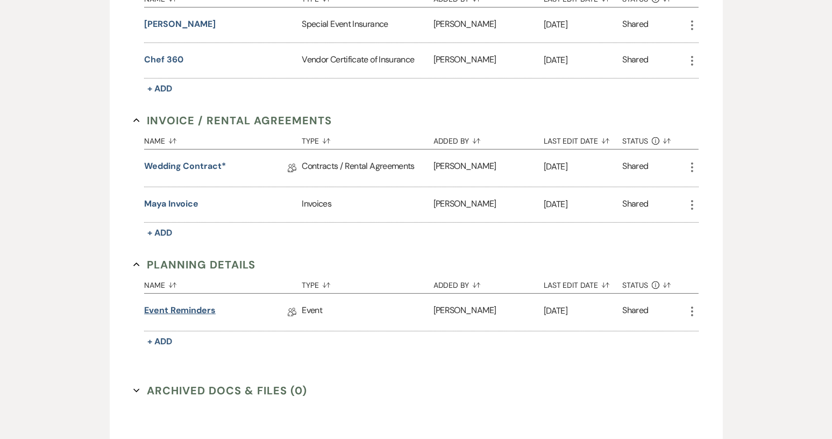
click at [208, 306] on link "Event Reminders" at bounding box center [180, 312] width 72 height 17
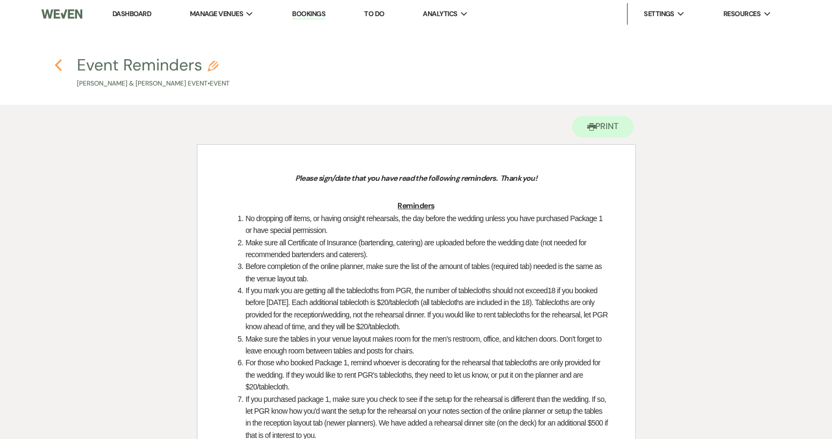
click at [61, 62] on icon "Previous" at bounding box center [58, 65] width 8 height 13
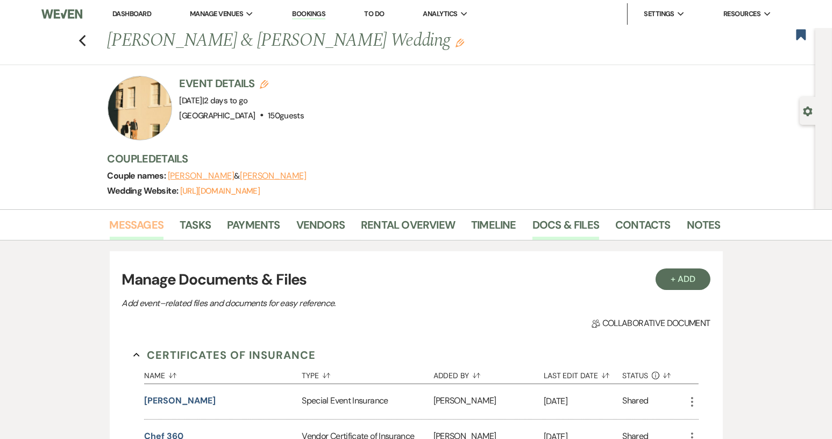
click at [145, 225] on link "Messages" at bounding box center [137, 228] width 54 height 24
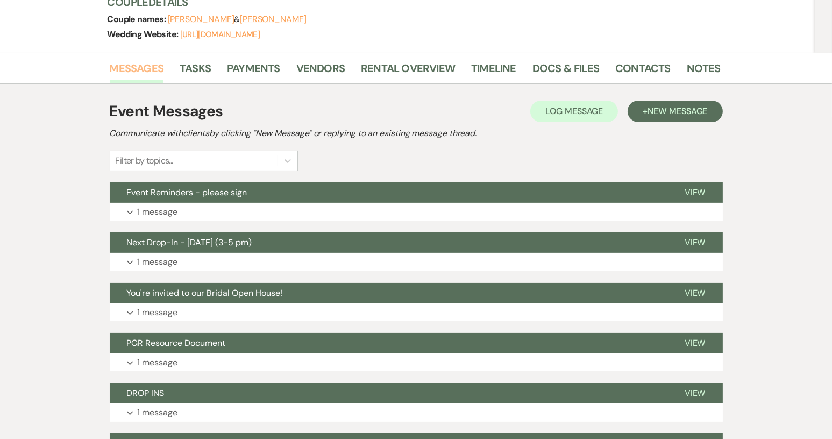
scroll to position [161, 0]
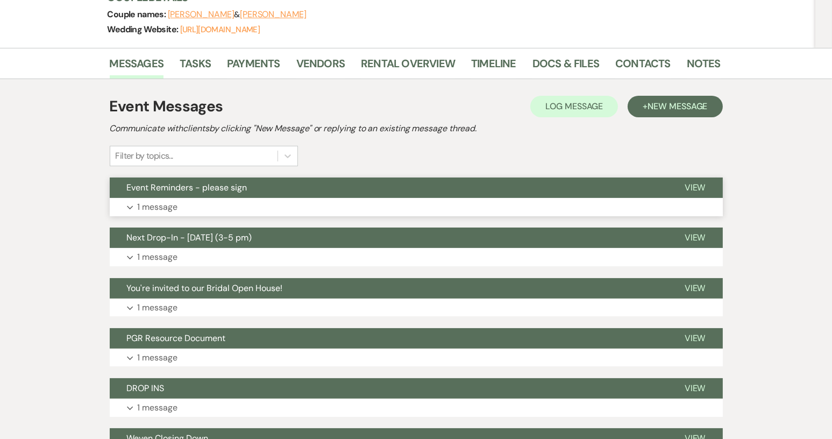
click at [243, 188] on span "Event Reminders - please sign" at bounding box center [187, 187] width 120 height 11
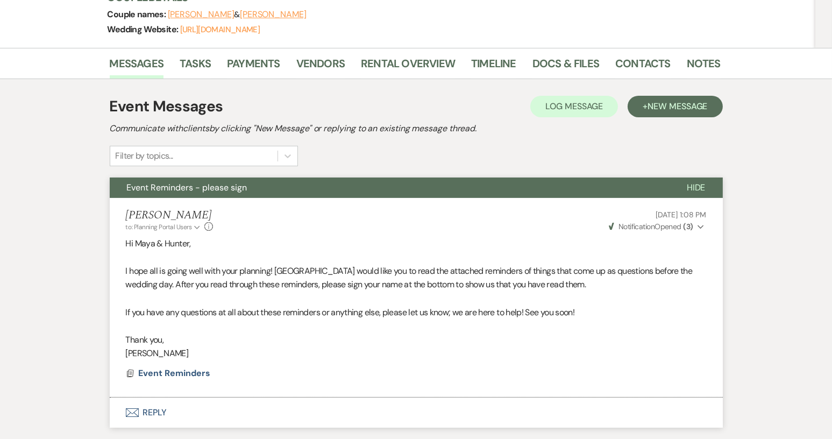
click at [157, 411] on button "Envelope Reply" at bounding box center [416, 412] width 613 height 30
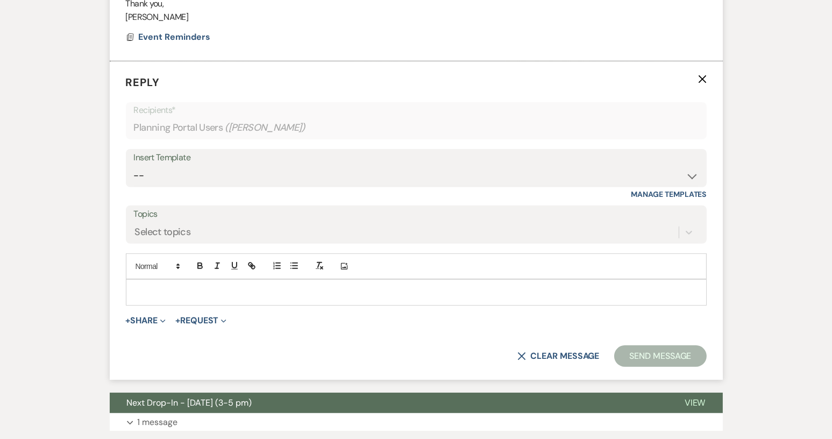
scroll to position [498, 0]
click at [166, 282] on div at bounding box center [416, 291] width 580 height 25
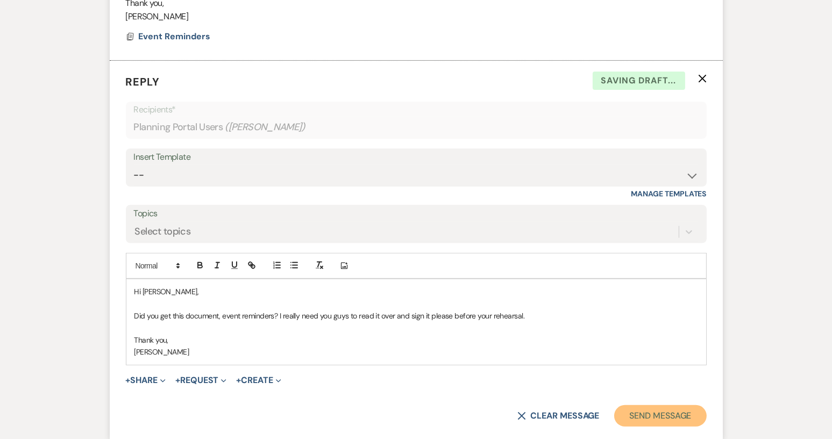
click at [638, 412] on button "Send Message" at bounding box center [660, 416] width 92 height 22
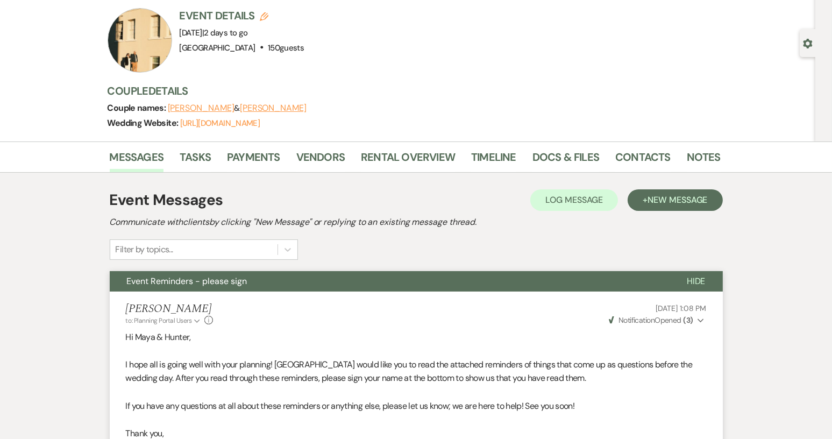
scroll to position [0, 0]
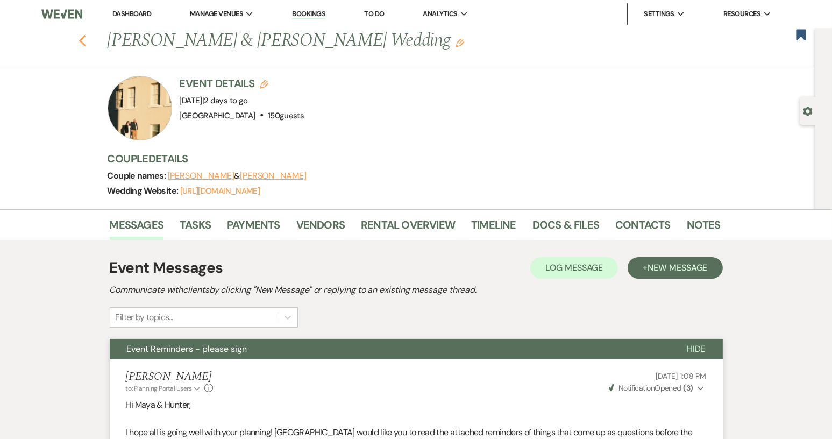
click at [84, 42] on use "button" at bounding box center [82, 41] width 7 height 12
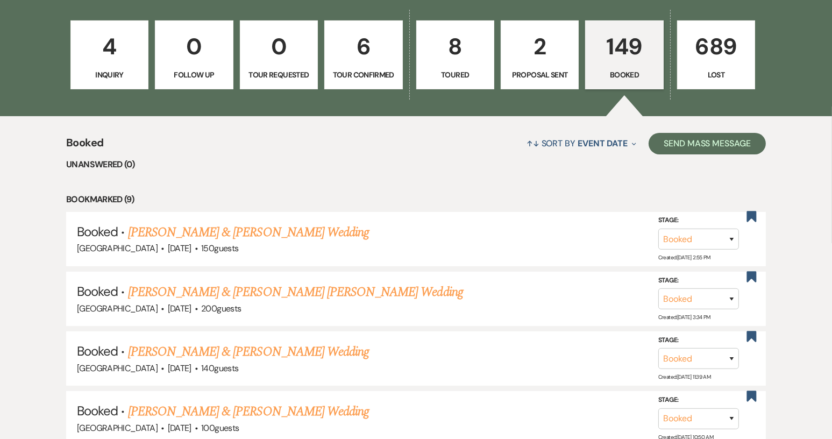
scroll to position [376, 0]
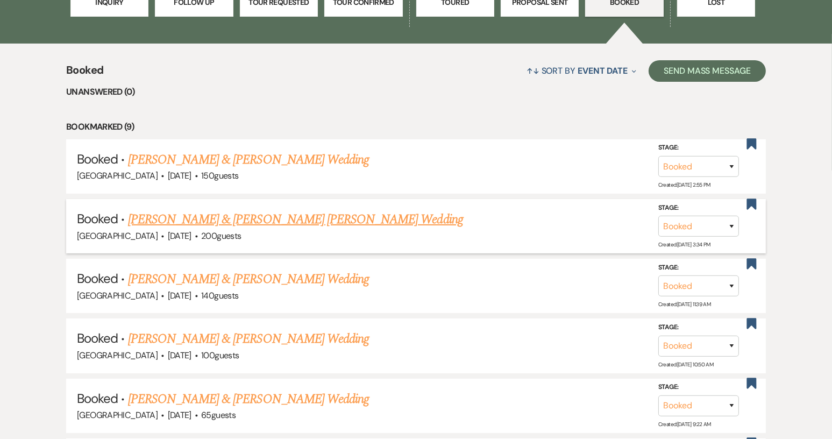
click at [245, 219] on link "[PERSON_NAME] & [PERSON_NAME] [PERSON_NAME] Wedding" at bounding box center [295, 219] width 335 height 19
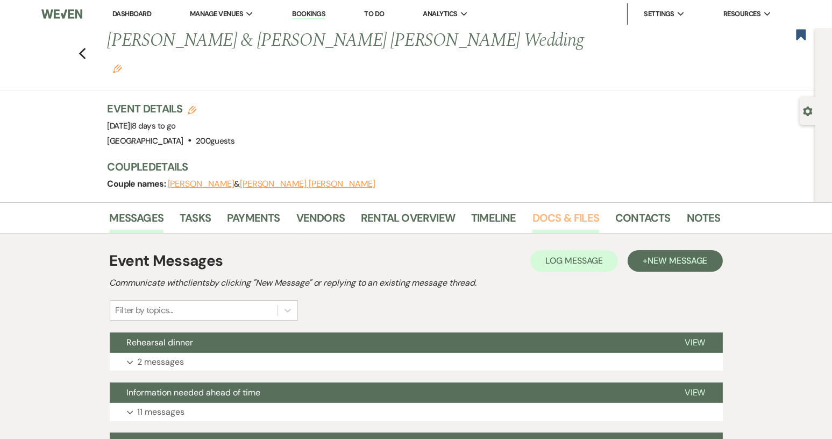
click at [556, 209] on link "Docs & Files" at bounding box center [565, 221] width 67 height 24
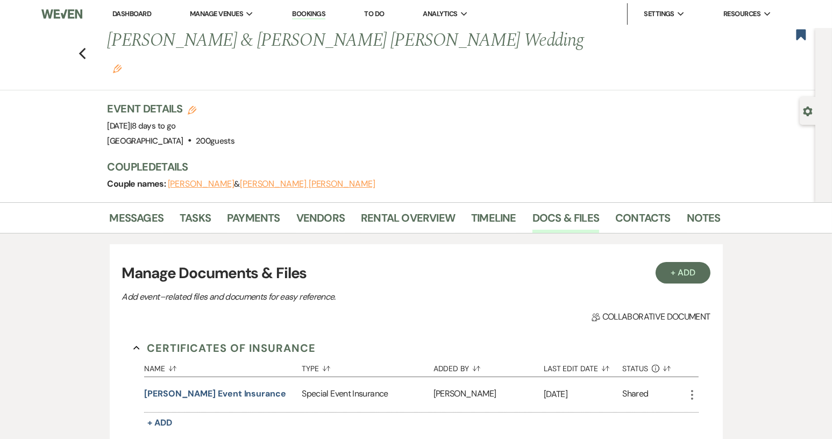
click at [123, 16] on link "Dashboard" at bounding box center [131, 13] width 39 height 9
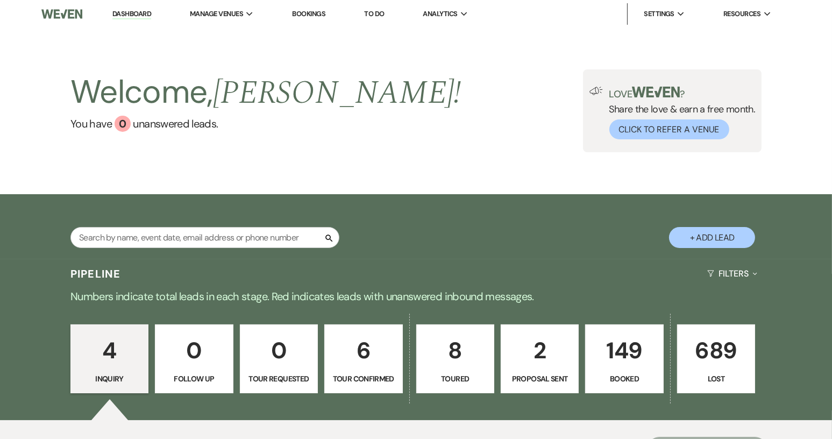
click at [636, 364] on p "149" at bounding box center [624, 350] width 64 height 36
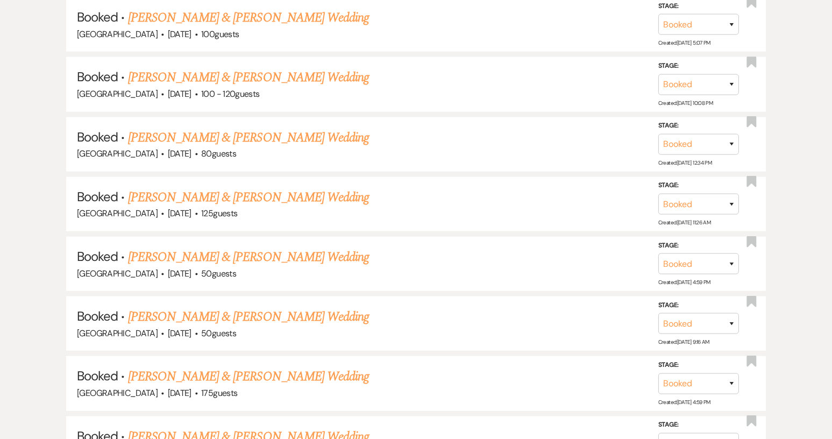
scroll to position [1452, 0]
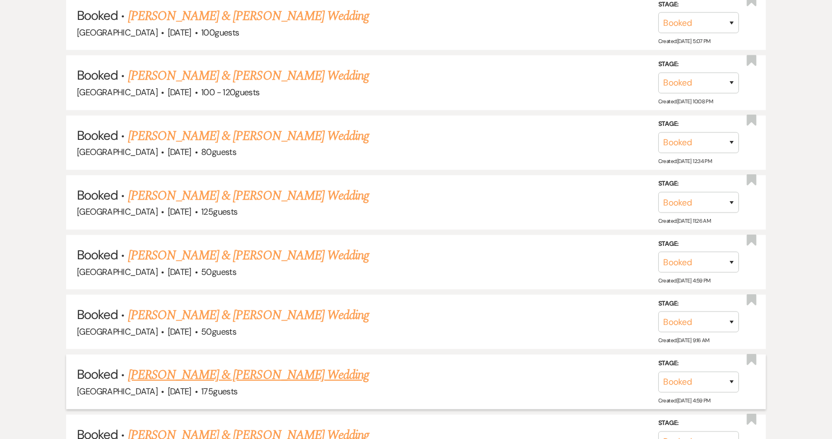
click at [222, 365] on link "[PERSON_NAME] & [PERSON_NAME] Wedding" at bounding box center [248, 374] width 241 height 19
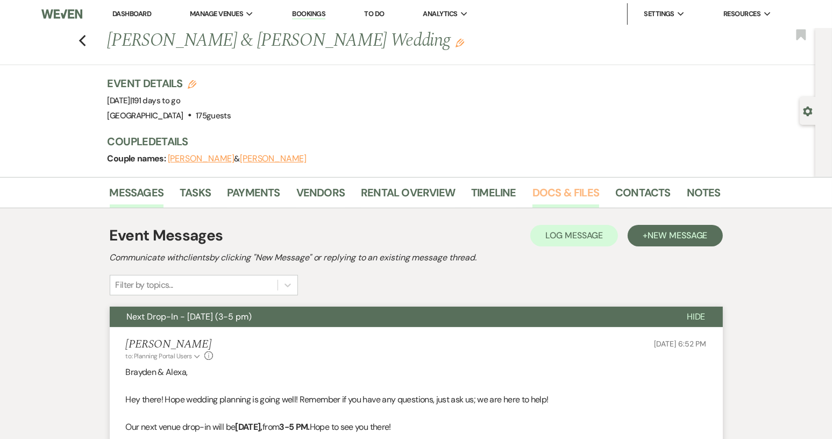
click at [579, 195] on link "Docs & Files" at bounding box center [565, 196] width 67 height 24
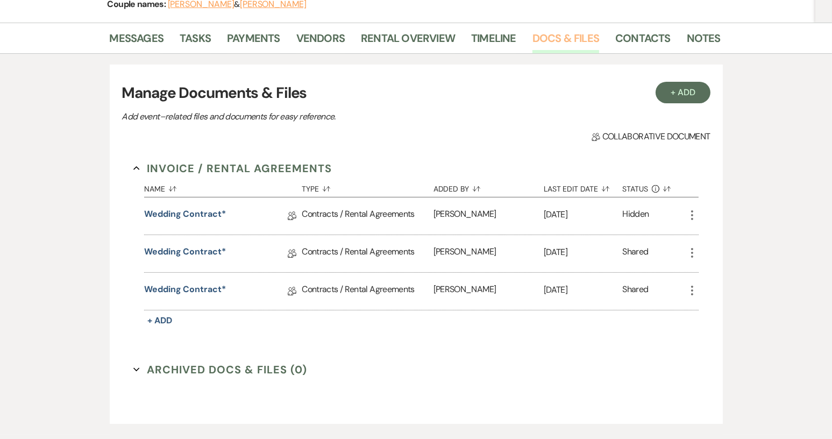
scroll to position [161, 0]
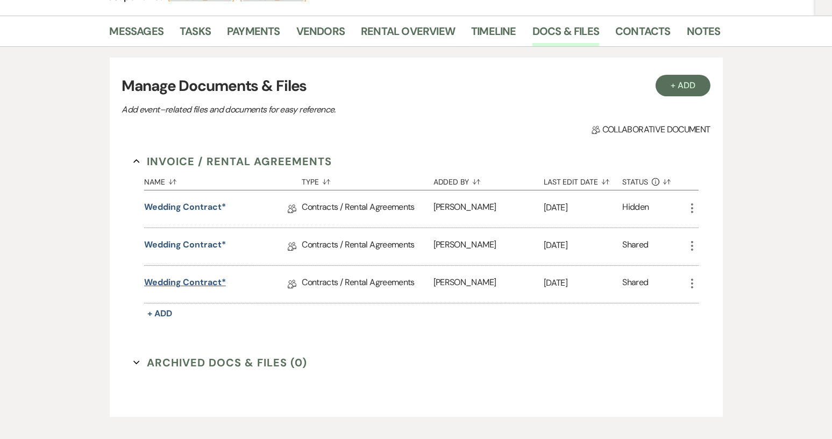
click at [214, 284] on link "Wedding Contract*" at bounding box center [185, 284] width 82 height 17
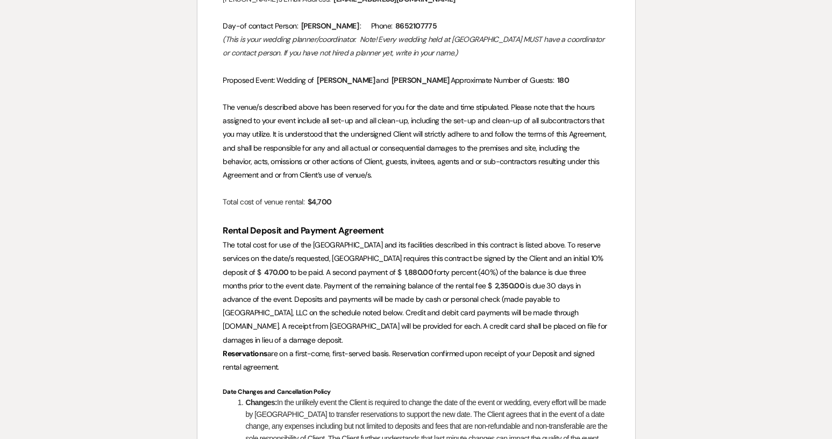
scroll to position [484, 0]
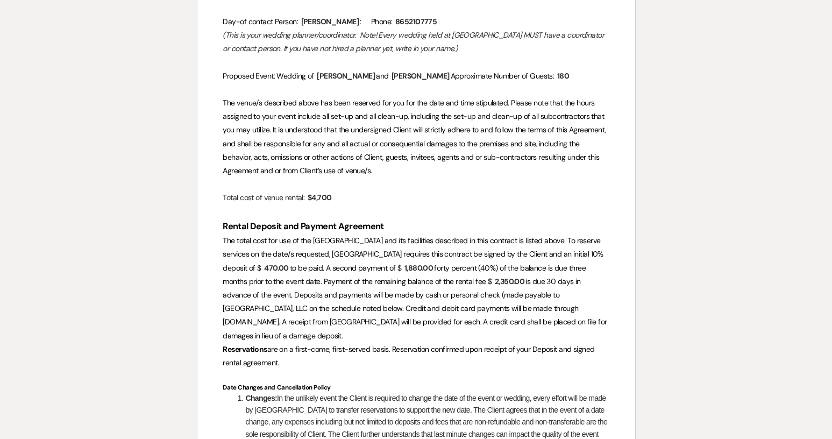
scroll to position [161, 0]
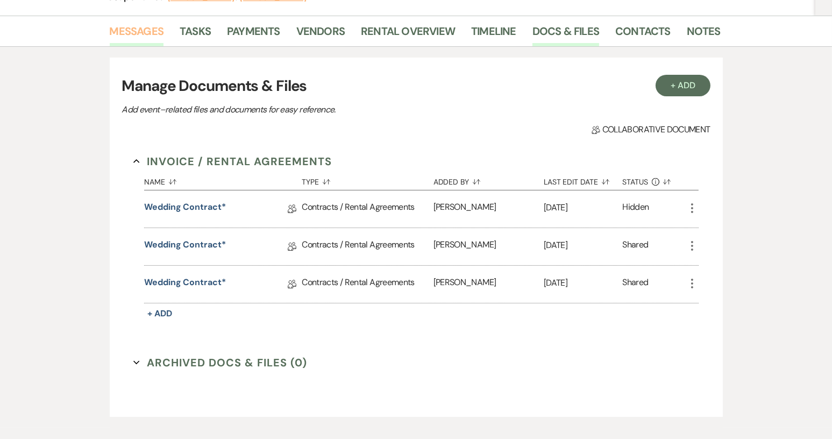
click at [146, 34] on link "Messages" at bounding box center [137, 35] width 54 height 24
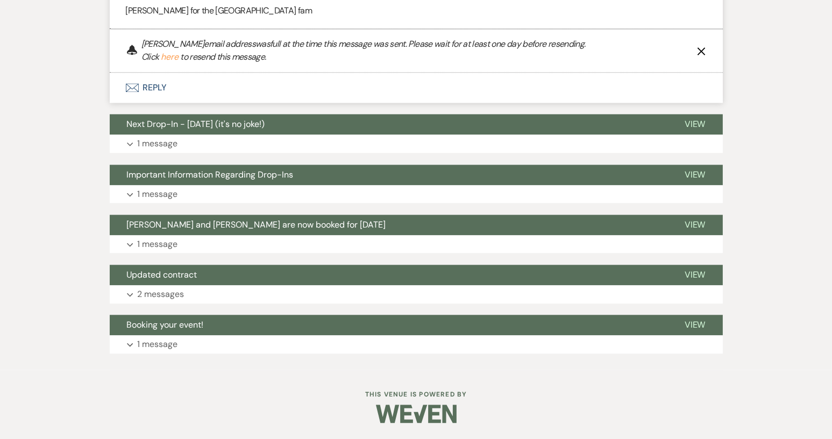
scroll to position [3356, 0]
click at [187, 280] on span "Updated contract" at bounding box center [162, 274] width 70 height 11
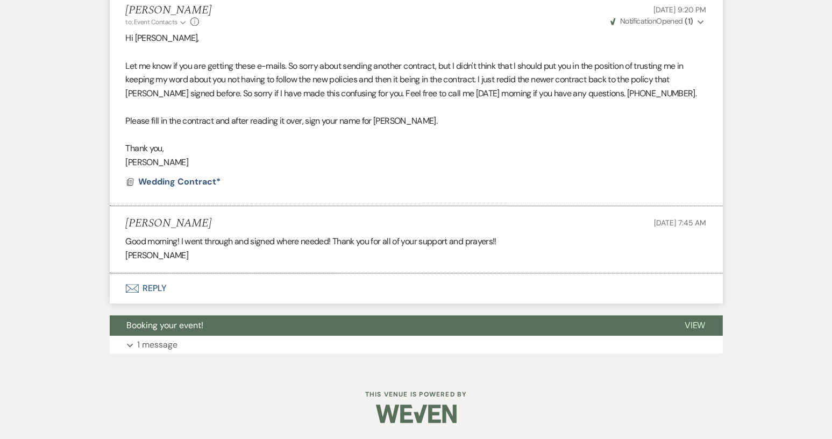
scroll to position [3648, 0]
click at [197, 324] on span "Booking your event!" at bounding box center [165, 324] width 77 height 11
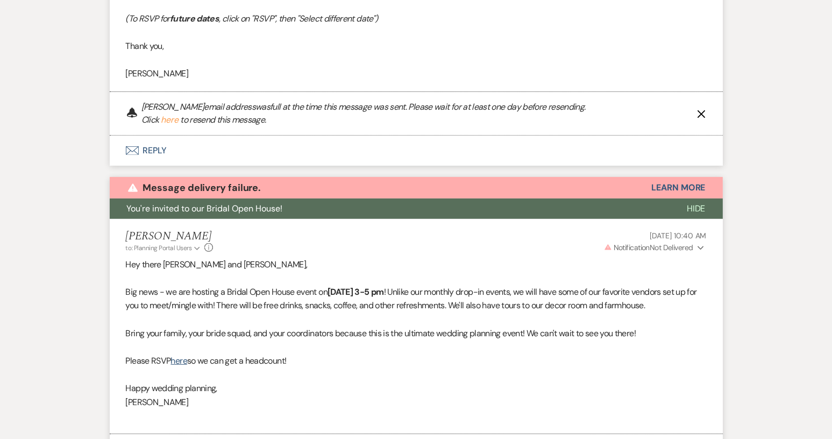
scroll to position [0, 0]
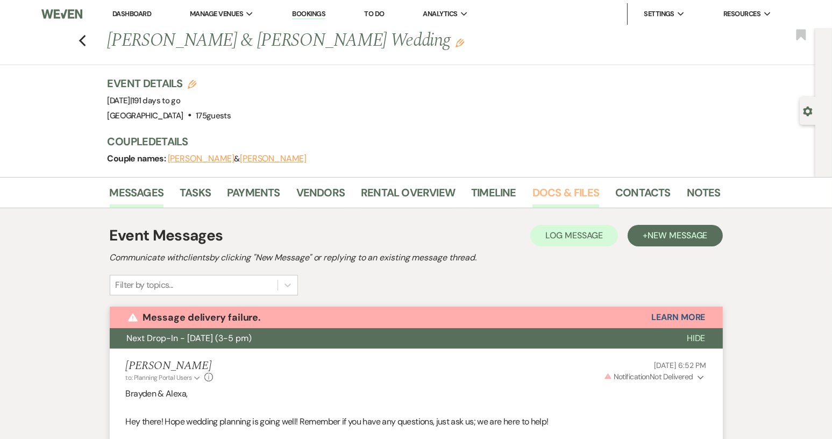
click at [546, 189] on link "Docs & Files" at bounding box center [565, 196] width 67 height 24
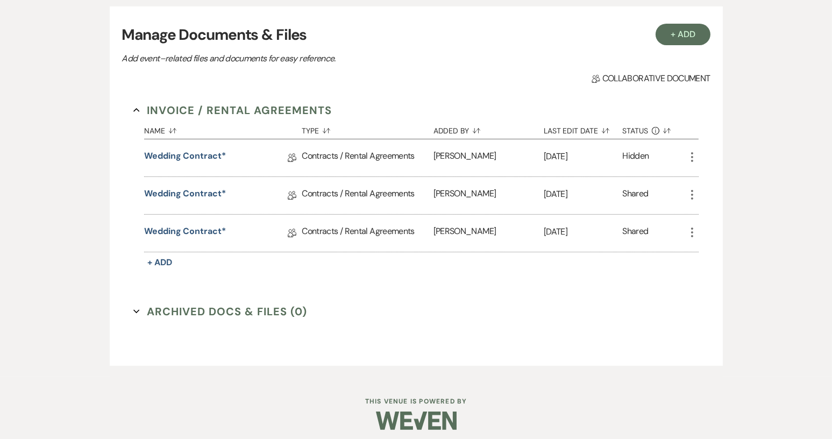
scroll to position [215, 0]
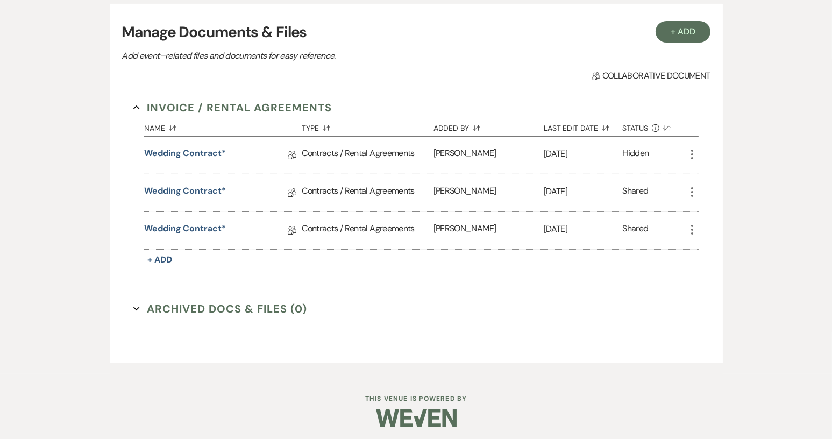
click at [236, 310] on button "Archived Docs & Files (0) Expand" at bounding box center [220, 309] width 174 height 16
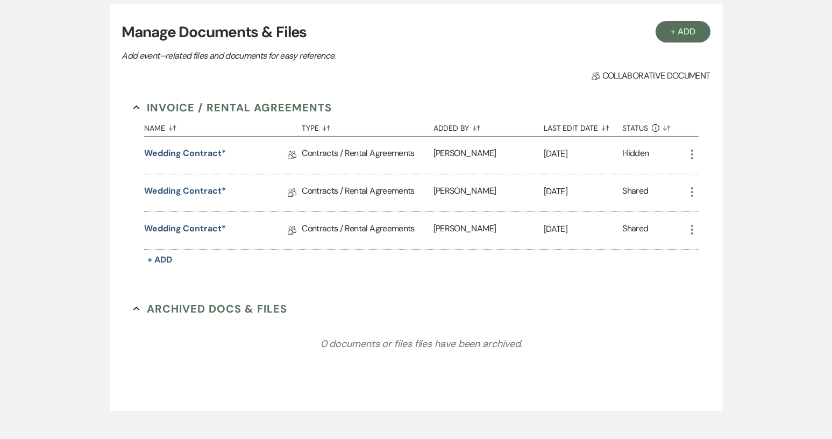
click at [177, 106] on button "Invoice / Rental Agreements Collapse" at bounding box center [232, 107] width 198 height 16
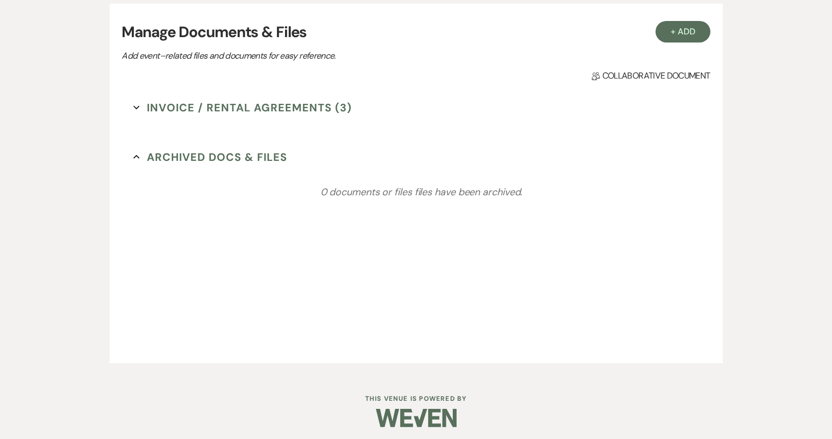
click at [177, 106] on button "Invoice / Rental Agreements (3) Expand" at bounding box center [242, 107] width 218 height 16
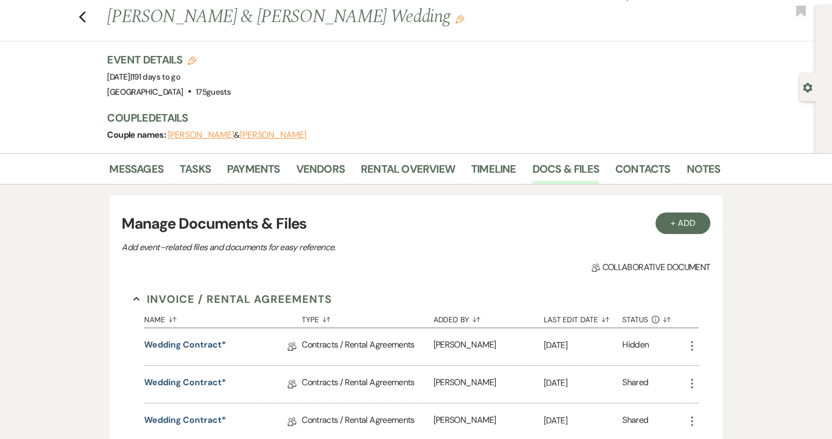
scroll to position [0, 0]
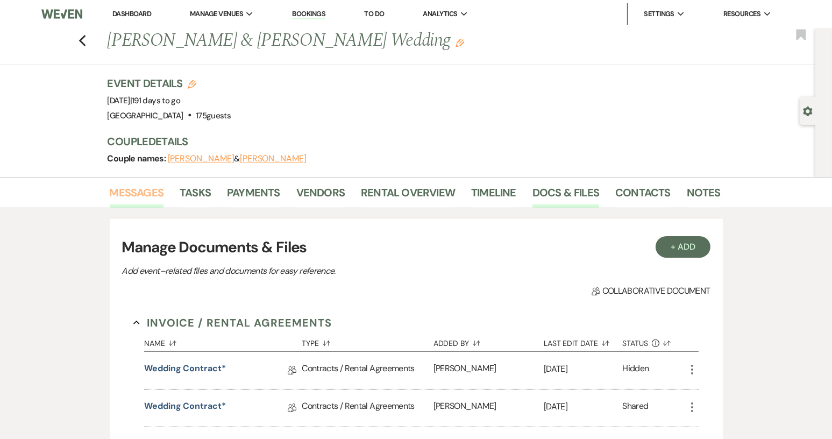
click at [145, 197] on link "Messages" at bounding box center [137, 196] width 54 height 24
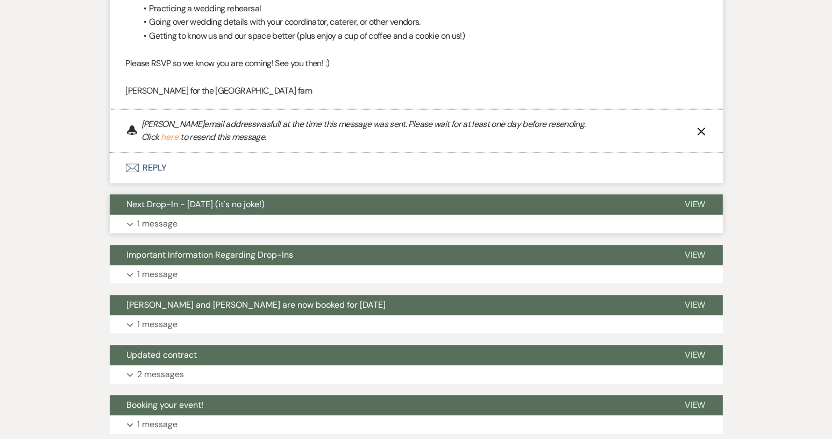
scroll to position [3356, 0]
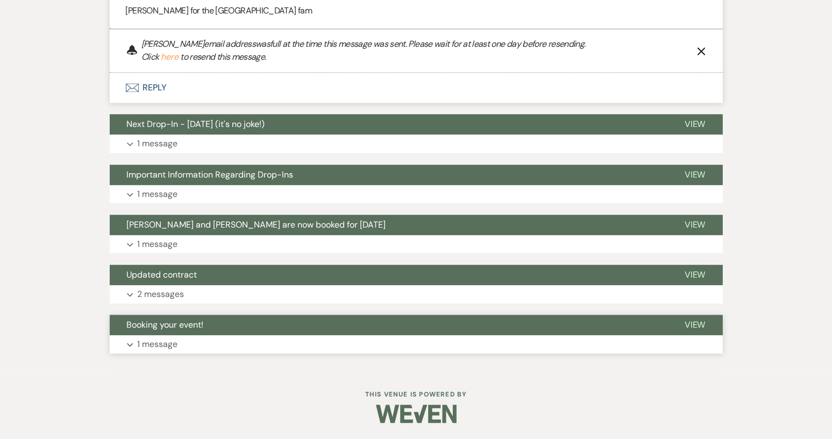
click at [168, 332] on button "Booking your event!" at bounding box center [389, 325] width 558 height 20
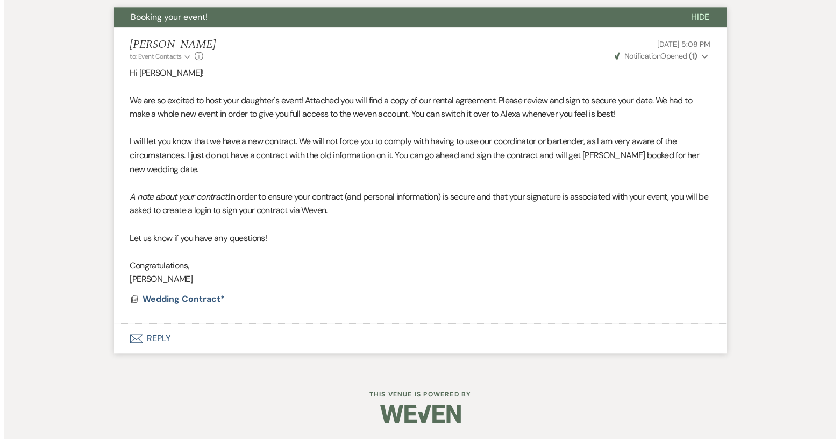
scroll to position [3664, 0]
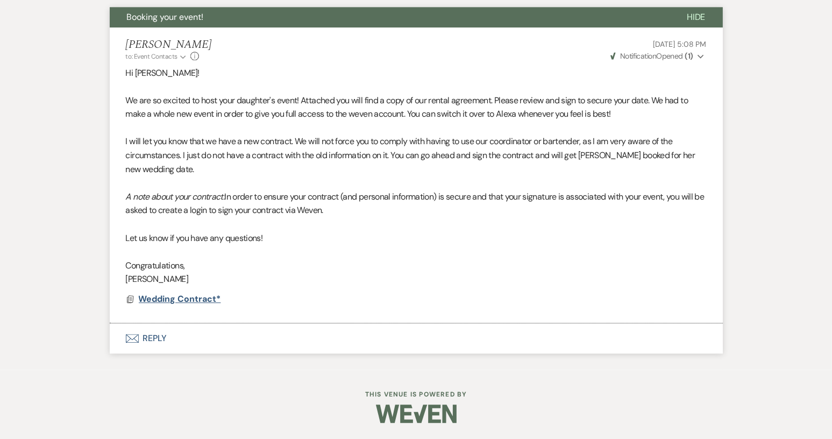
click at [173, 300] on span "Wedding Contract*" at bounding box center [180, 298] width 82 height 11
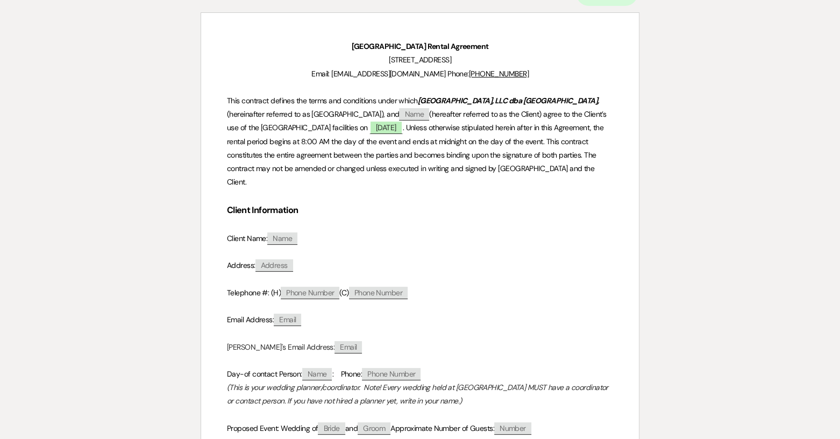
scroll to position [0, 0]
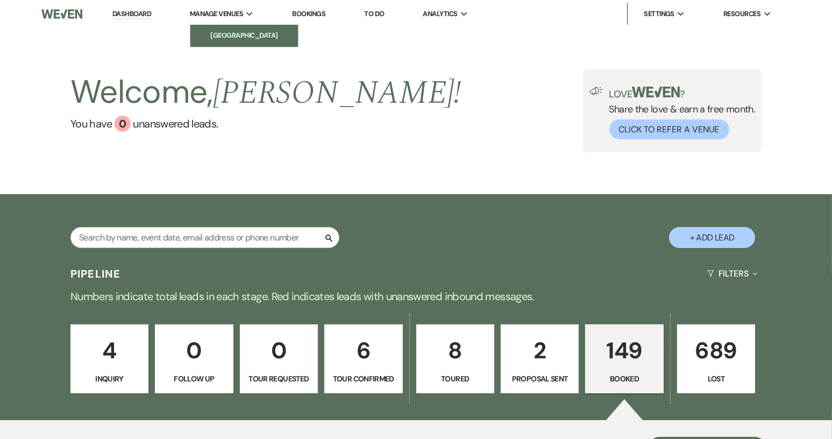
click at [223, 30] on li "[GEOGRAPHIC_DATA]" at bounding box center [244, 35] width 97 height 11
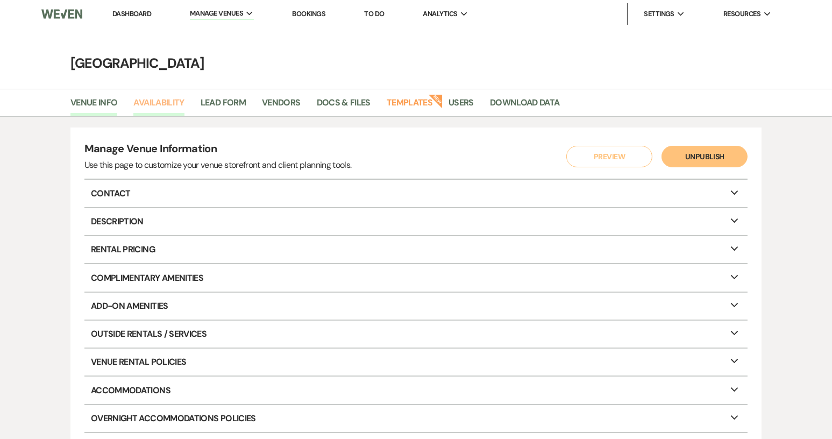
click at [167, 108] on link "Availability" at bounding box center [158, 106] width 51 height 20
select select "2"
select select "2026"
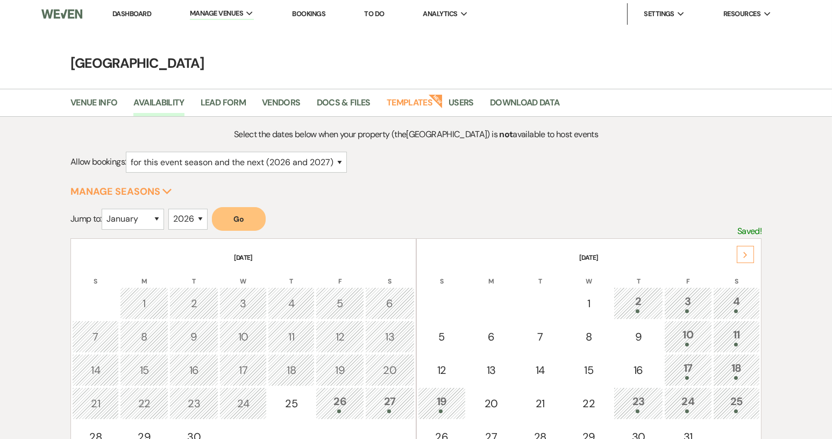
click at [745, 253] on icon "Next" at bounding box center [745, 255] width 5 height 6
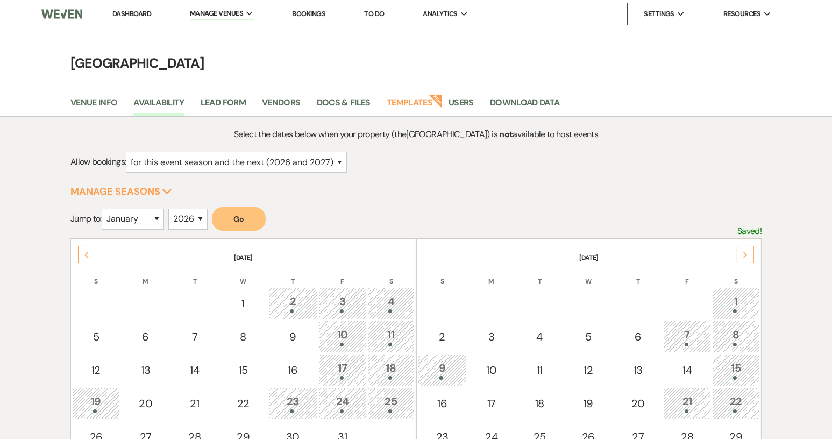
click at [745, 253] on icon "Next" at bounding box center [745, 255] width 5 height 6
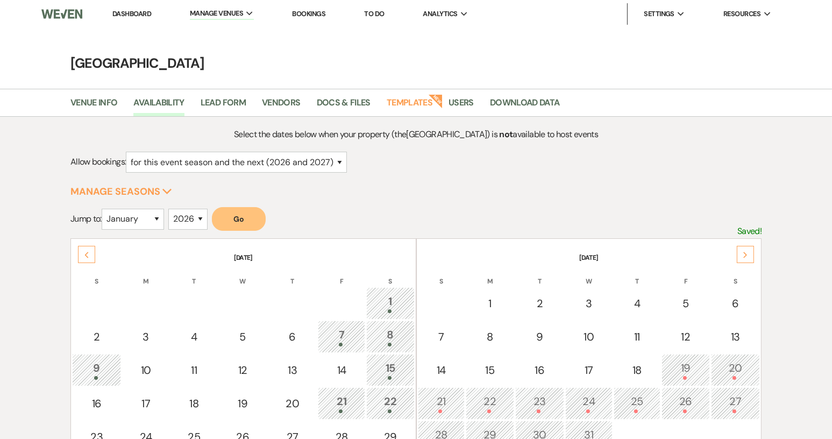
click at [745, 253] on icon "Next" at bounding box center [745, 255] width 5 height 6
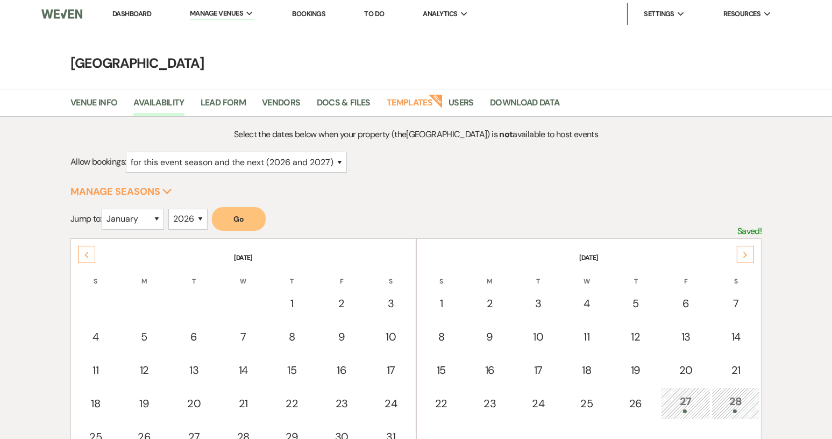
click at [746, 253] on icon "Next" at bounding box center [745, 255] width 5 height 6
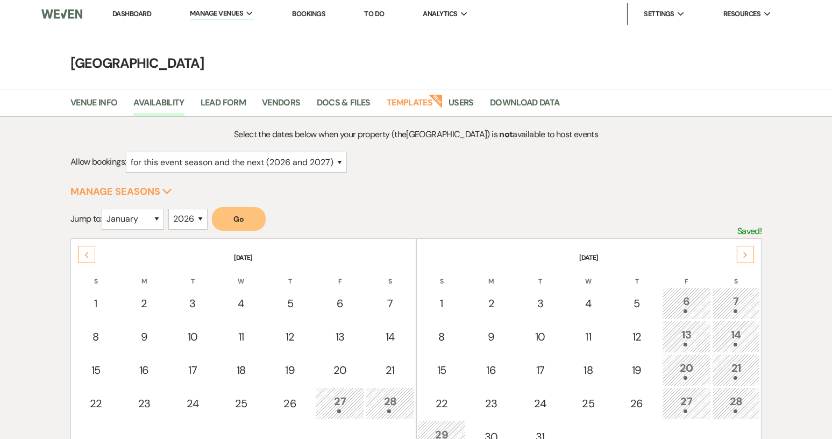
click at [746, 253] on use at bounding box center [746, 255] width 4 height 6
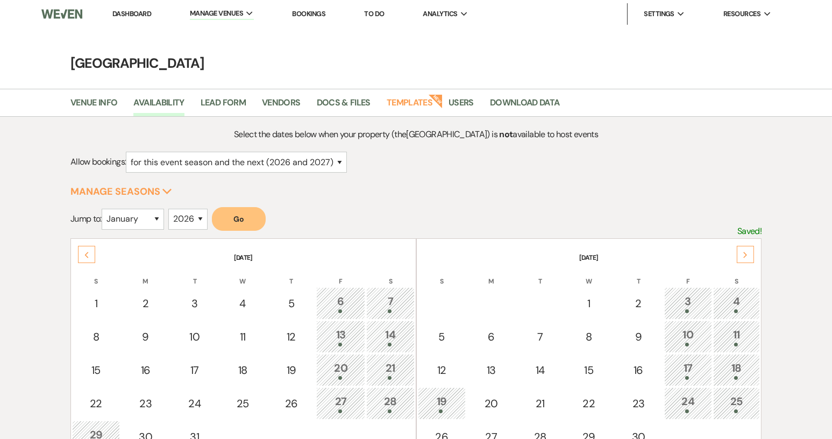
click at [746, 253] on use at bounding box center [746, 255] width 4 height 6
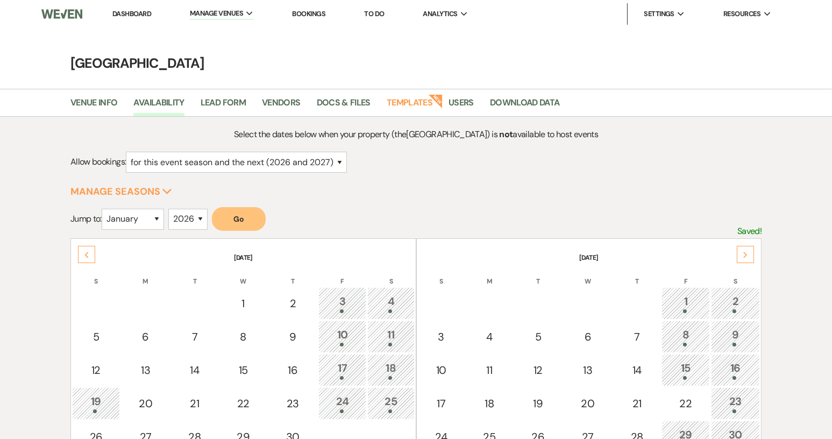
click at [344, 303] on div "3" at bounding box center [342, 303] width 36 height 20
click at [97, 101] on link "Venue Info" at bounding box center [93, 106] width 47 height 20
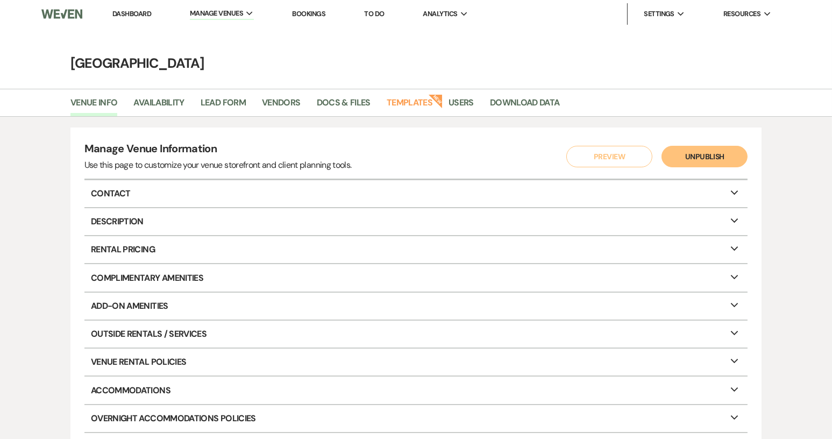
click at [130, 14] on link "Dashboard" at bounding box center [131, 13] width 39 height 9
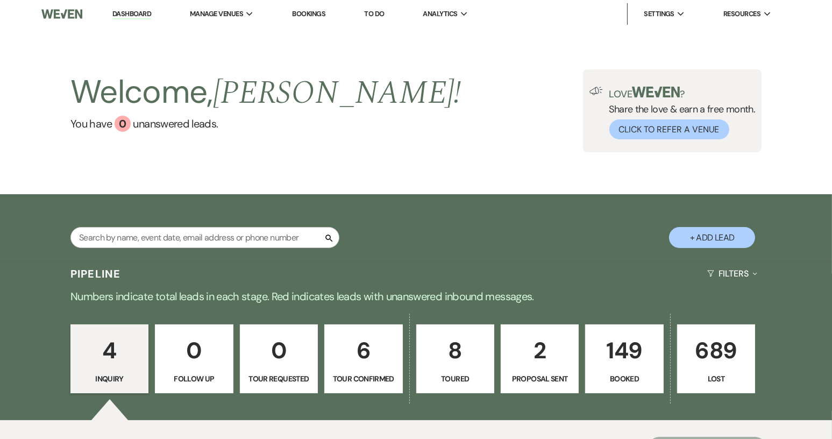
click at [633, 347] on p "149" at bounding box center [624, 350] width 64 height 36
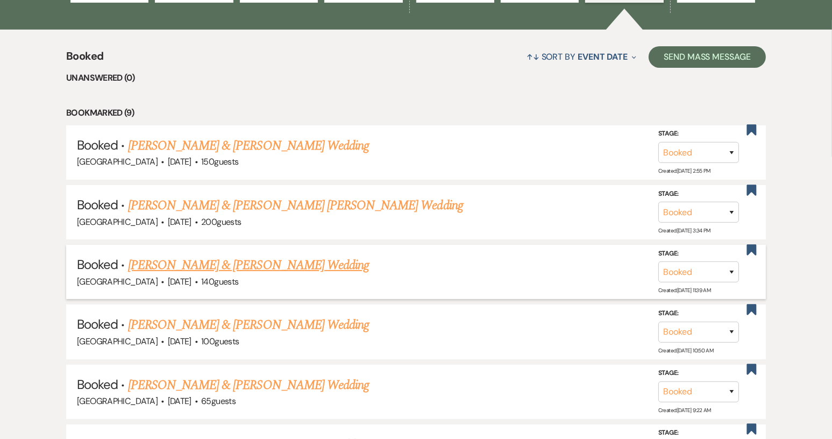
scroll to position [269, 0]
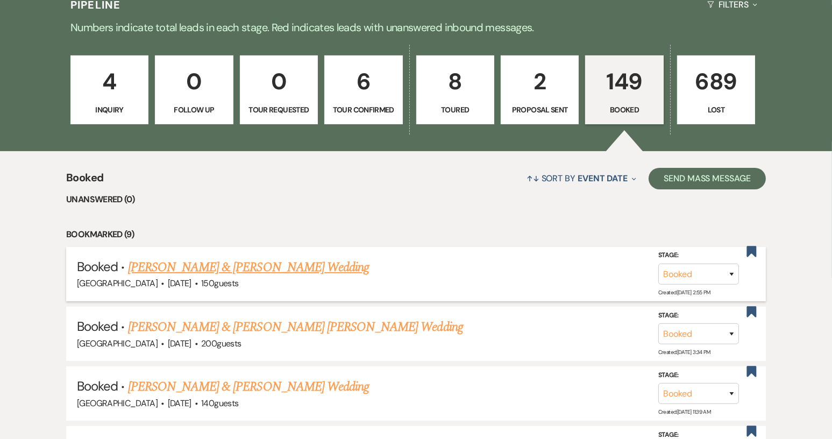
click at [226, 268] on link "[PERSON_NAME] & [PERSON_NAME] Wedding" at bounding box center [248, 267] width 241 height 19
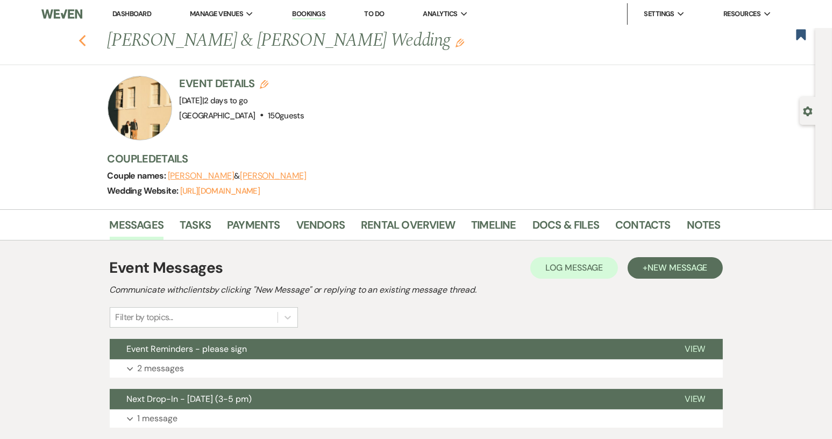
click at [87, 38] on icon "Previous" at bounding box center [83, 40] width 8 height 13
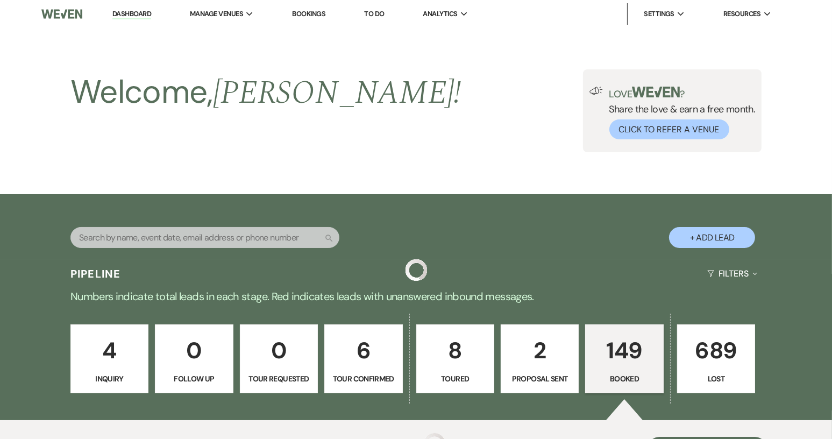
scroll to position [269, 0]
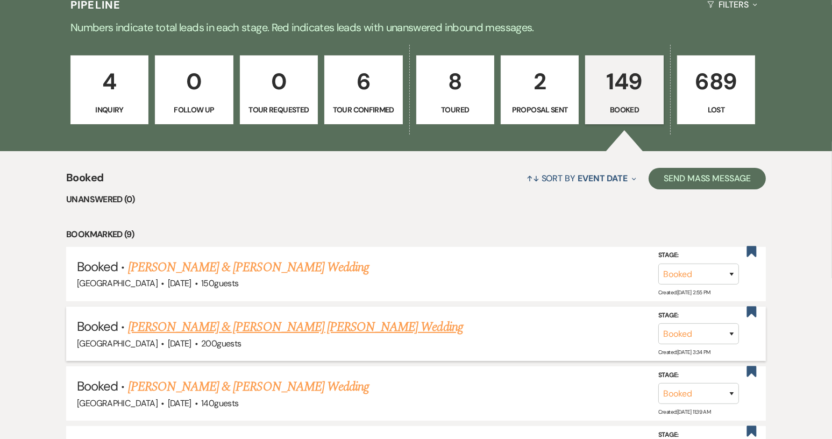
click at [195, 332] on link "[PERSON_NAME] & [PERSON_NAME] [PERSON_NAME] Wedding" at bounding box center [295, 326] width 335 height 19
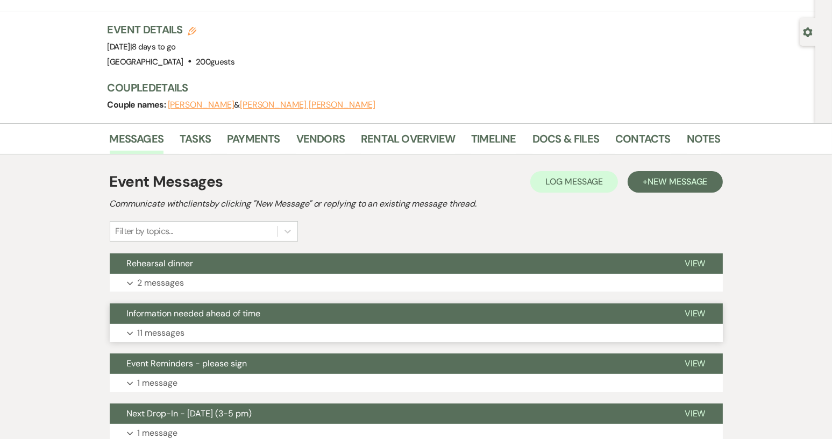
scroll to position [54, 0]
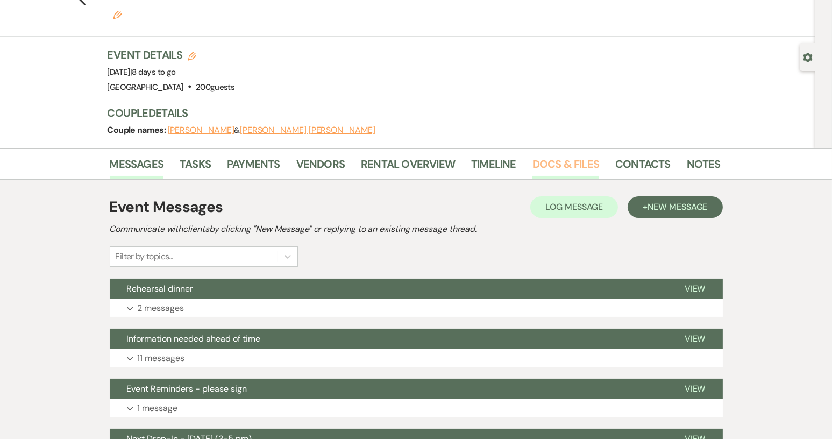
click at [551, 155] on link "Docs & Files" at bounding box center [565, 167] width 67 height 24
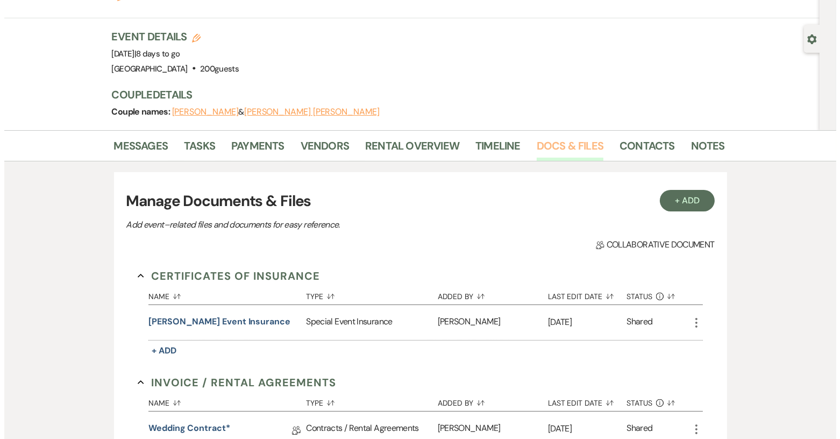
scroll to position [54, 0]
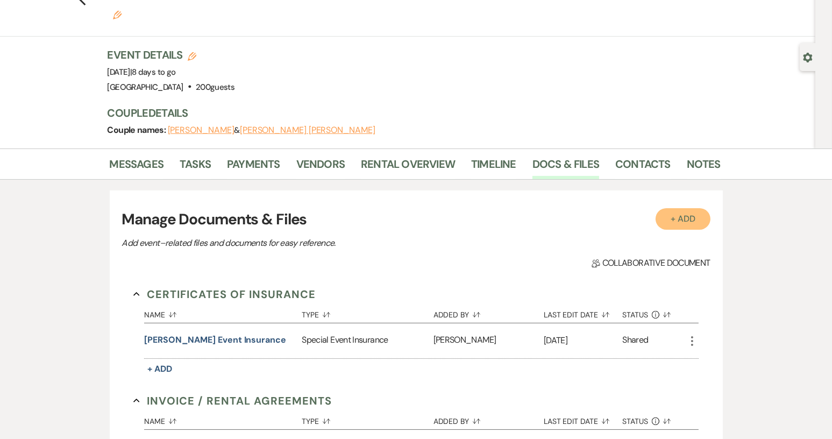
click at [680, 208] on button "+ Add" at bounding box center [683, 219] width 55 height 22
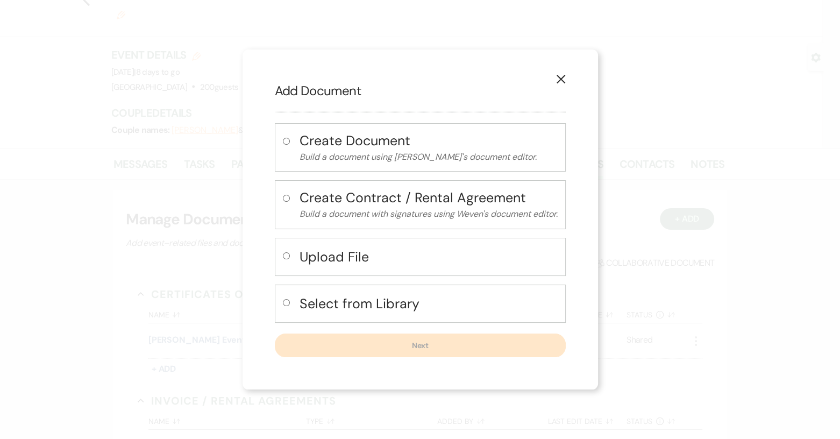
click at [284, 253] on input "radio" at bounding box center [286, 255] width 7 height 7
radio input "true"
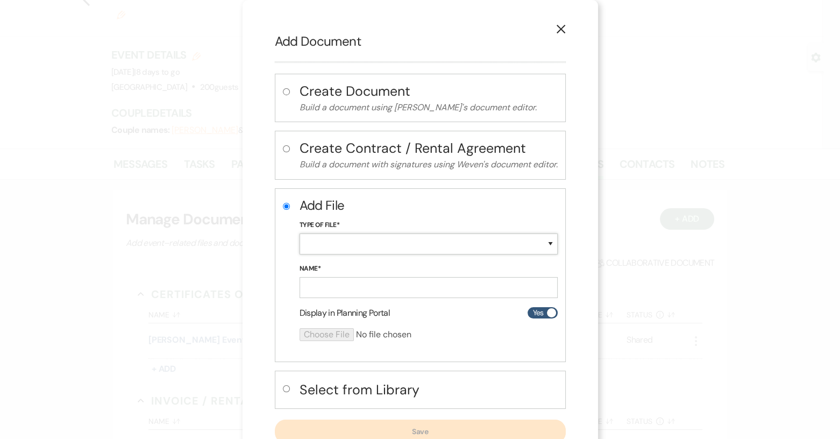
click at [315, 240] on select "Special Event Insurance Vendor Certificate of Insurance Contracts / Rental Agre…" at bounding box center [429, 243] width 258 height 21
click at [300, 233] on select "Special Event Insurance Vendor Certificate of Insurance Contracts / Rental Agre…" at bounding box center [429, 243] width 258 height 21
click at [551, 241] on select "Special Event Insurance Vendor Certificate of Insurance Contracts / Rental Agre…" at bounding box center [429, 243] width 258 height 21
select select "18"
click at [300, 233] on select "Special Event Insurance Vendor Certificate of Insurance Contracts / Rental Agre…" at bounding box center [429, 243] width 258 height 21
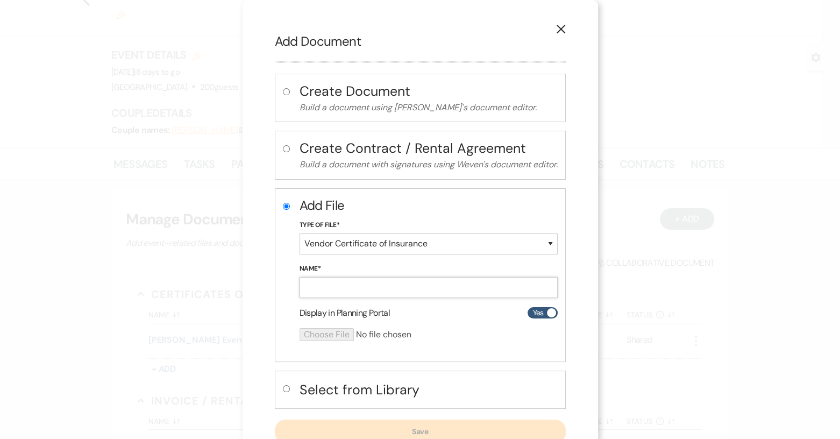
click at [344, 281] on input "Name*" at bounding box center [429, 287] width 258 height 21
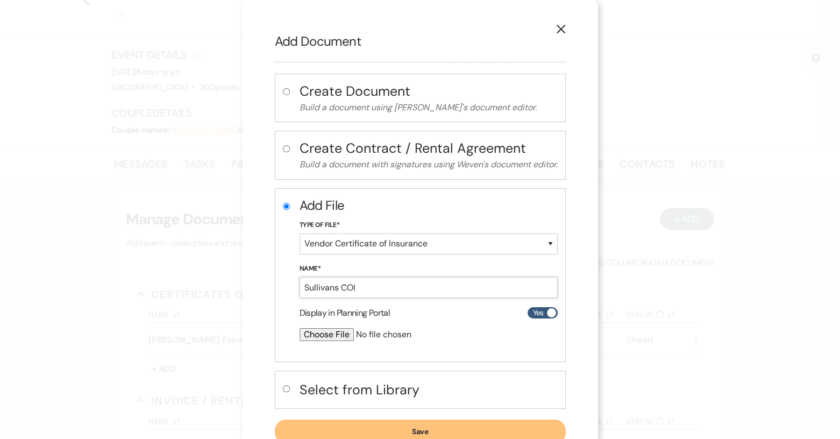
type input "Sullivans COI"
click at [339, 330] on input "file" at bounding box center [400, 334] width 201 height 13
type input "C:\fakepath\COI Sullivans.pdf"
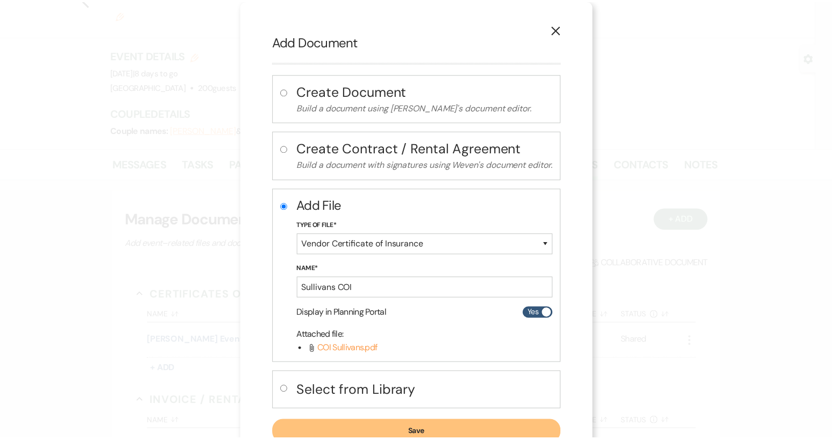
scroll to position [35, 0]
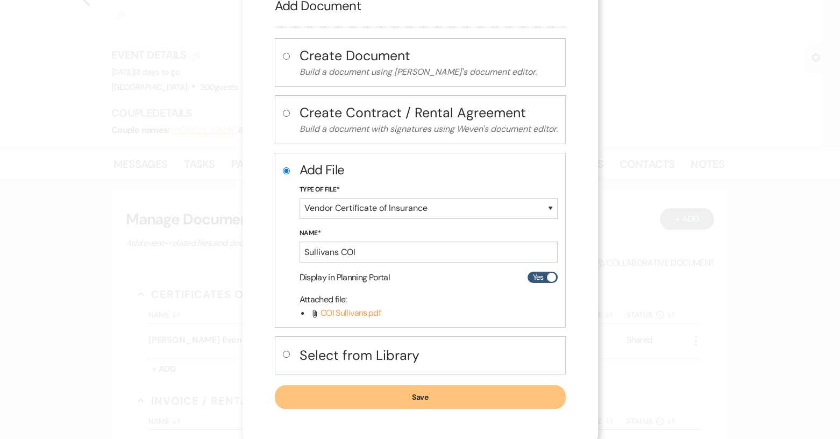
click at [366, 393] on button "Save" at bounding box center [420, 397] width 291 height 24
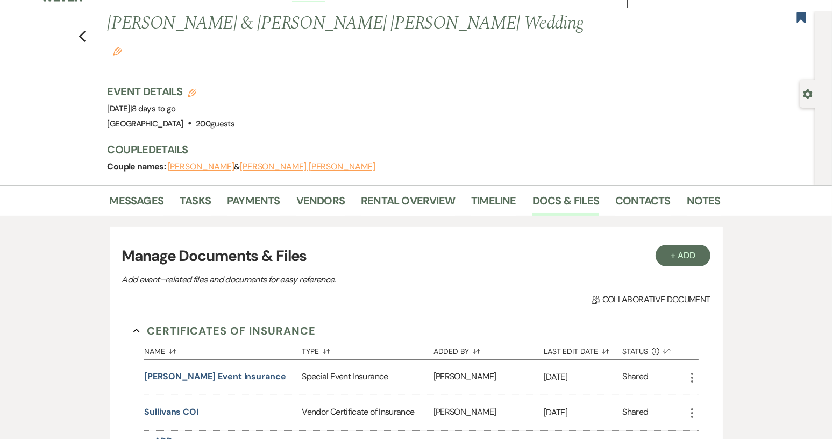
scroll to position [0, 0]
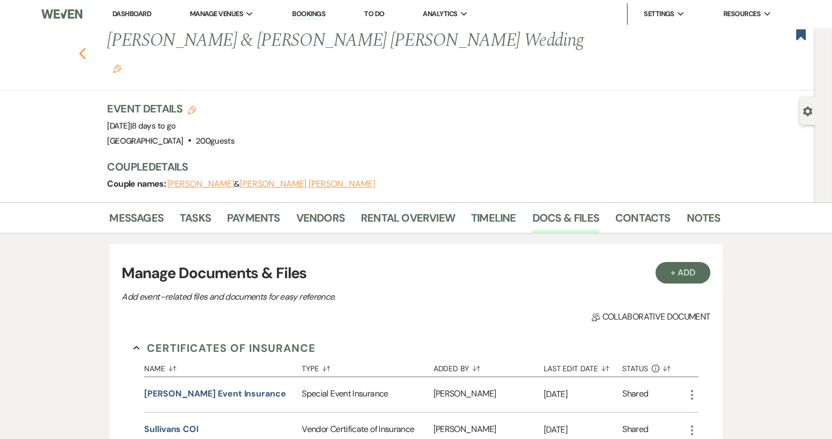
click at [86, 47] on icon "Previous" at bounding box center [83, 53] width 8 height 13
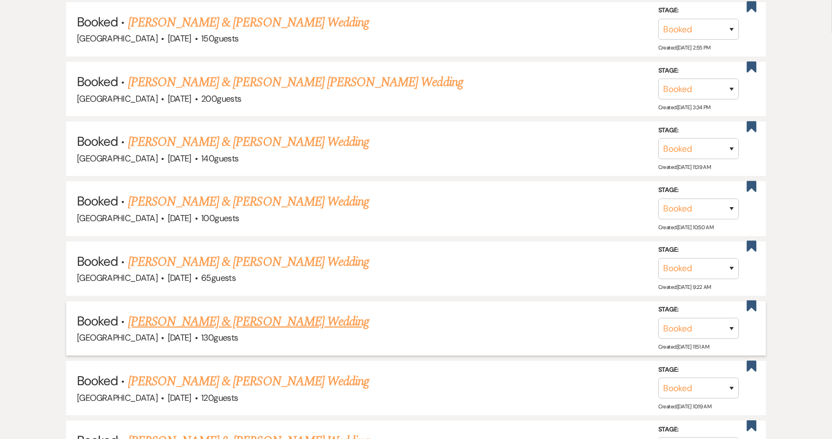
scroll to position [538, 0]
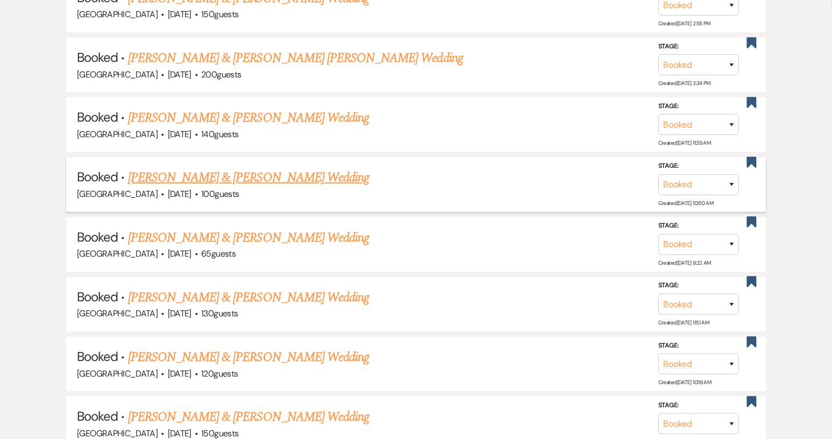
click at [260, 177] on link "[PERSON_NAME] & [PERSON_NAME] Wedding" at bounding box center [248, 177] width 241 height 19
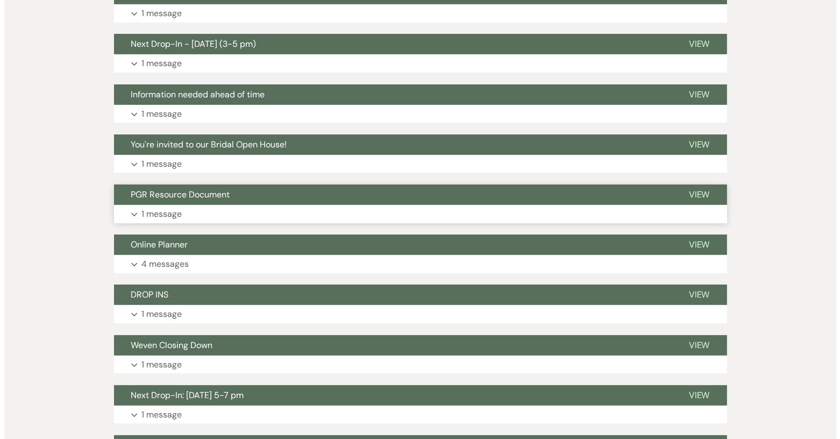
scroll to position [108, 0]
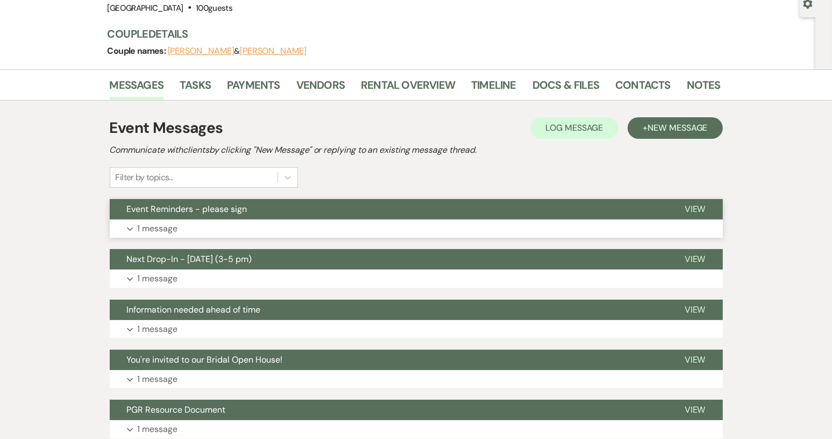
click at [250, 214] on button "Event Reminders - please sign" at bounding box center [389, 209] width 558 height 20
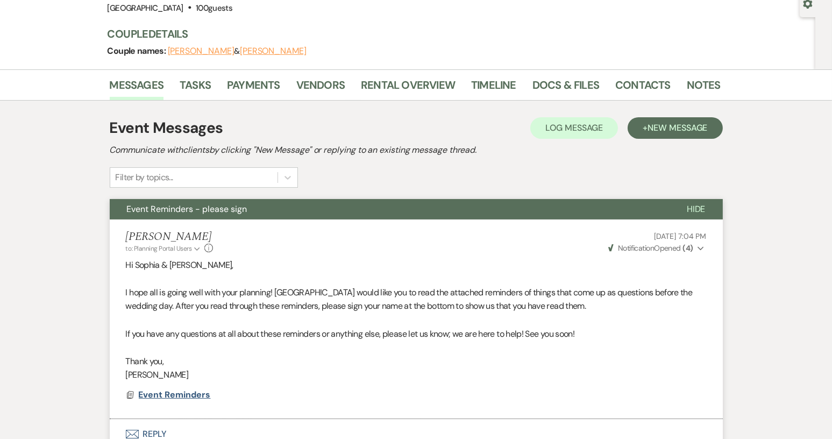
click at [192, 398] on span "Event Reminders" at bounding box center [175, 394] width 72 height 11
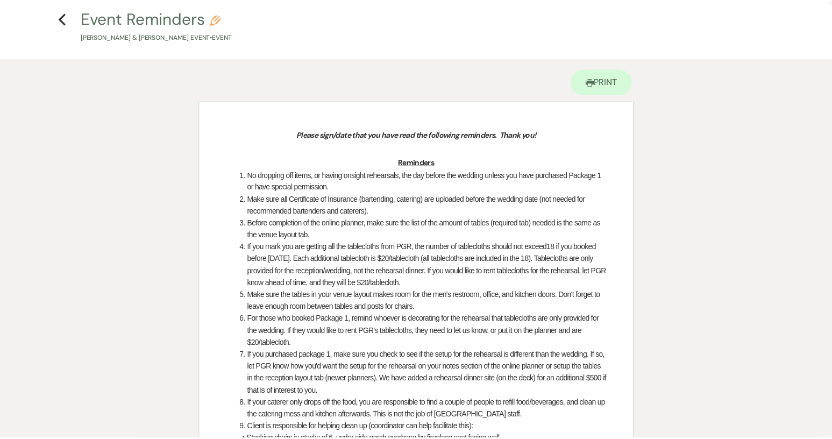
scroll to position [0, 0]
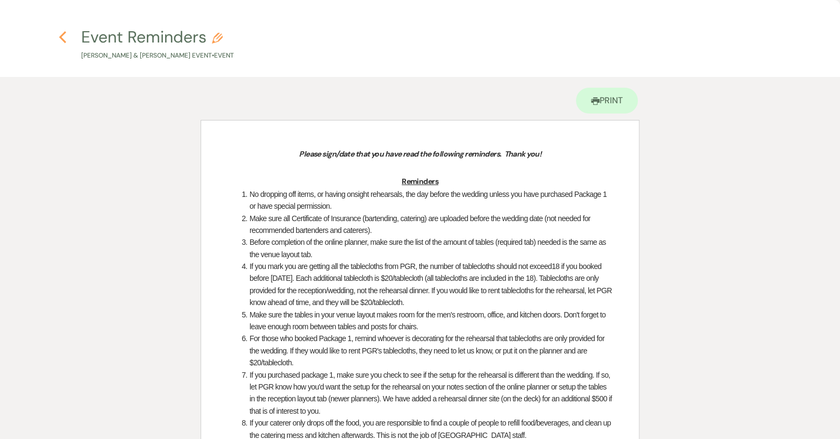
click at [60, 30] on button "Previous" at bounding box center [63, 37] width 8 height 14
